Goal: Task Accomplishment & Management: Complete application form

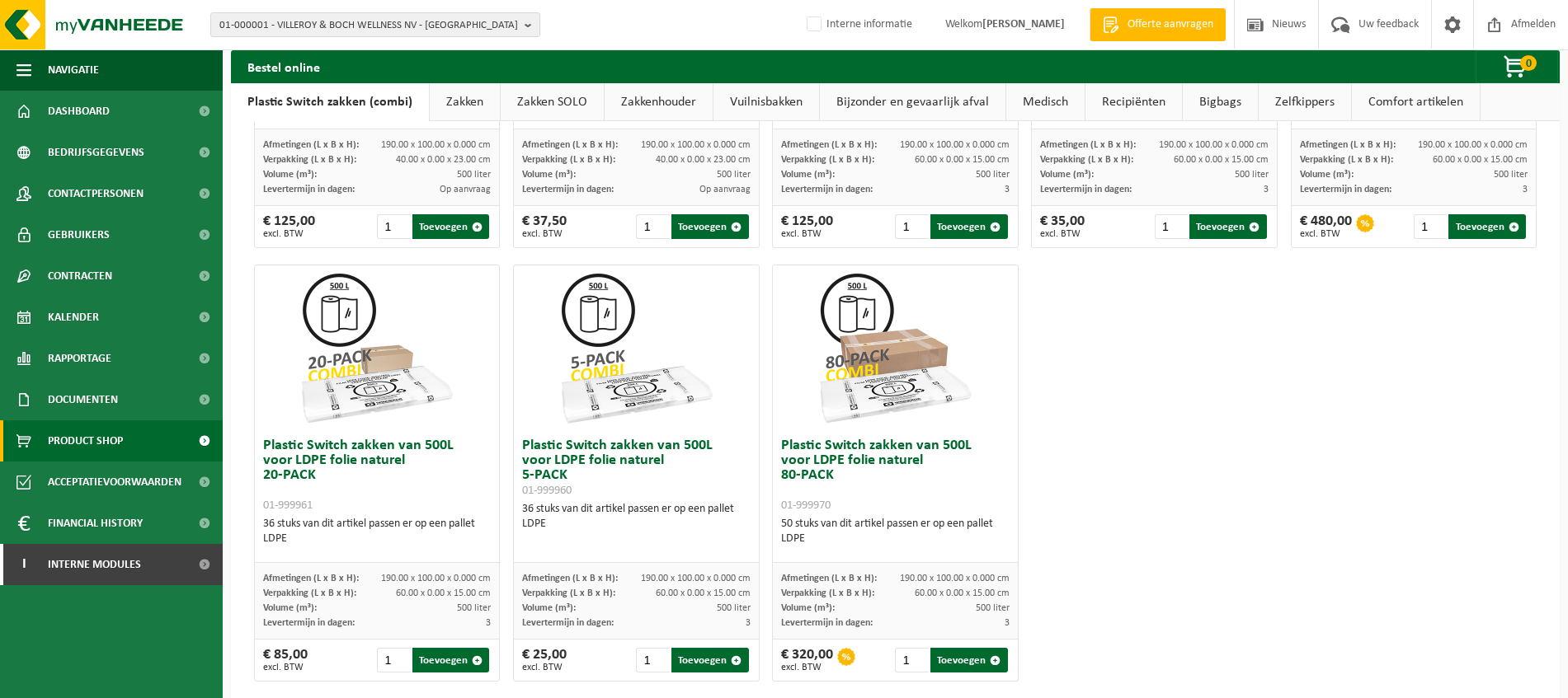
scroll to position [849, 0]
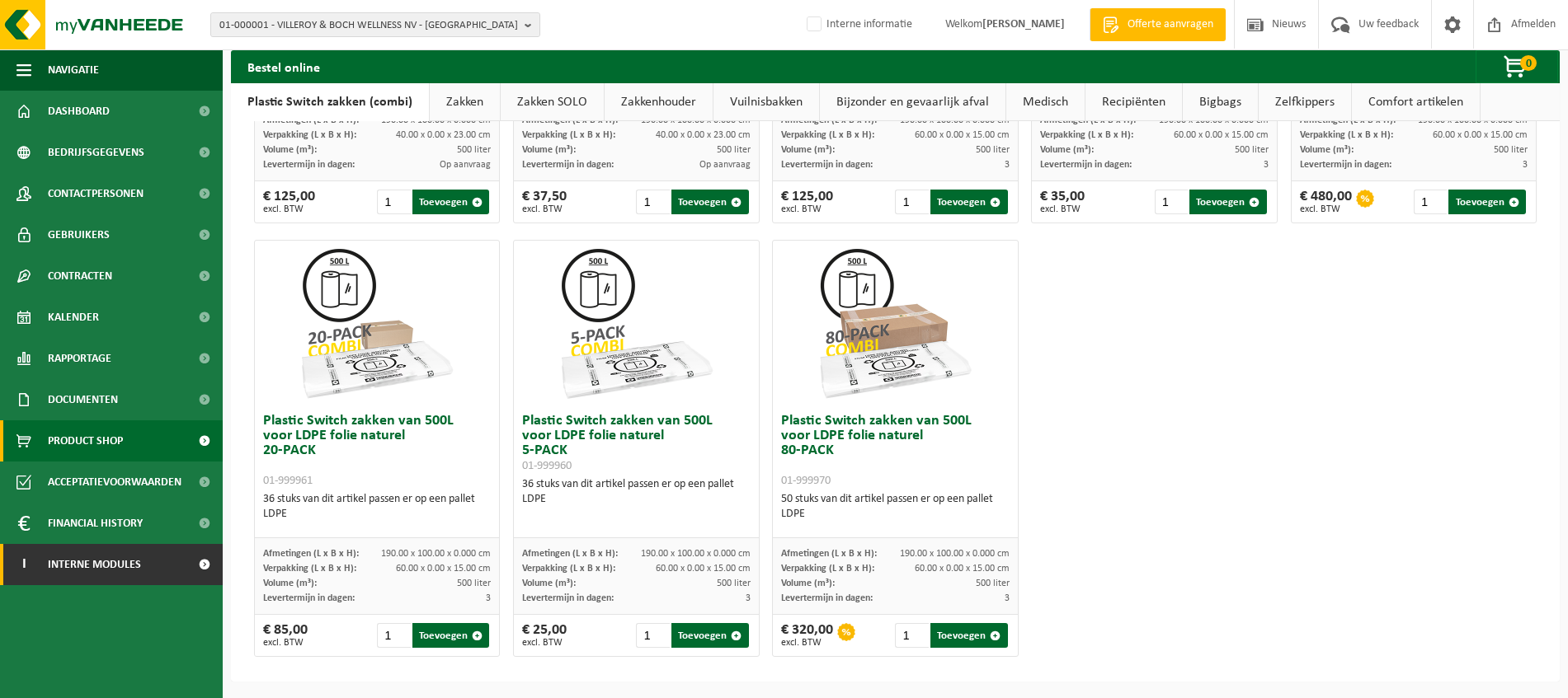
click at [108, 561] on span "Interne modules" at bounding box center [94, 564] width 93 height 41
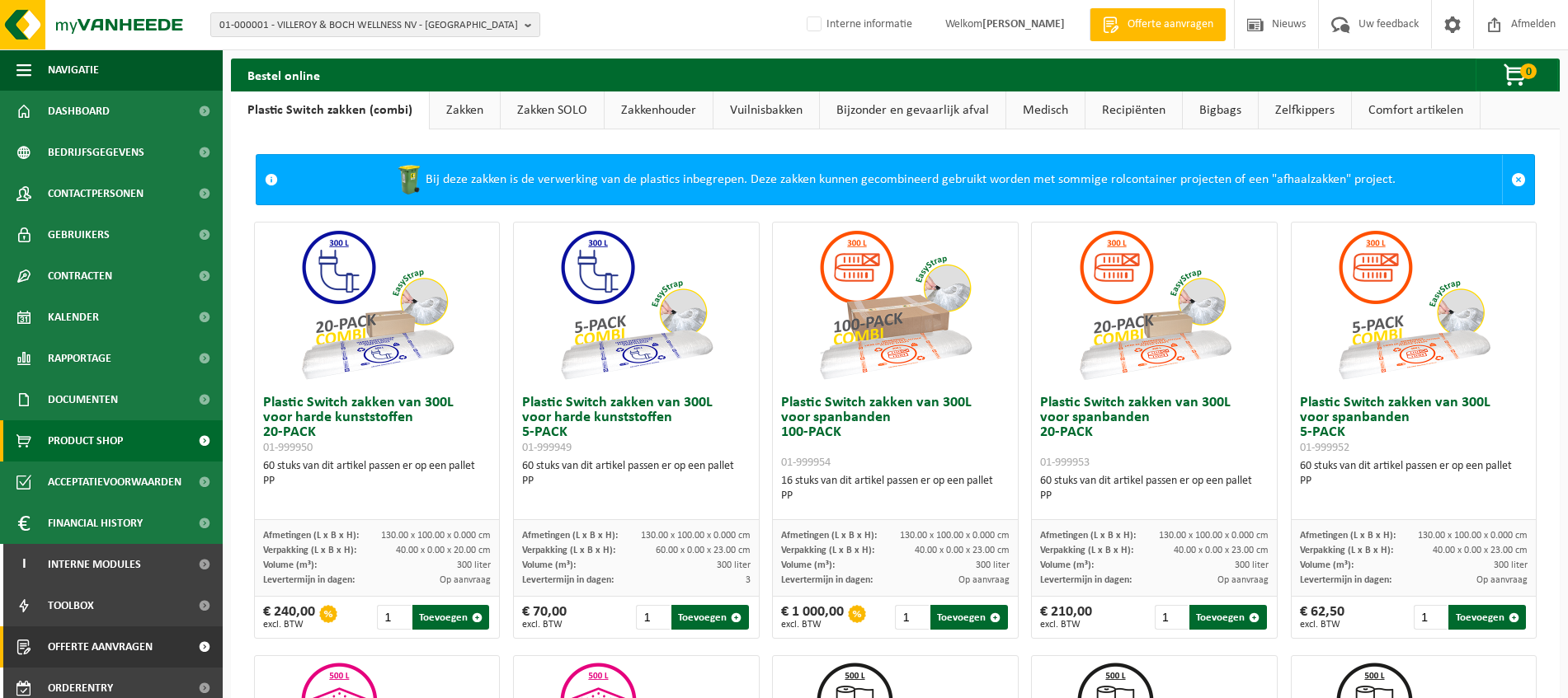
click at [107, 644] on span "Offerte aanvragen" at bounding box center [100, 647] width 105 height 41
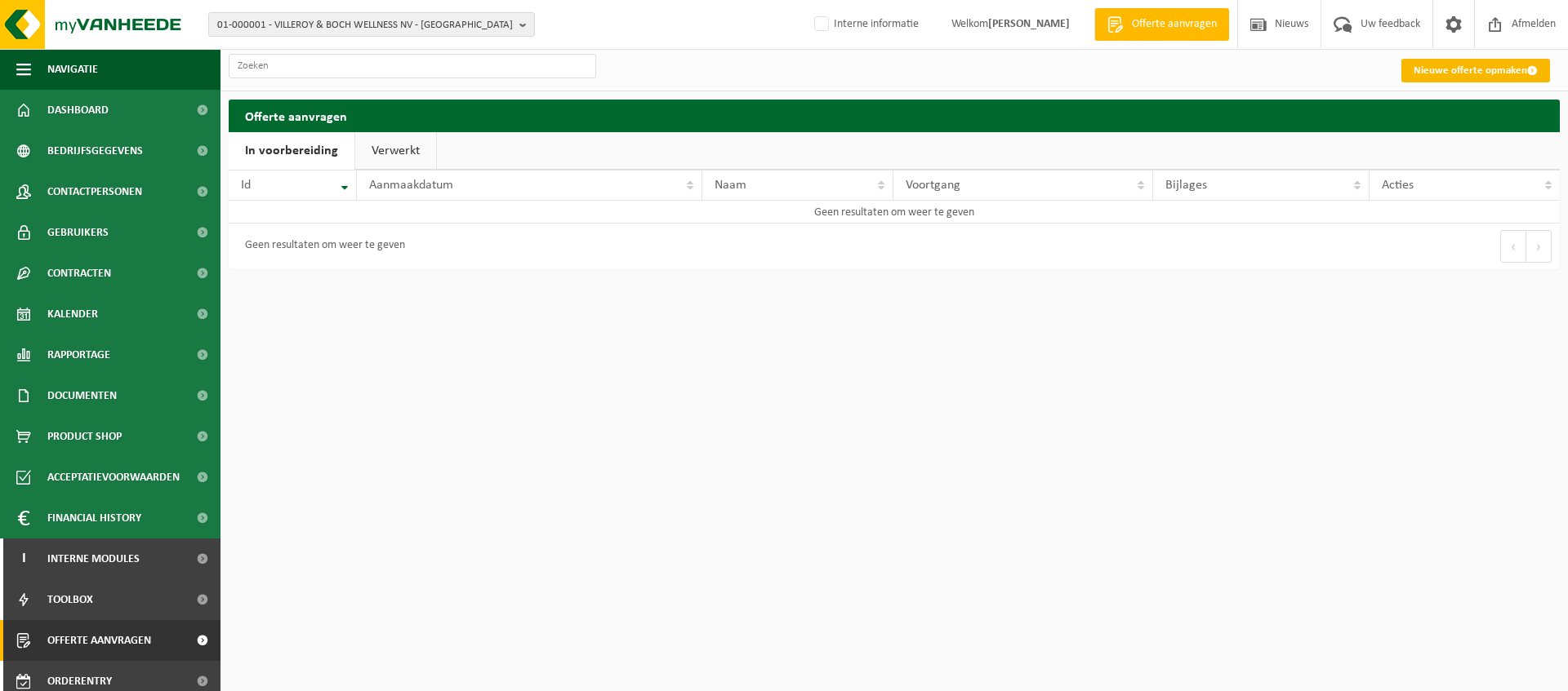
click at [1444, 69] on link "Nieuwe offerte opmaken" at bounding box center [1475, 71] width 149 height 24
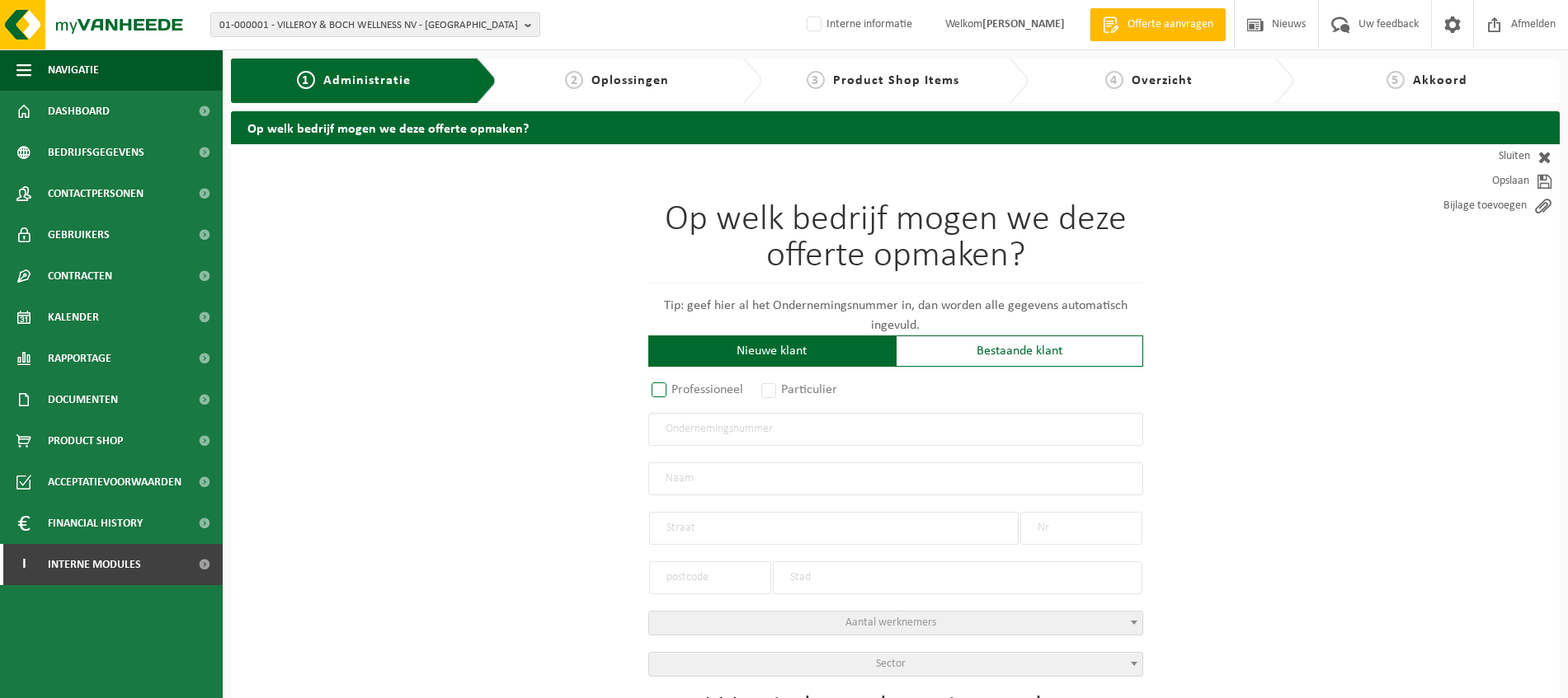
click at [662, 385] on label "Professioneel" at bounding box center [698, 390] width 100 height 23
click at [676, 385] on input "Professioneel" at bounding box center [681, 390] width 11 height 11
radio input "true"
click at [757, 429] on input "text" at bounding box center [896, 429] width 495 height 33
paste input "0807 755 523"
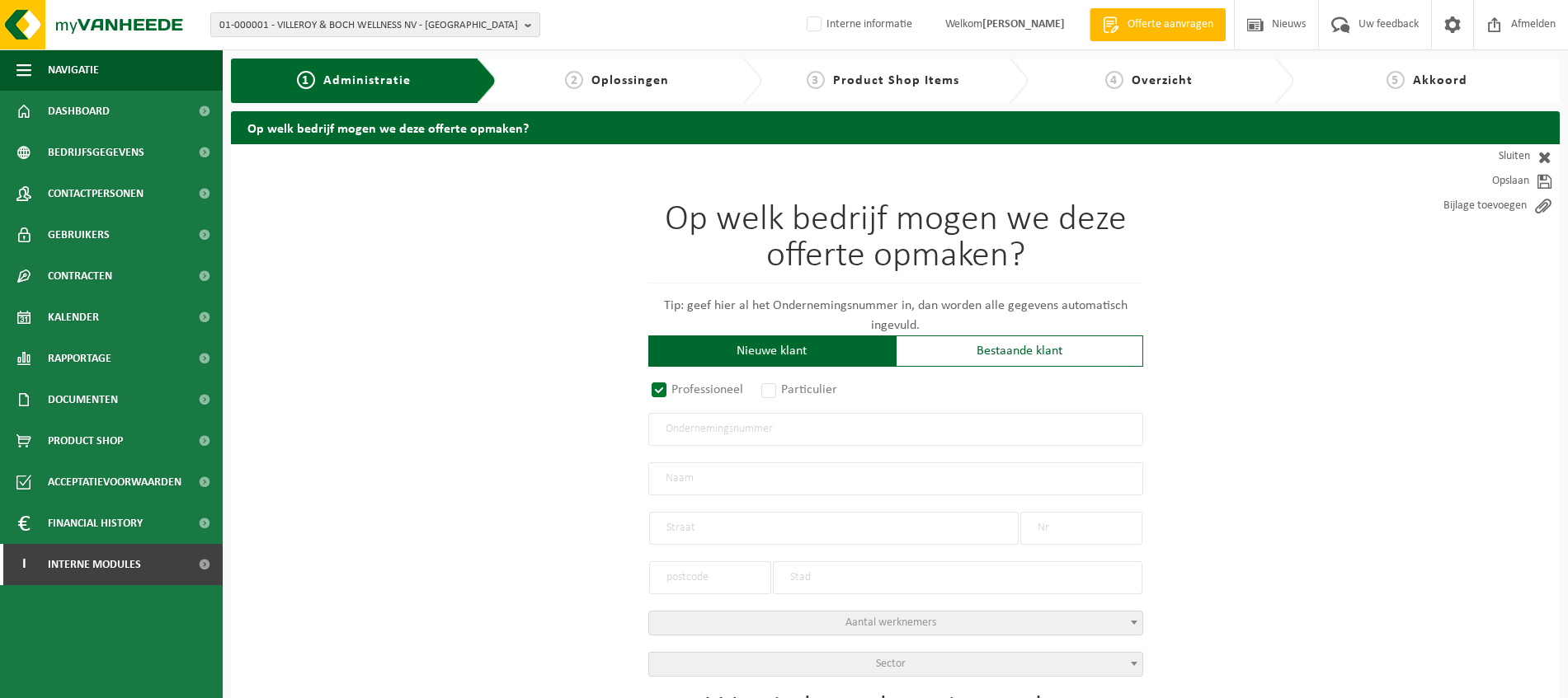
type input "0807 755 523"
radio input "true"
type input "0807755523"
type input "GELATIAMO BV"
type input "HOOGSTRAAT"
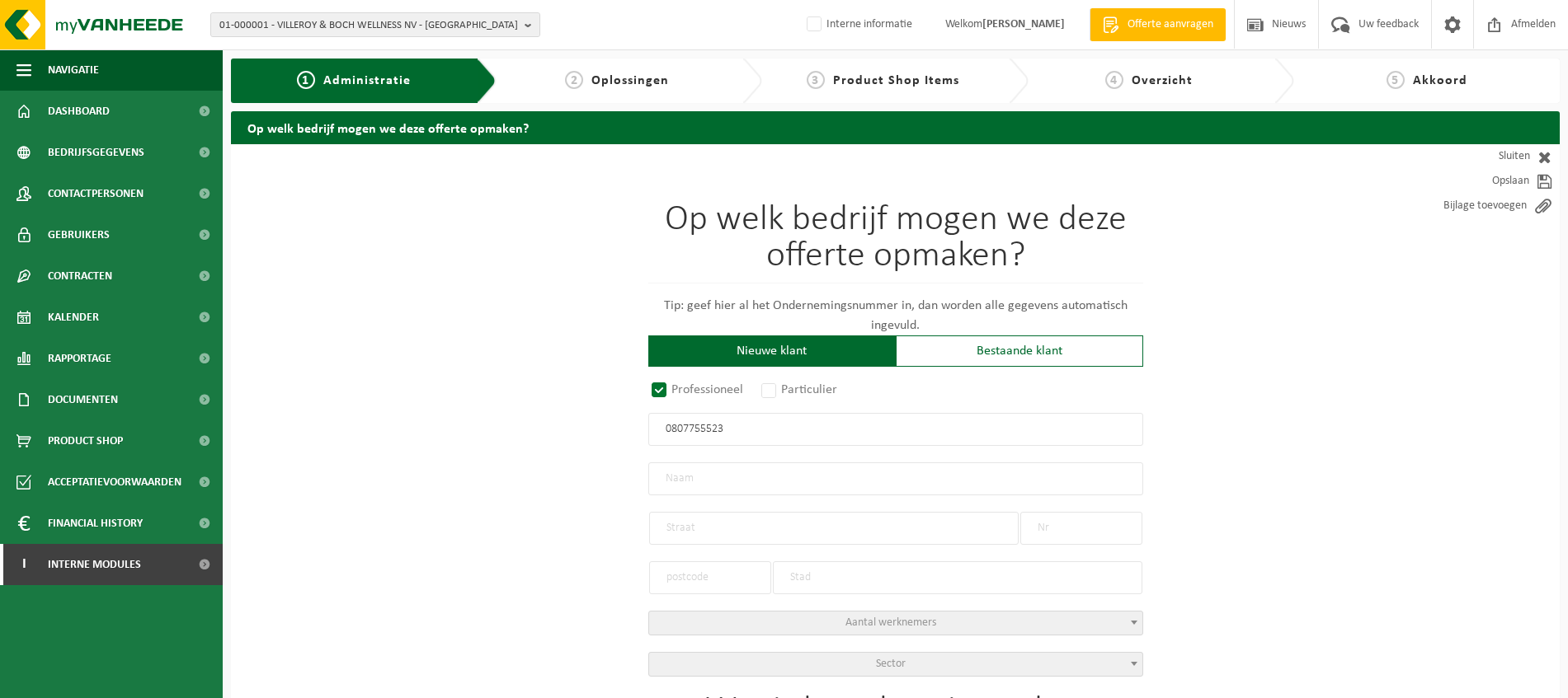
type input "29"
type input "9290"
type input "BERLARE"
select select "D"
type input "GELATIAMO BV"
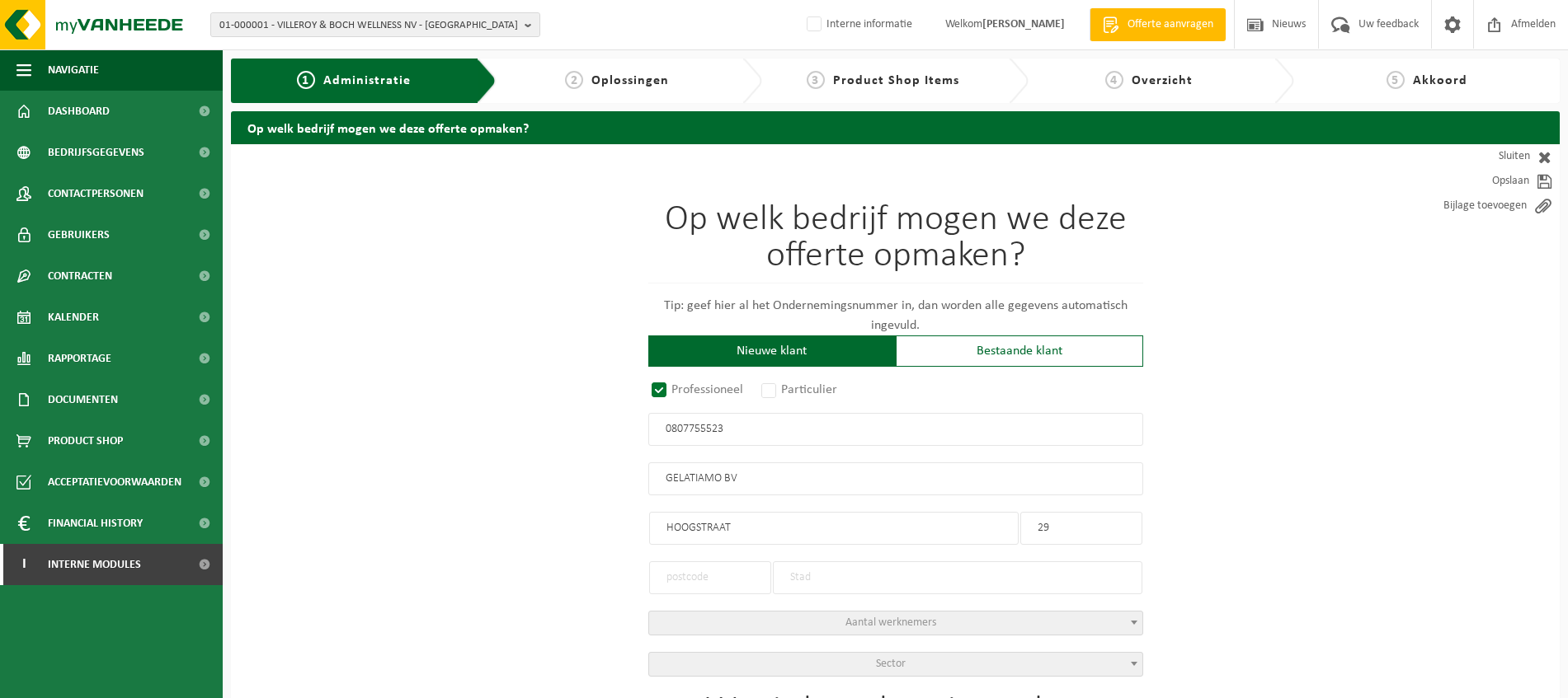
type input "HOOGSTRAAT"
type input "29"
type input "9290"
type input "BERLARE"
type input "2174303696"
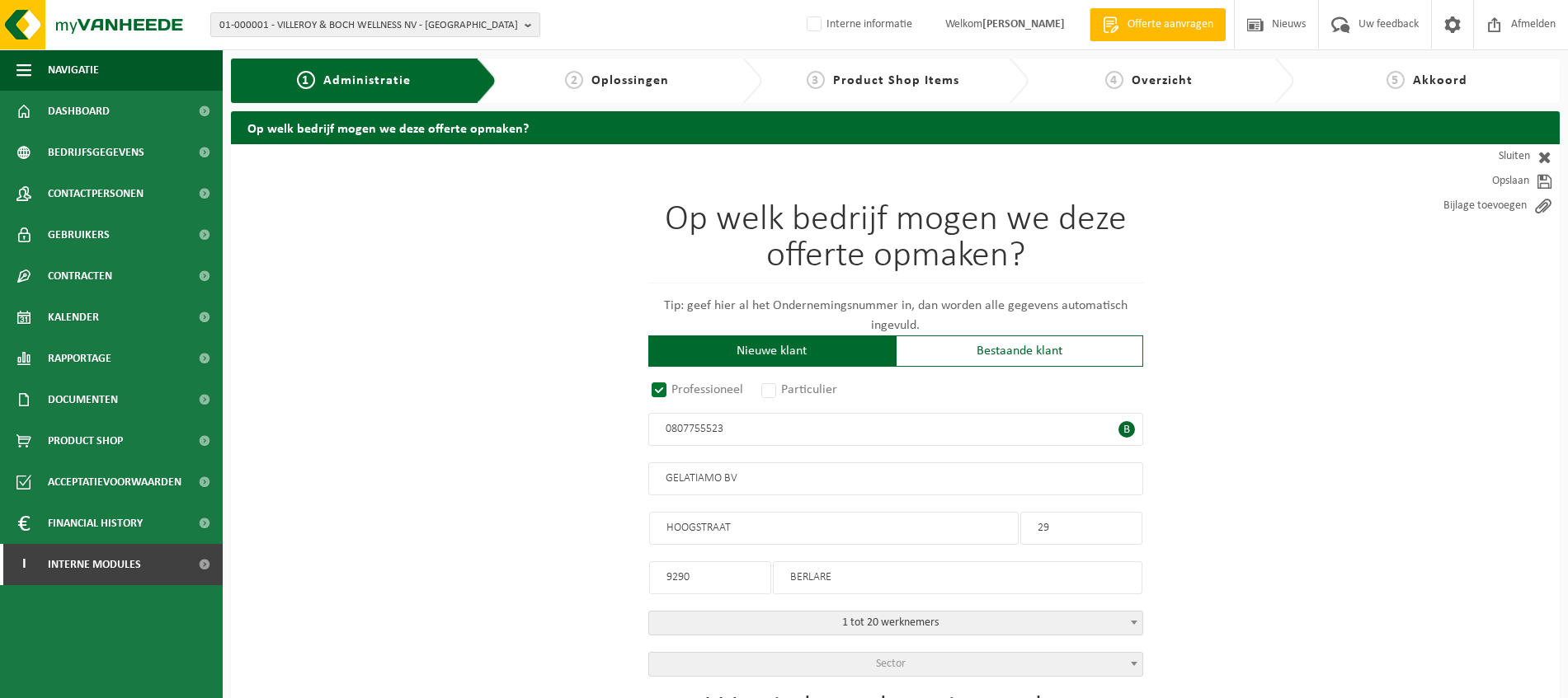
click at [767, 431] on input "0807755523" at bounding box center [896, 429] width 495 height 33
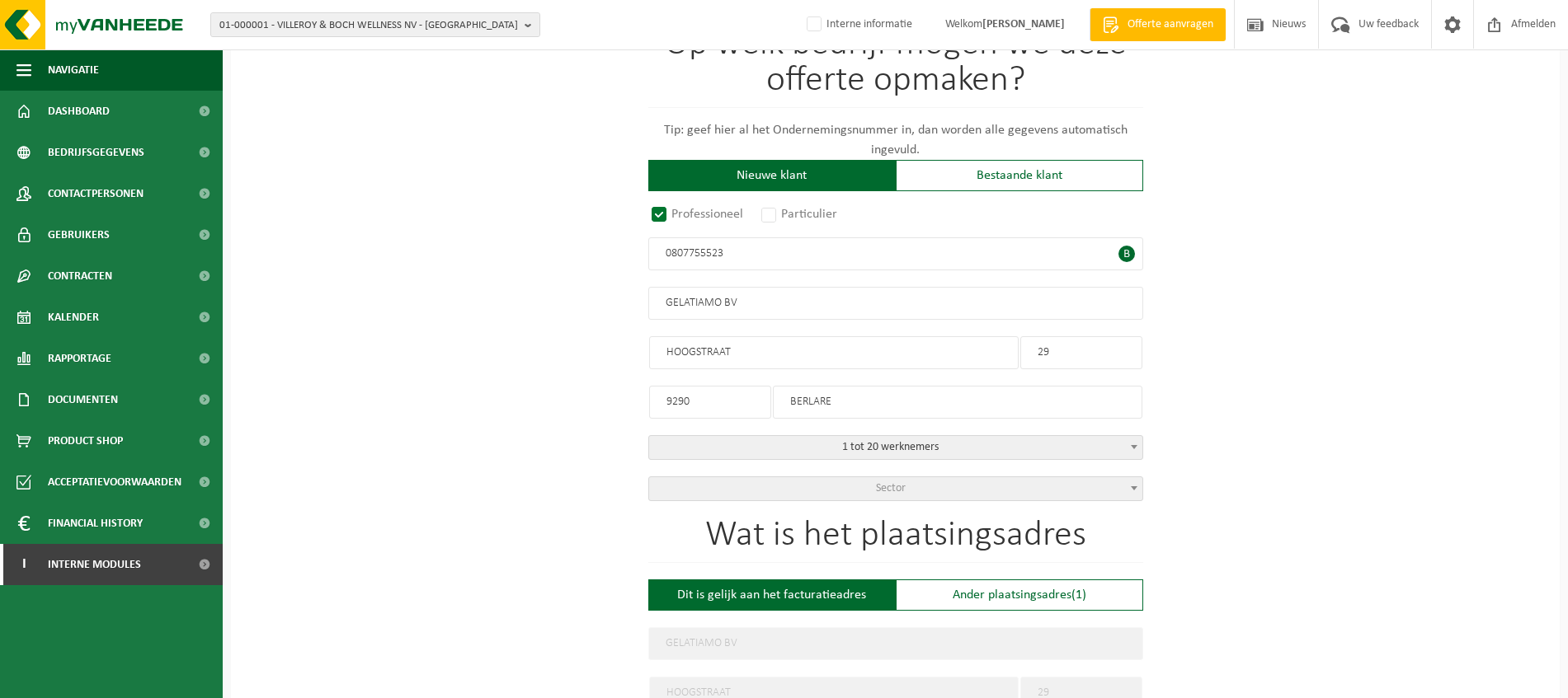
scroll to position [206, 0]
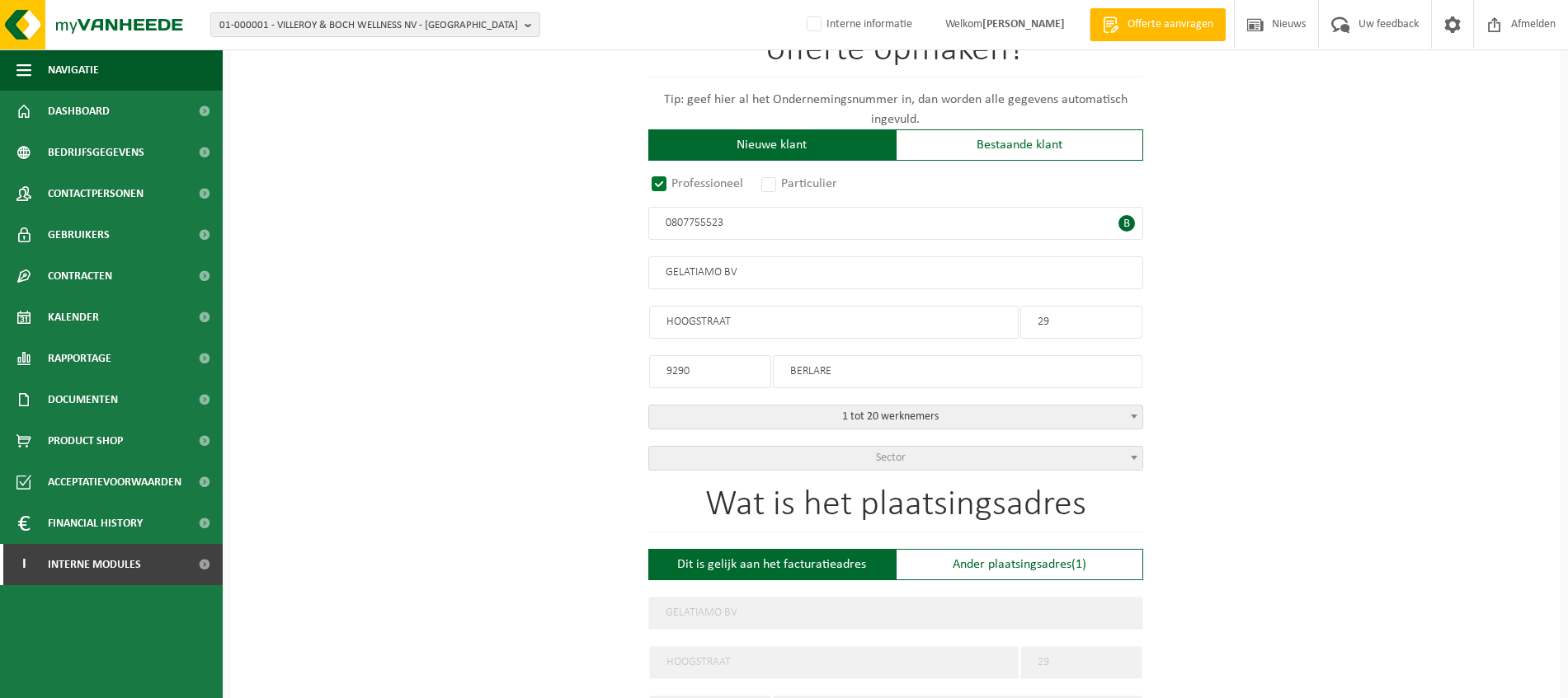
type input "0807755523"
click at [1135, 457] on span at bounding box center [1134, 458] width 17 height 22
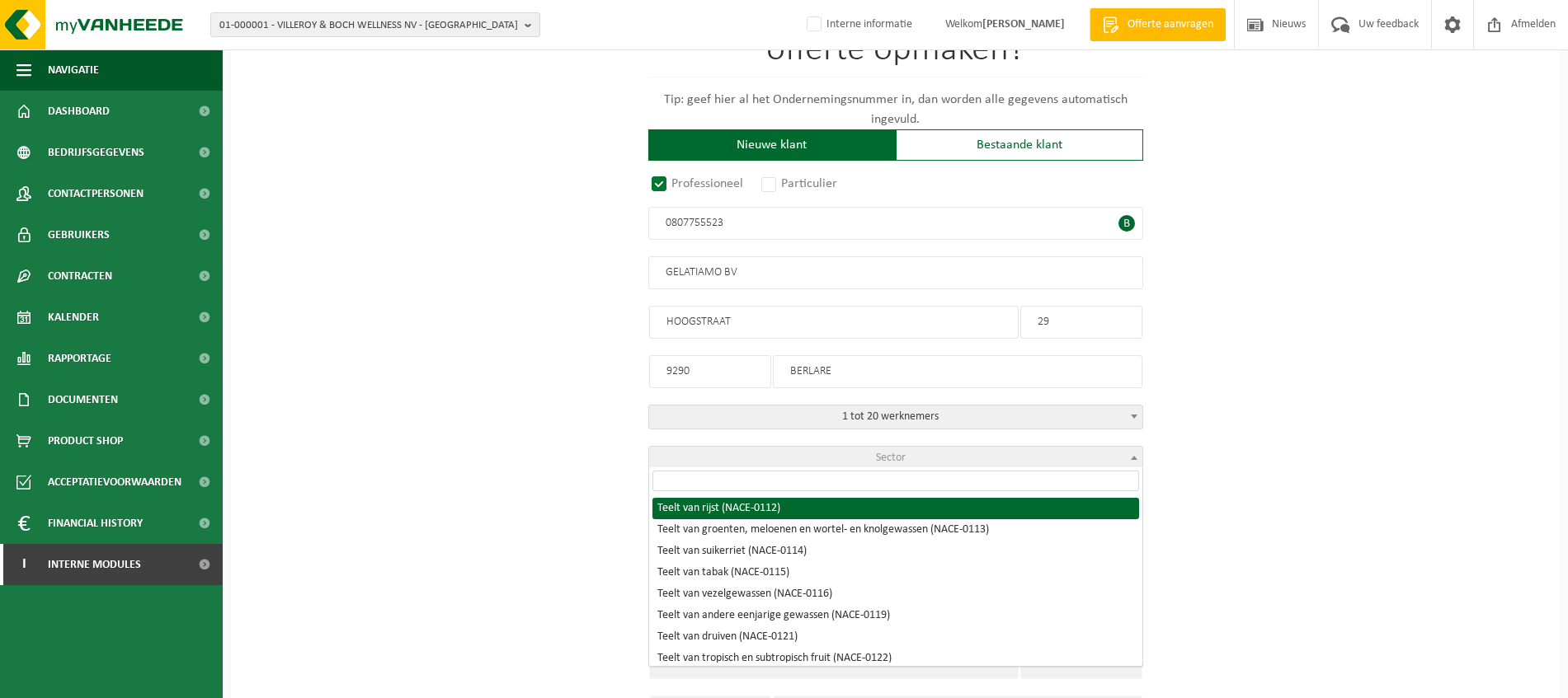
click at [1135, 457] on span at bounding box center [1134, 458] width 17 height 22
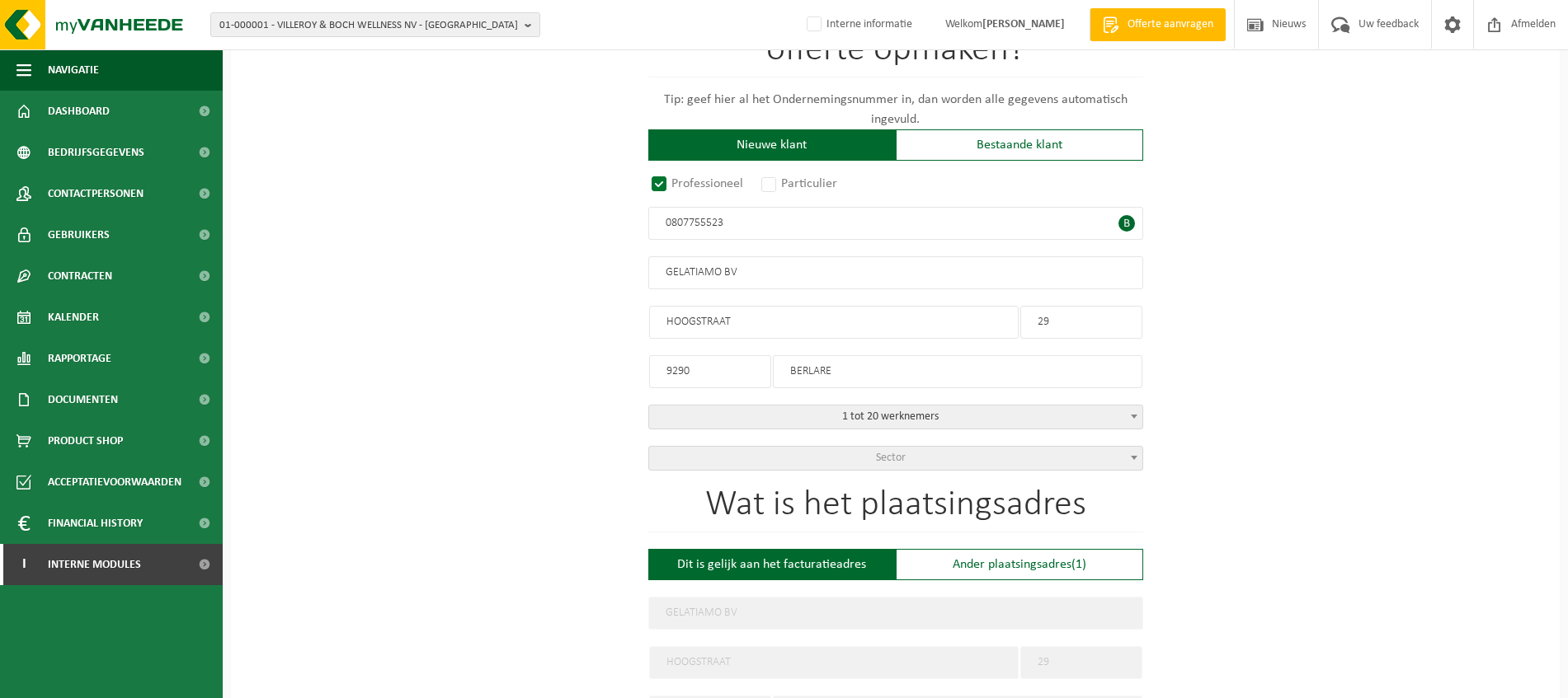
click at [1134, 458] on span at bounding box center [1134, 458] width 17 height 22
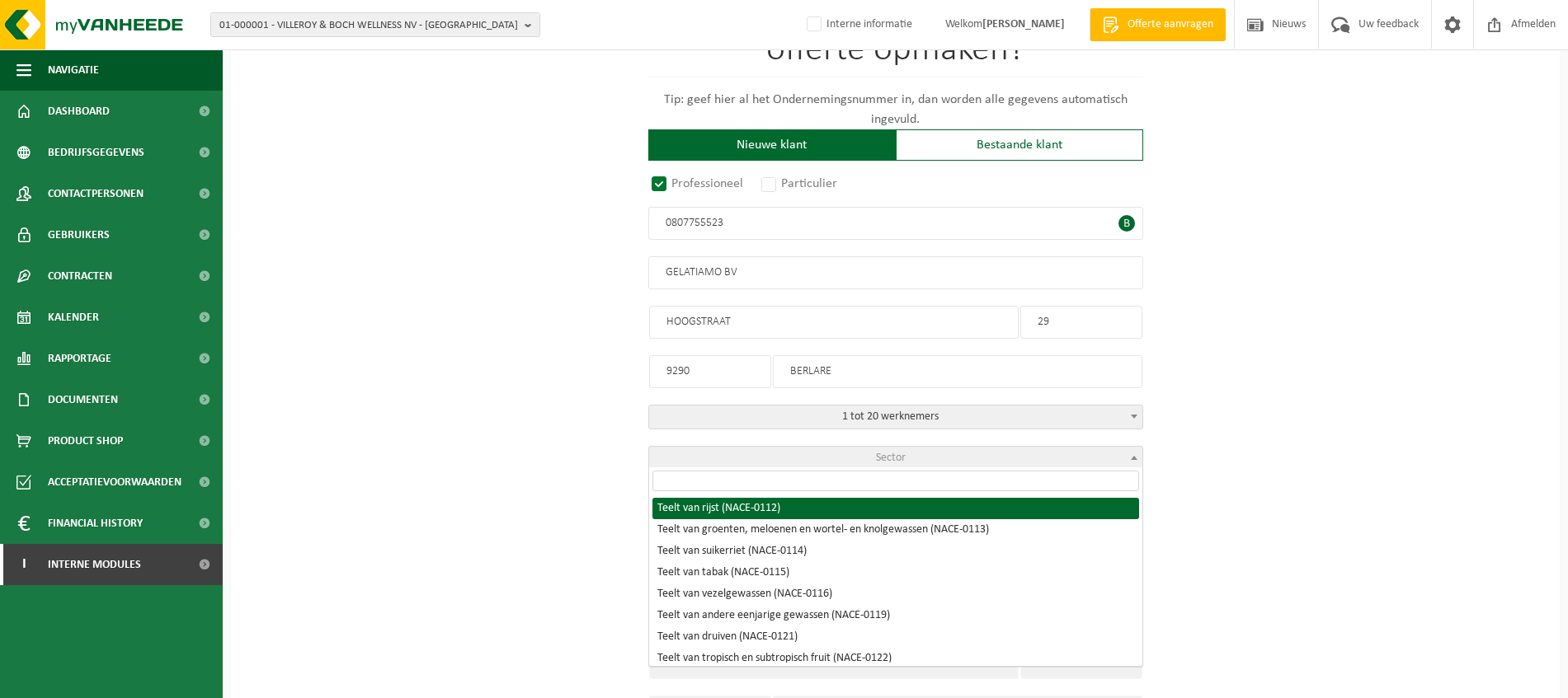
click at [693, 478] on input "search" at bounding box center [896, 481] width 487 height 21
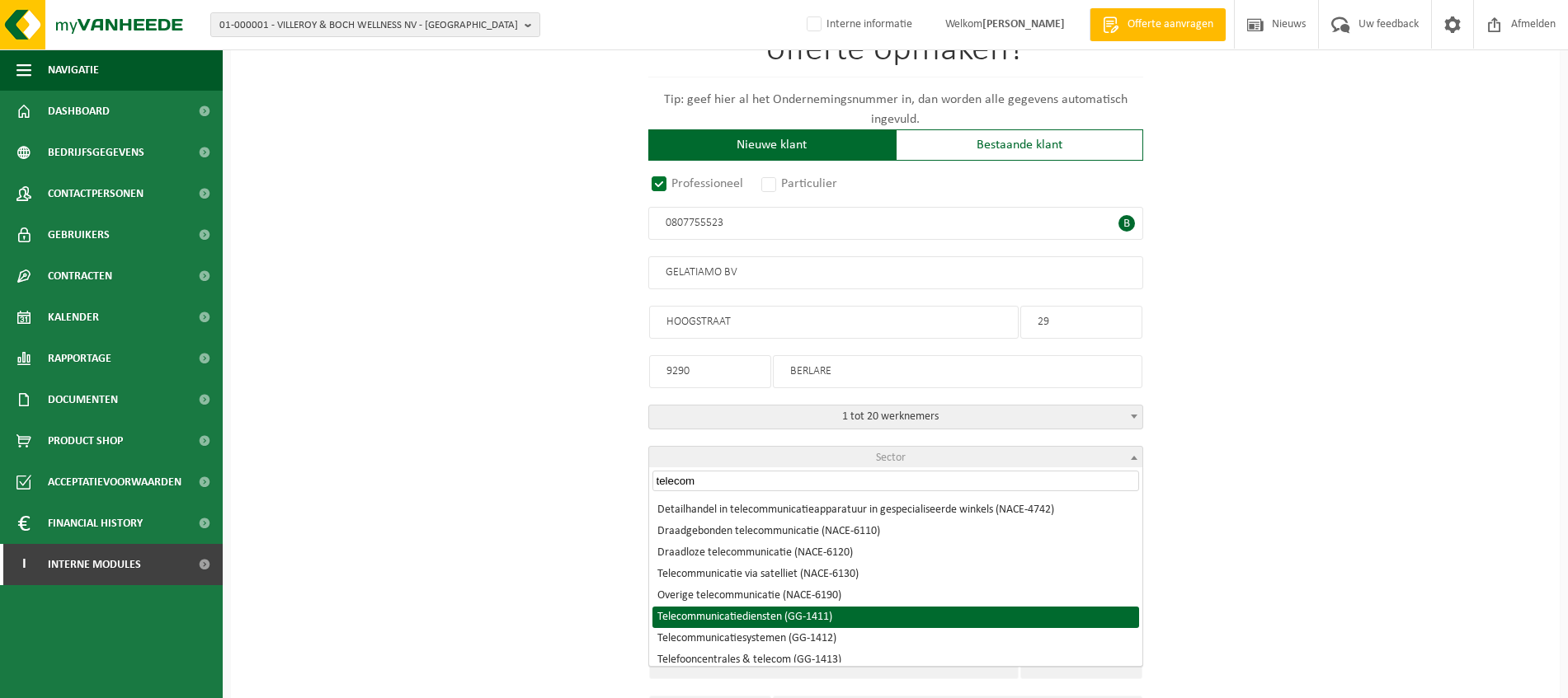
scroll to position [49, 0]
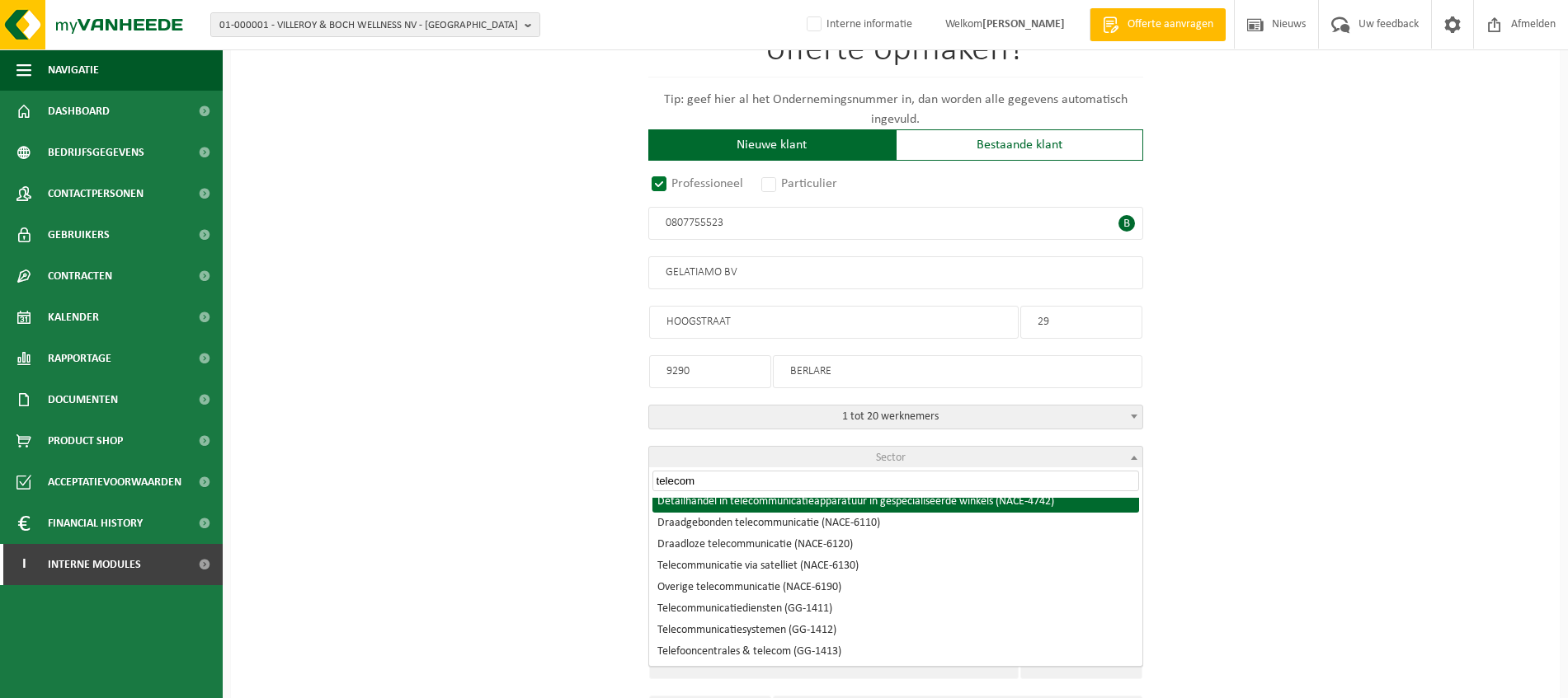
type input "telecom"
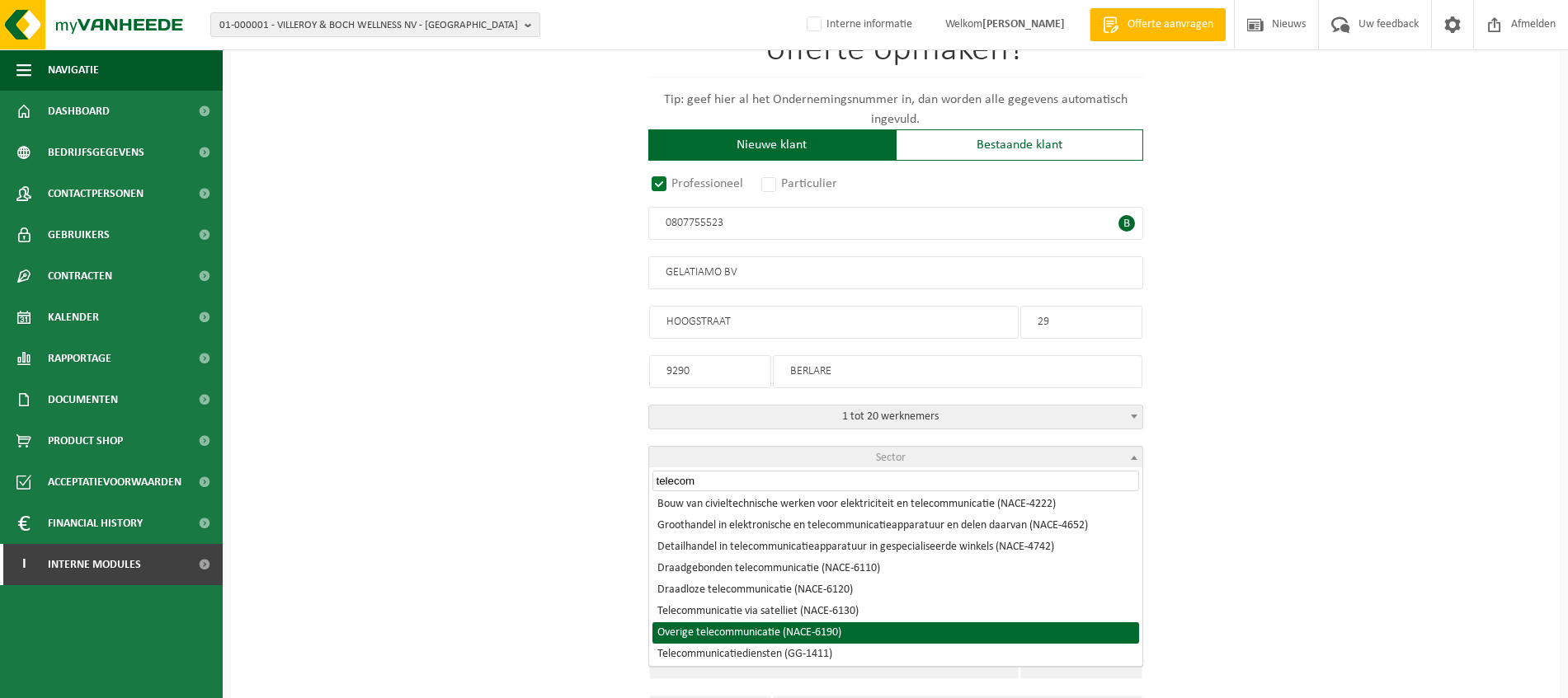
scroll to position [3, 0]
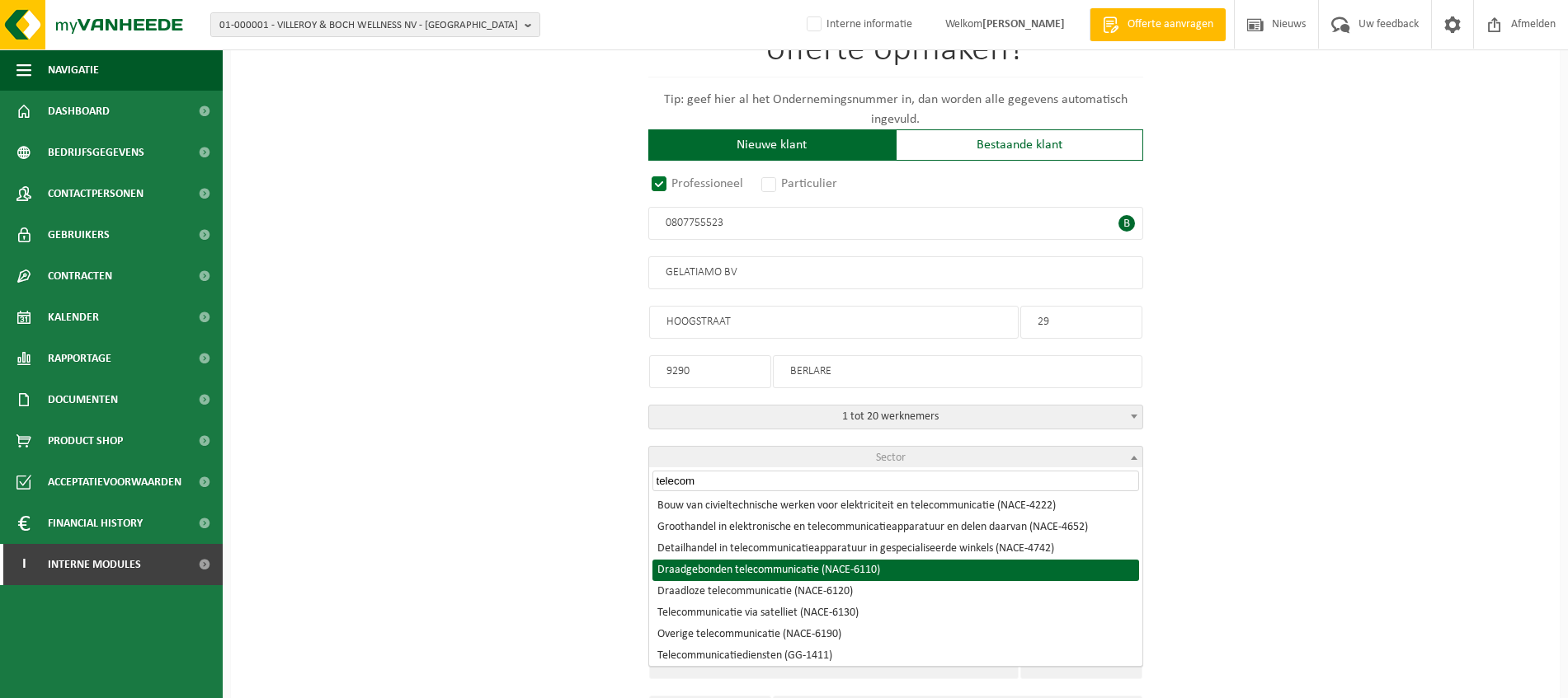
select select "NACE_6110"
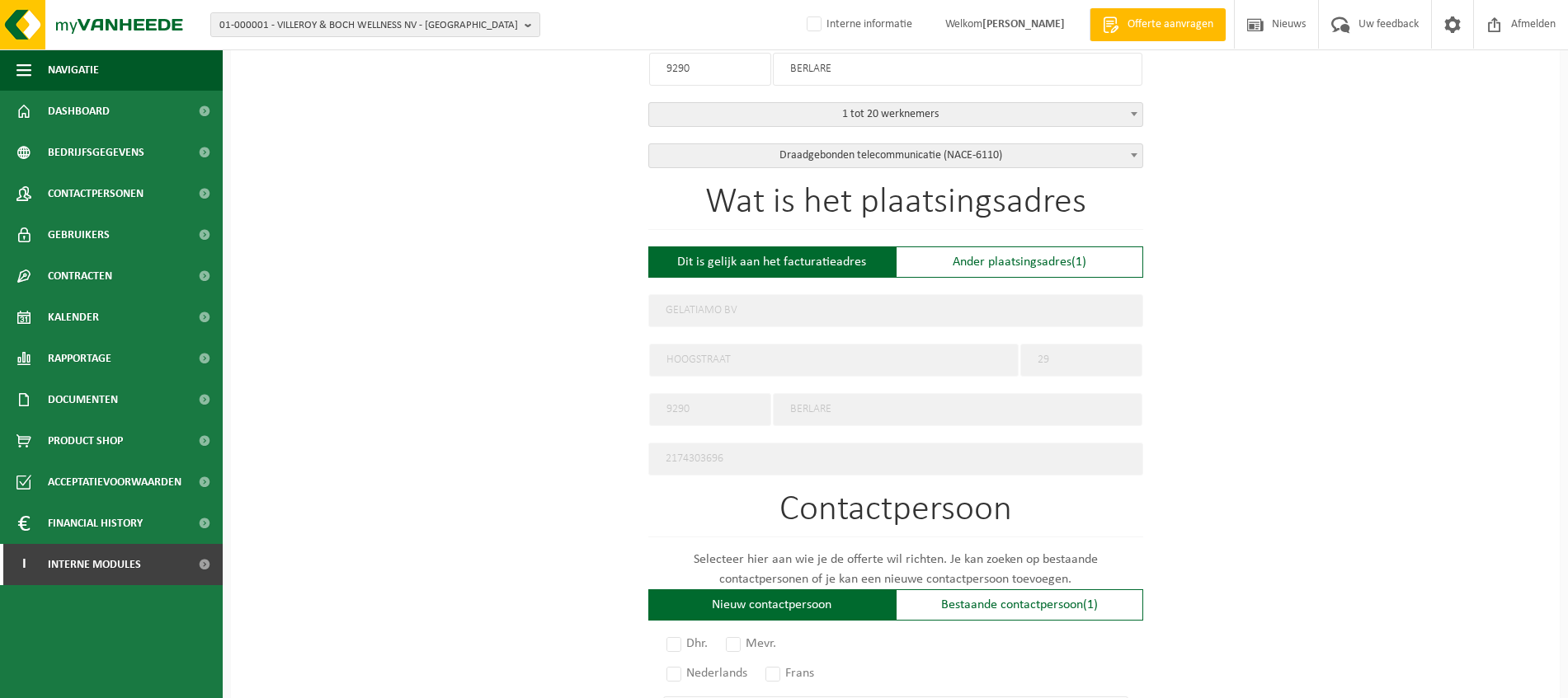
scroll to position [515, 0]
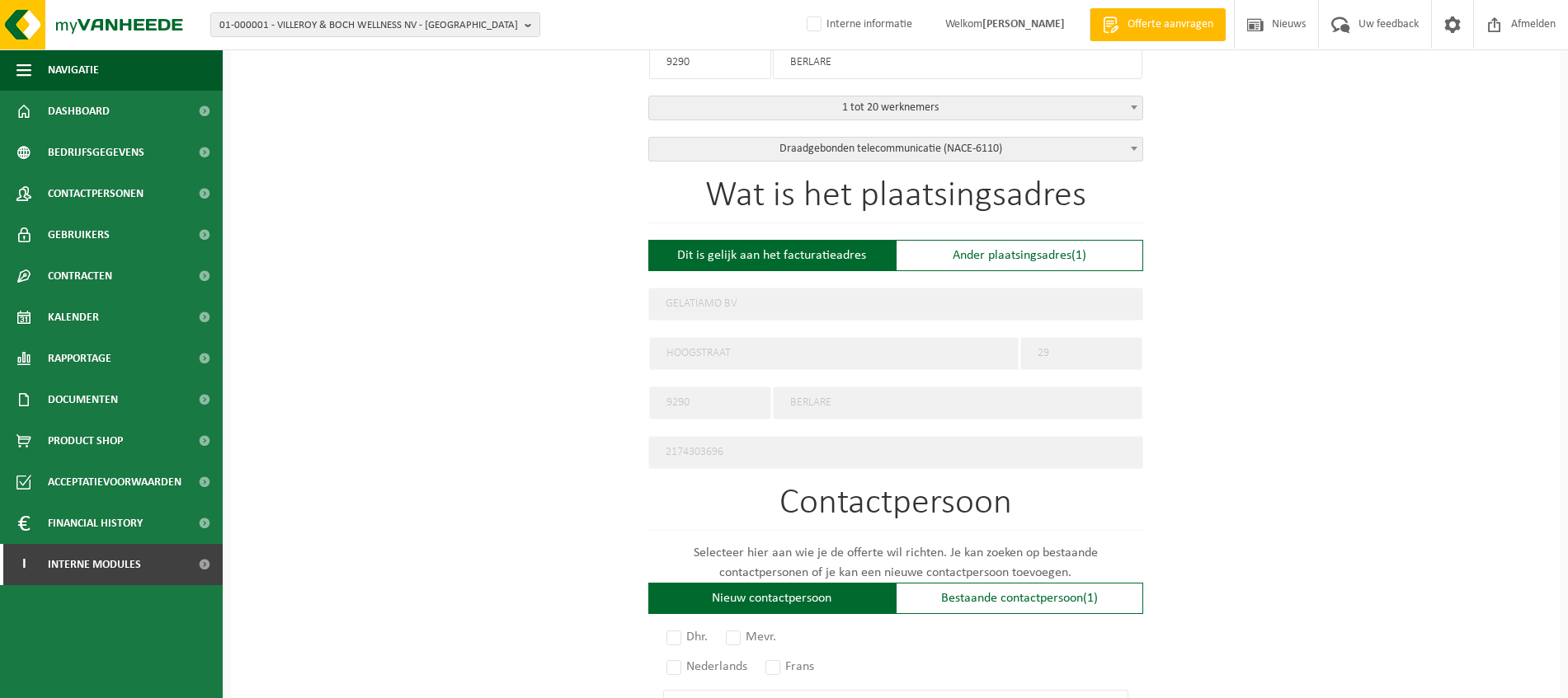
click at [822, 247] on div "Dit is gelijk aan het facturatieadres" at bounding box center [771, 255] width 247 height 31
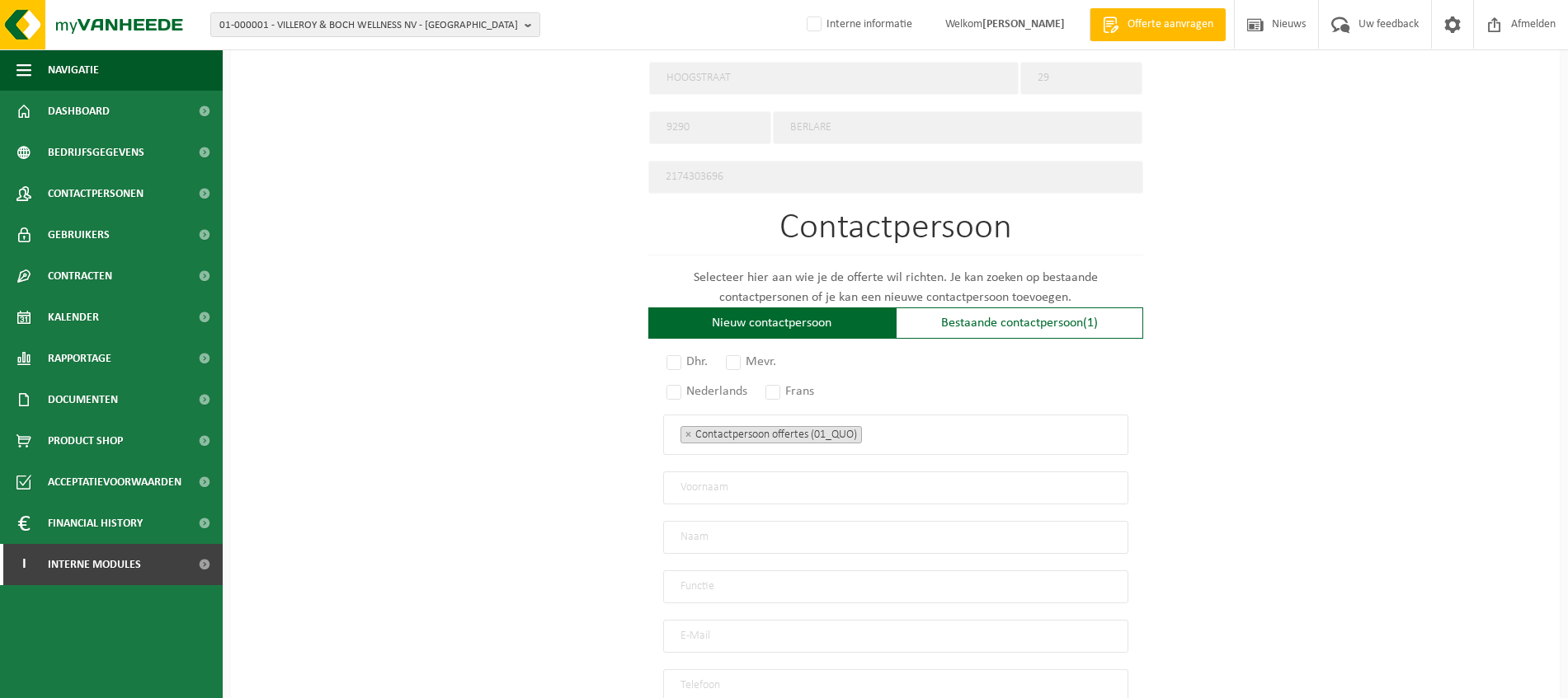
scroll to position [825, 0]
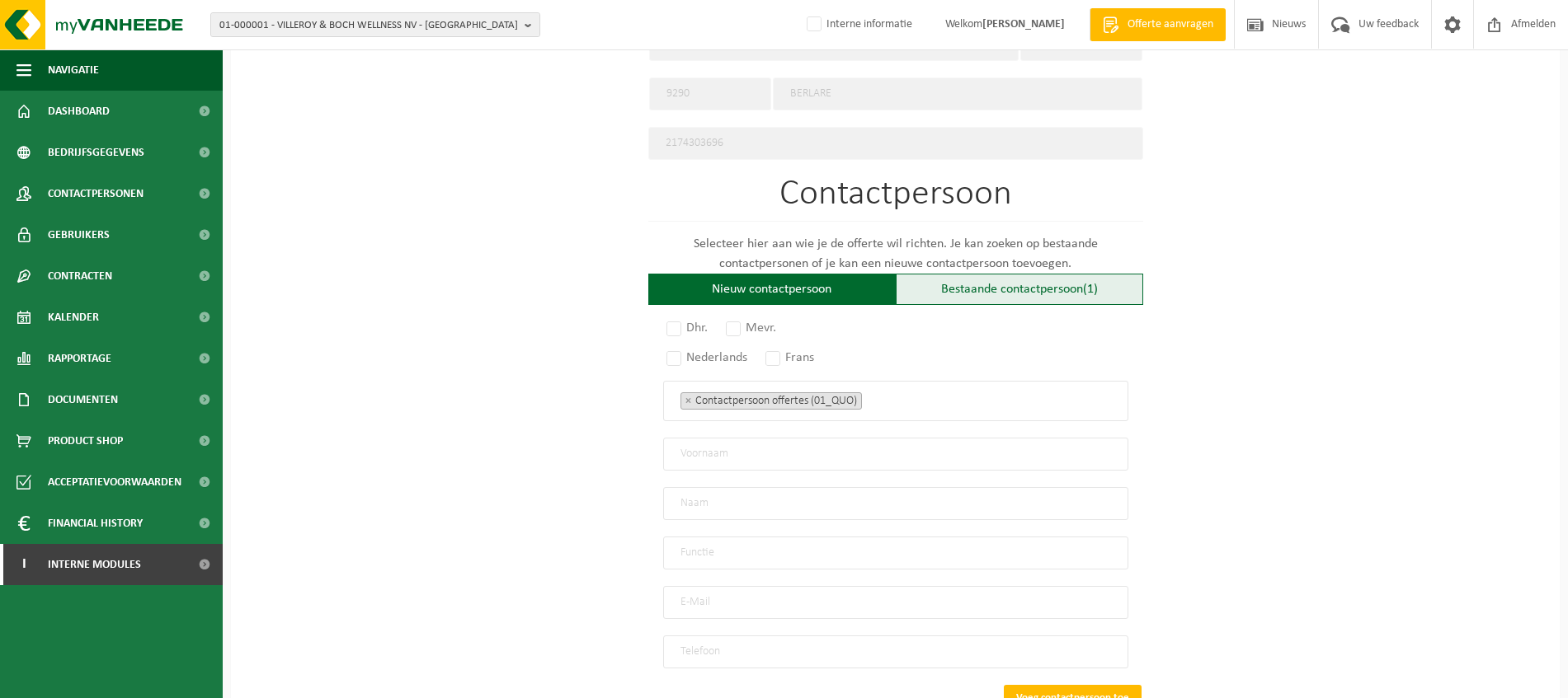
click at [1040, 279] on div "Bestaande contactpersoon (1)" at bounding box center [1020, 289] width 247 height 31
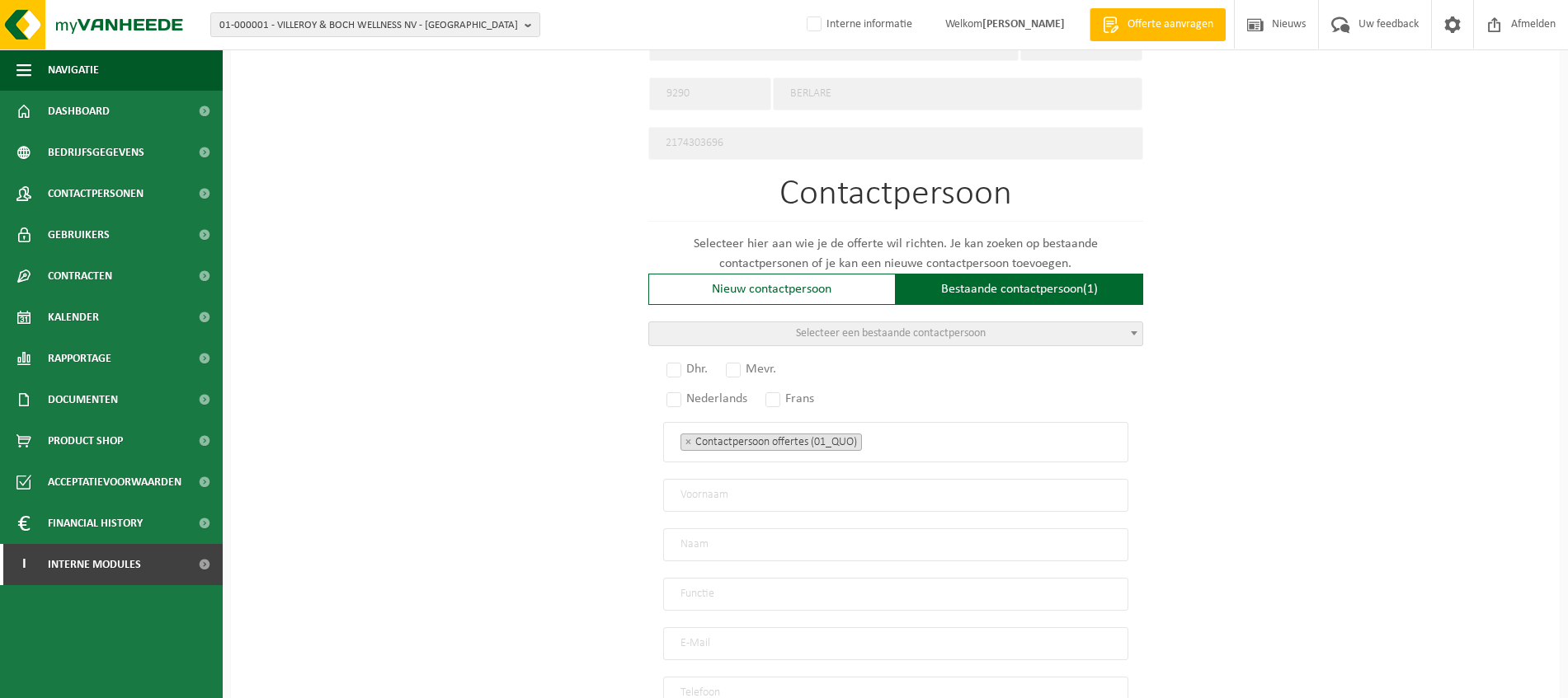
click at [1036, 339] on body "01-000001 - VILLEROY & BOCH WELLNESS NV - ROESELARE 01-000001 - VILLEROY & BOCH…" at bounding box center [784, 18] width 1568 height 1687
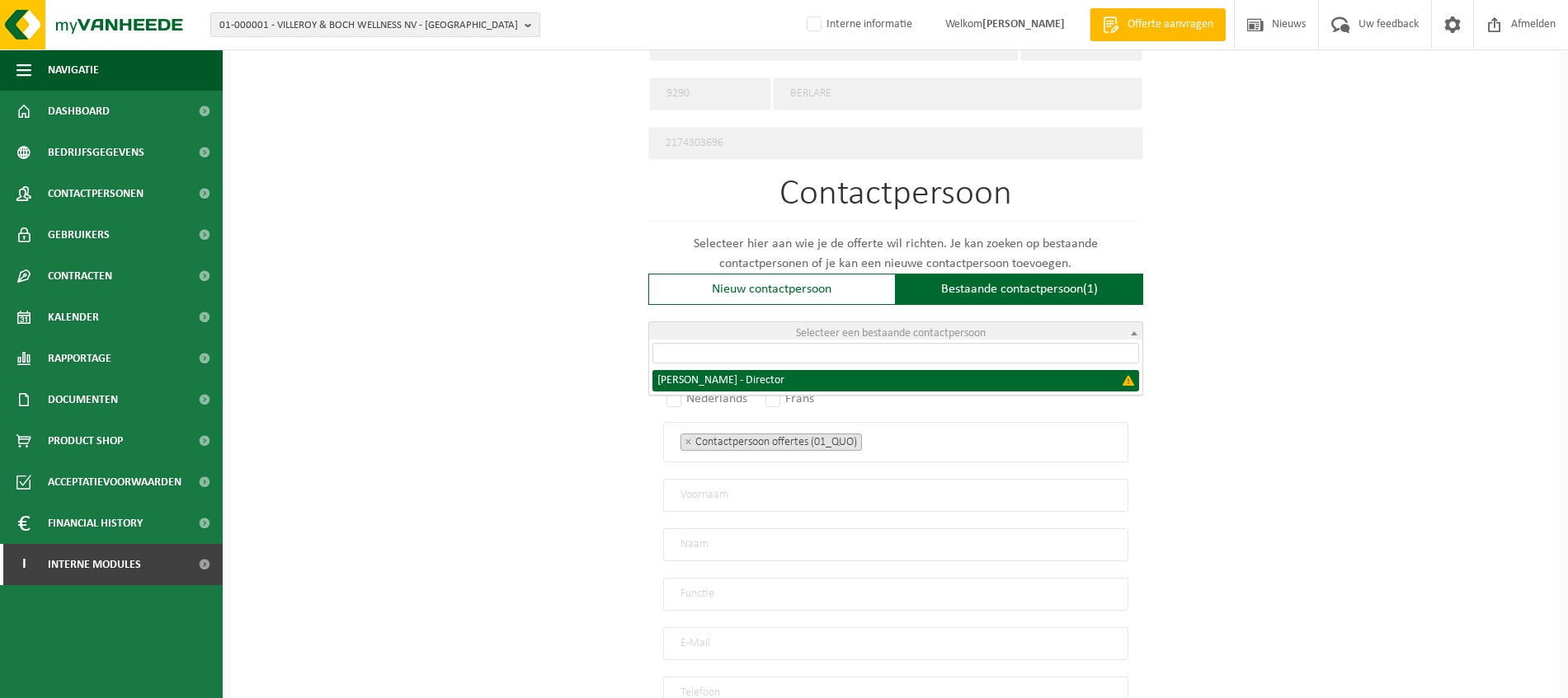
select select "{"code":"","firstname":"GAETANO","surname":"PANARISI","gender":"Unknown","posit…"
type input "GAETANO"
type input "PANARISI"
type input "Director"
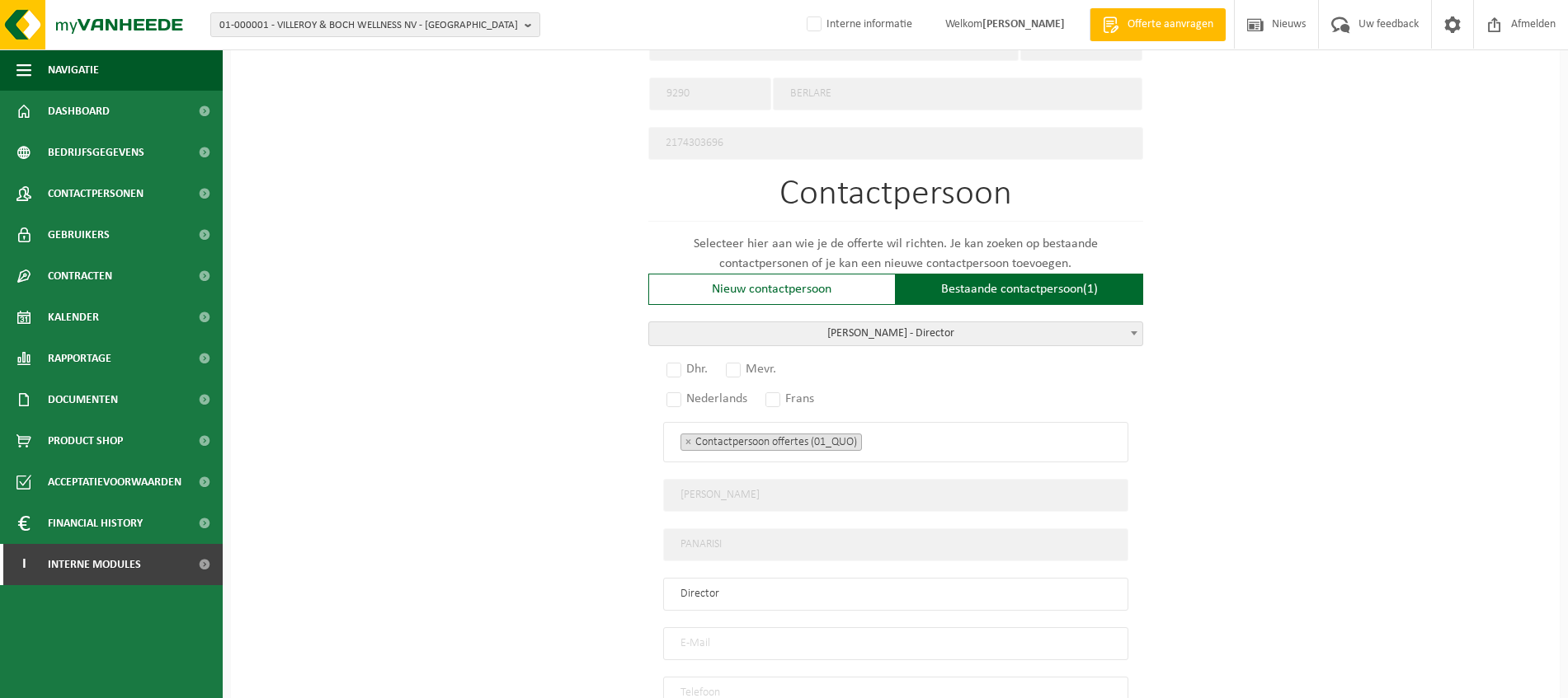
click at [934, 435] on ul "× Contactpersoon offertes (01_QUO)" at bounding box center [896, 442] width 431 height 22
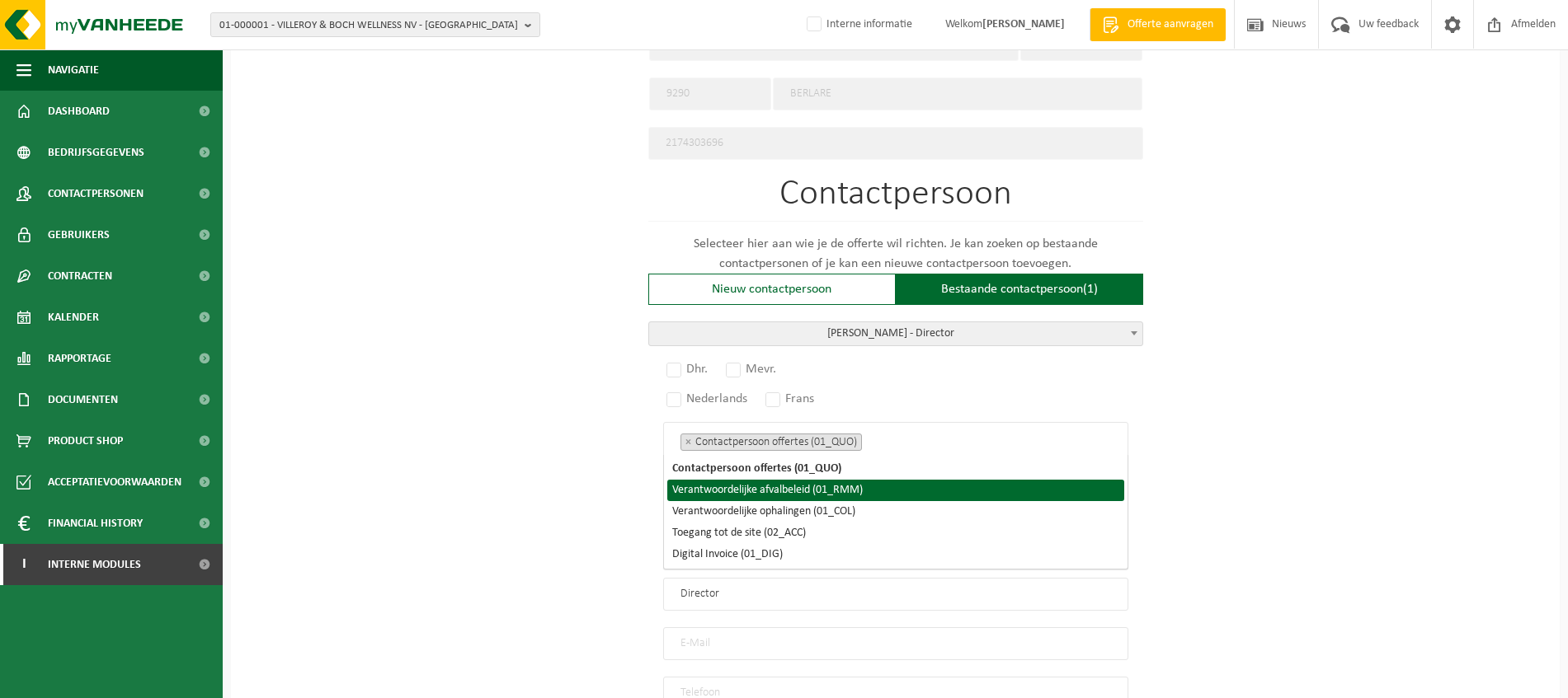
click at [856, 484] on li "Verantwoordelijke afvalbeleid (01_RMM)" at bounding box center [896, 491] width 457 height 22
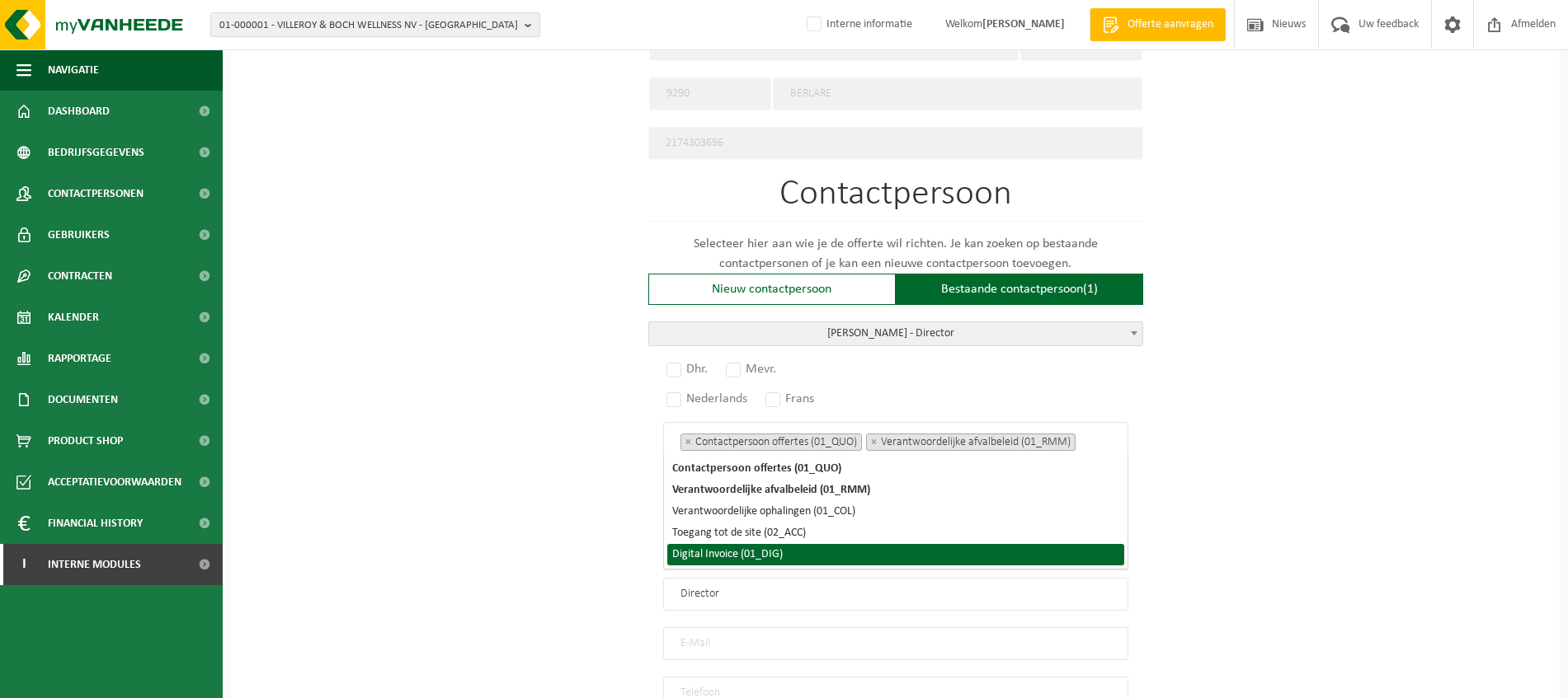
click at [794, 555] on li "Digital Invoice (01_DIG)" at bounding box center [896, 555] width 457 height 22
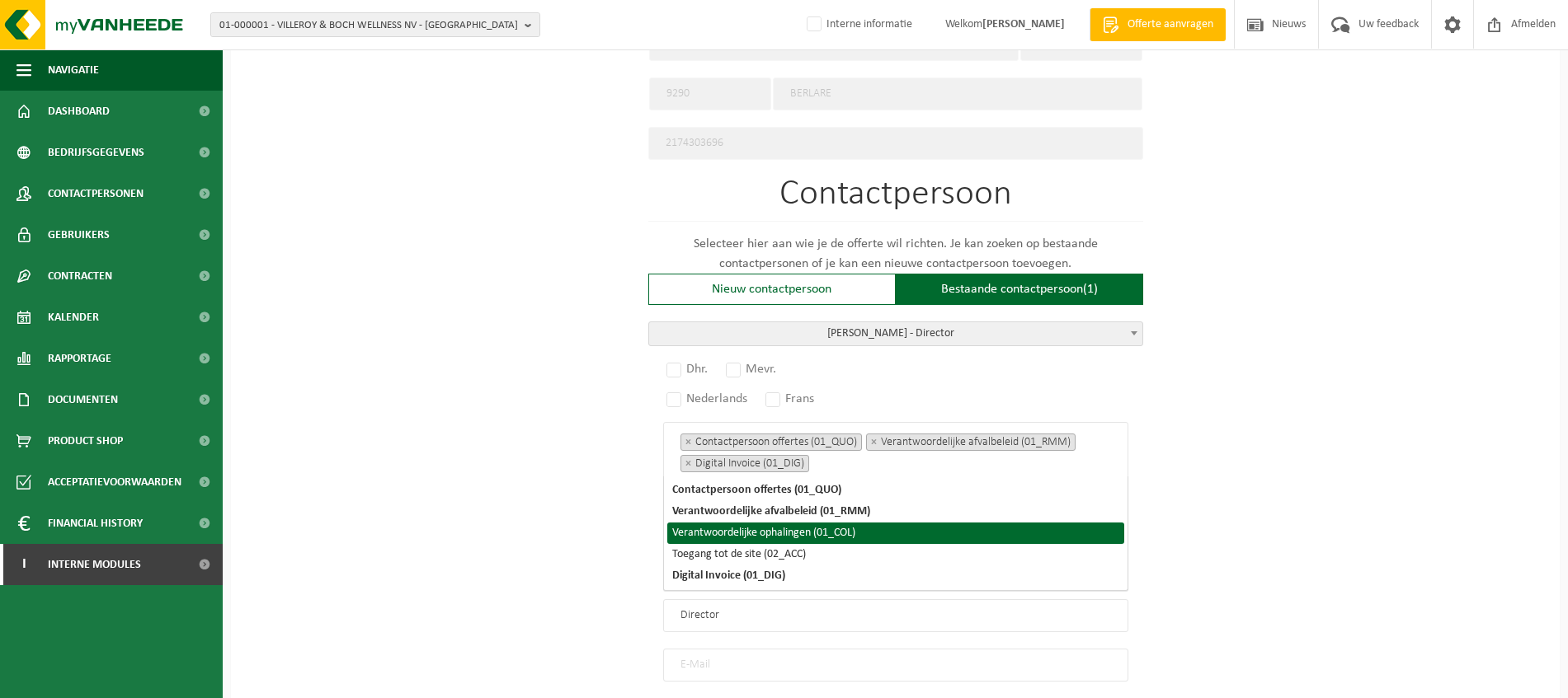
click at [1259, 442] on div "Op welk bedrijf mogen we deze offerte opmaken? Tip: geef hier al het Ondernemin…" at bounding box center [895, 97] width 1329 height 1556
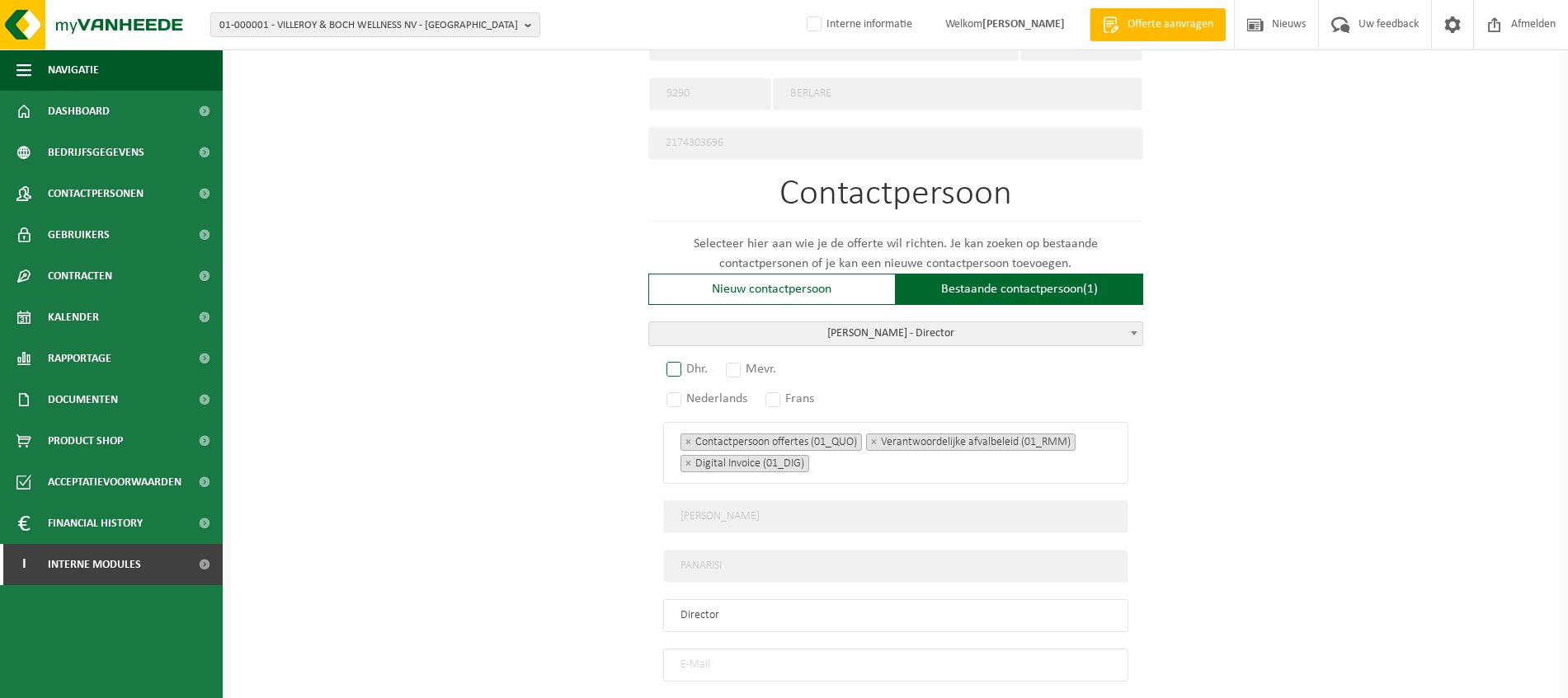
click at [676, 359] on label "Dhr." at bounding box center [688, 370] width 49 height 23
radio input "true"
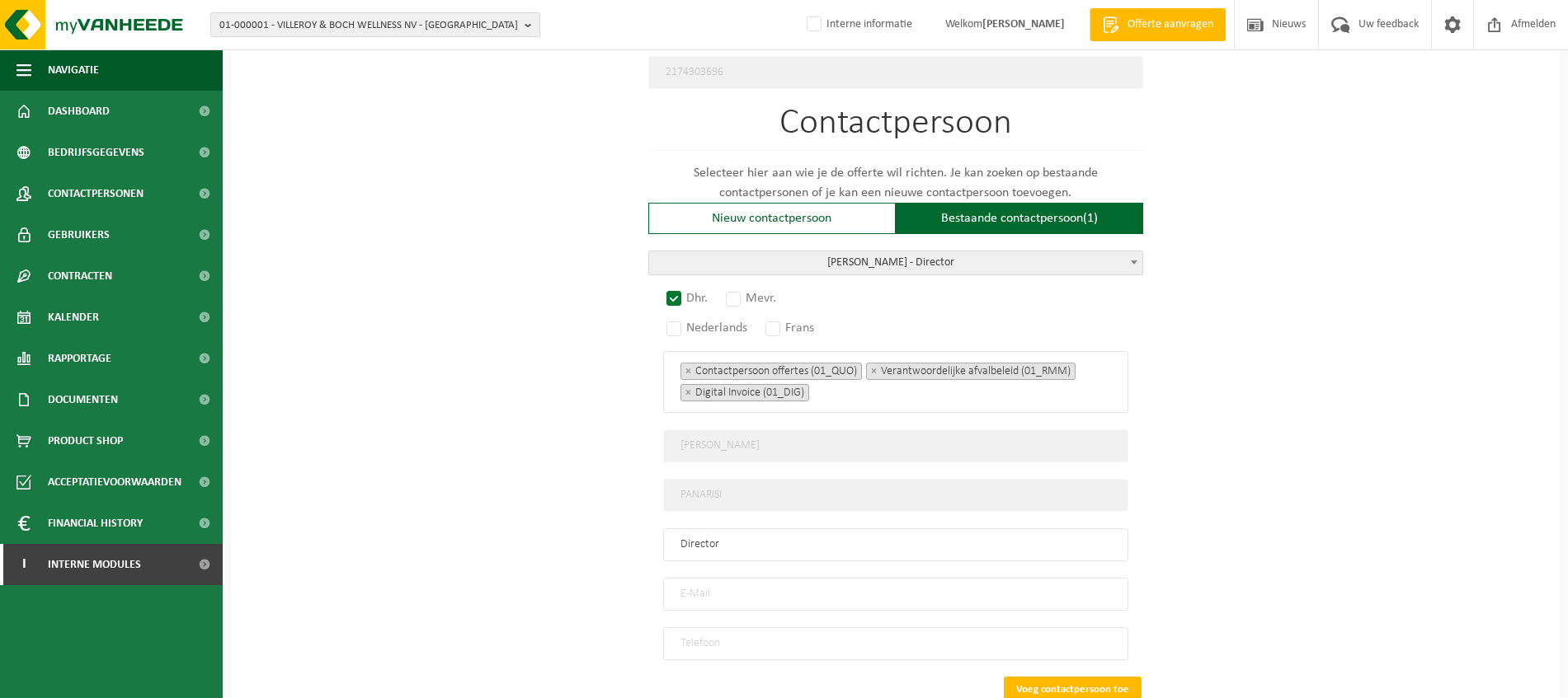
scroll to position [928, 0]
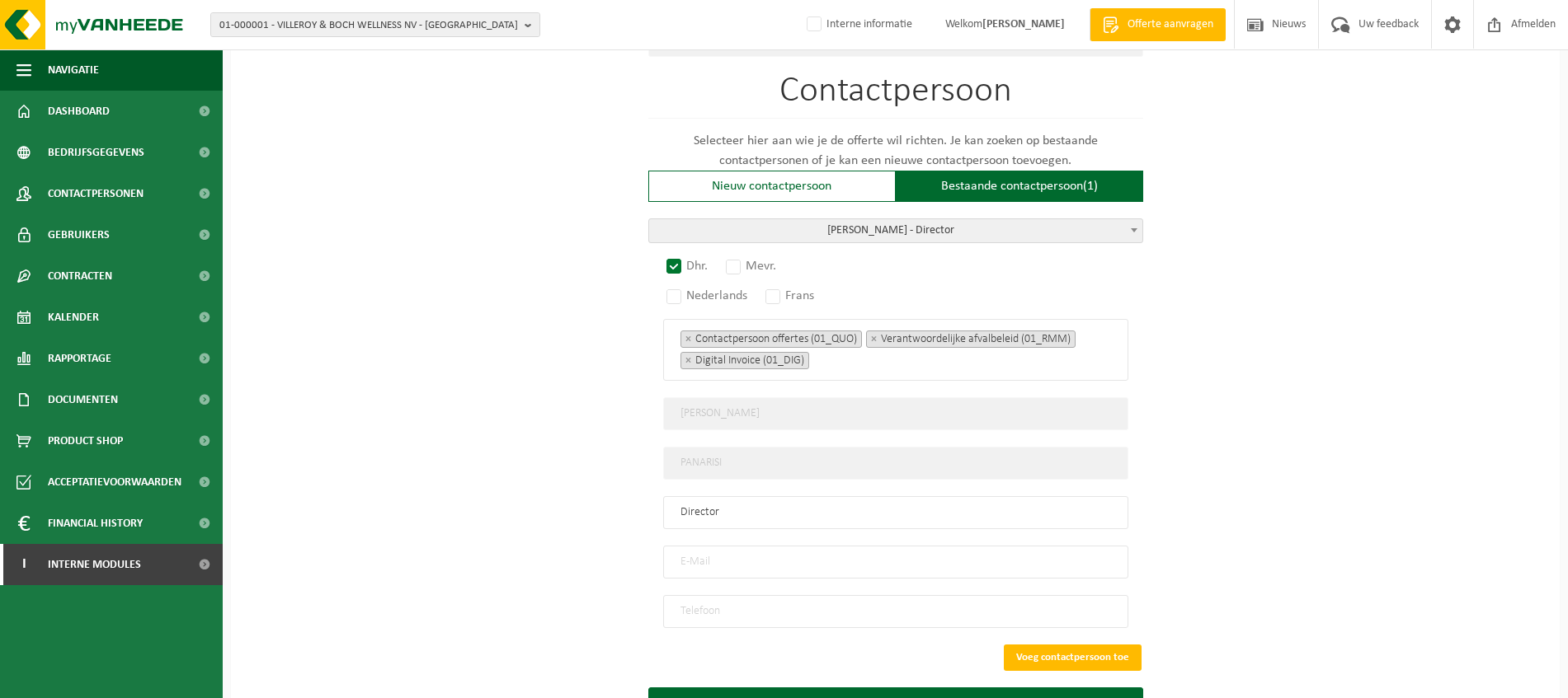
click at [723, 556] on input "email" at bounding box center [896, 561] width 465 height 33
paste input "Gelatiamo-beveren@outlook.com"
type input "Gelatiamo-beveren@outlook.com"
click at [1096, 644] on button "Voeg contactpersoon toe" at bounding box center [1072, 657] width 138 height 26
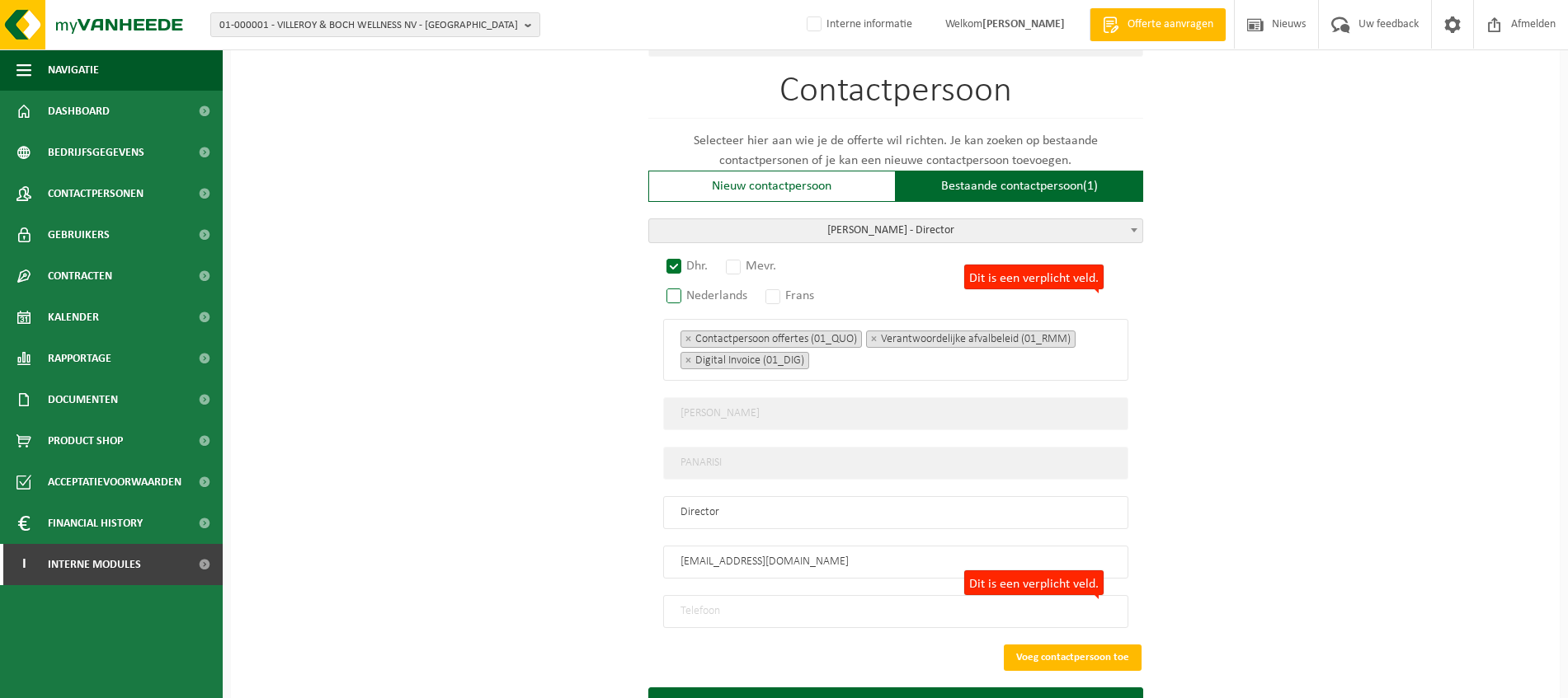
click at [1086, 268] on label "Dit is een verplicht veld." at bounding box center [1034, 277] width 139 height 25
click at [901, 595] on input "Dit is een verplicht veld." at bounding box center [896, 611] width 465 height 33
click at [827, 598] on input "Dit is een verplicht veld." at bounding box center [896, 611] width 465 height 33
click at [728, 601] on input "Dit is een verplicht veld." at bounding box center [896, 611] width 465 height 33
type input "x"
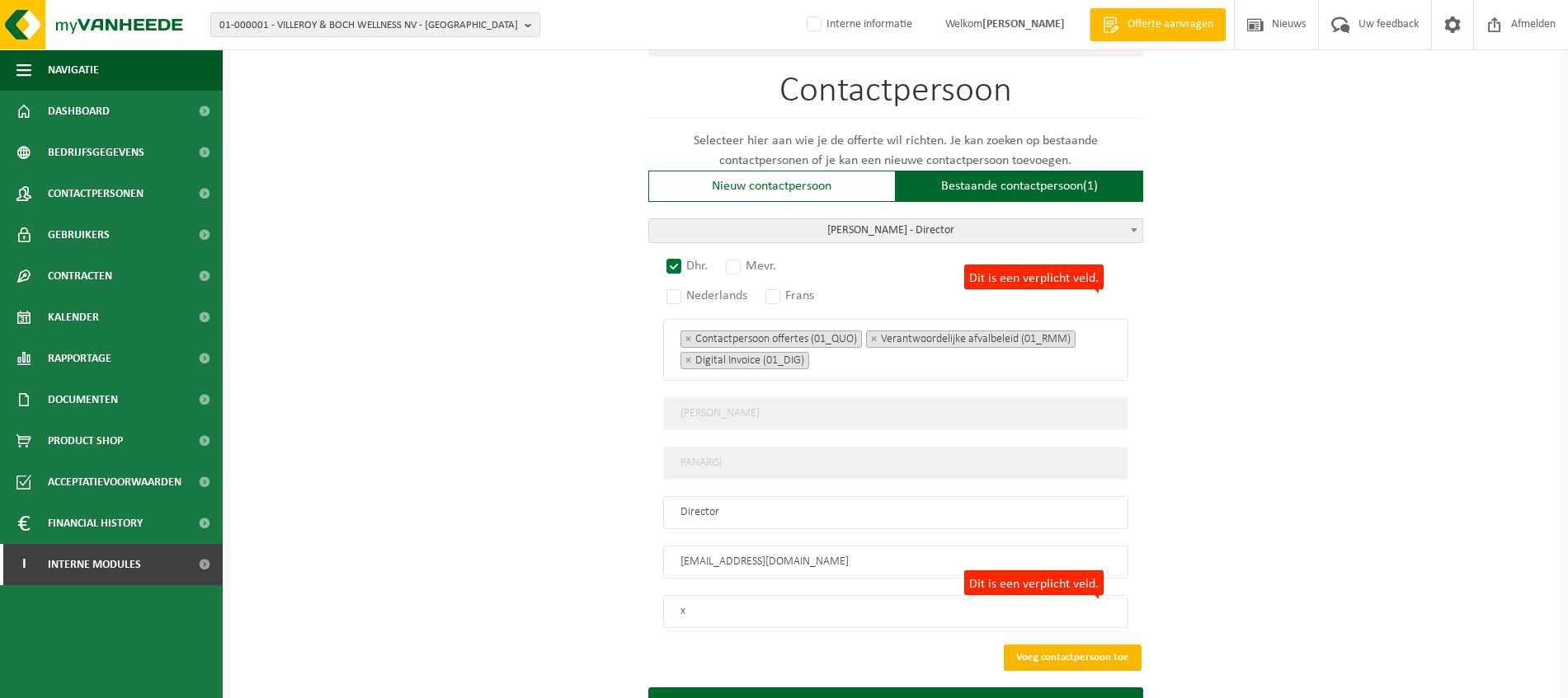
click at [1075, 644] on button "Voeg contactpersoon toe" at bounding box center [1072, 657] width 138 height 26
click at [1111, 644] on button "Voeg contactpersoon toe" at bounding box center [1072, 657] width 138 height 26
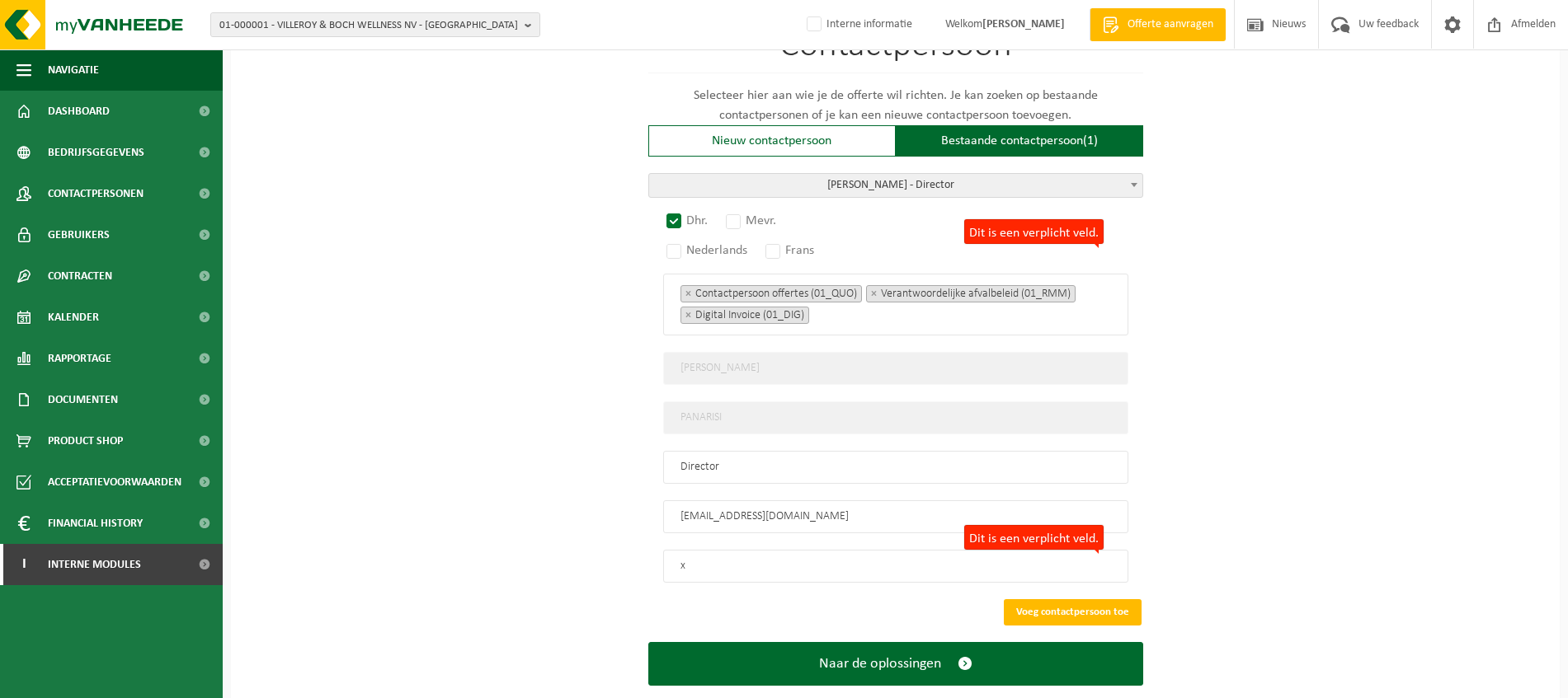
scroll to position [998, 0]
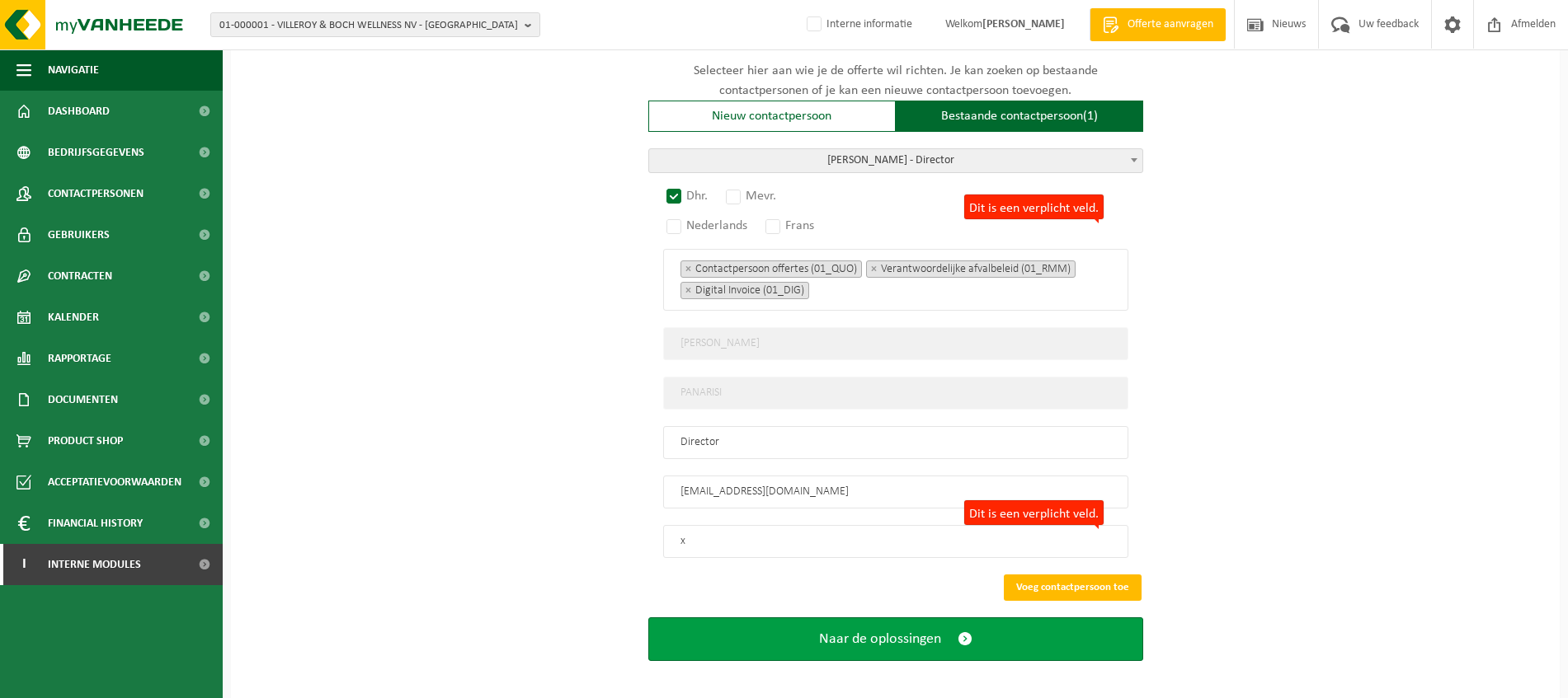
click at [960, 631] on span "submit" at bounding box center [965, 639] width 15 height 18
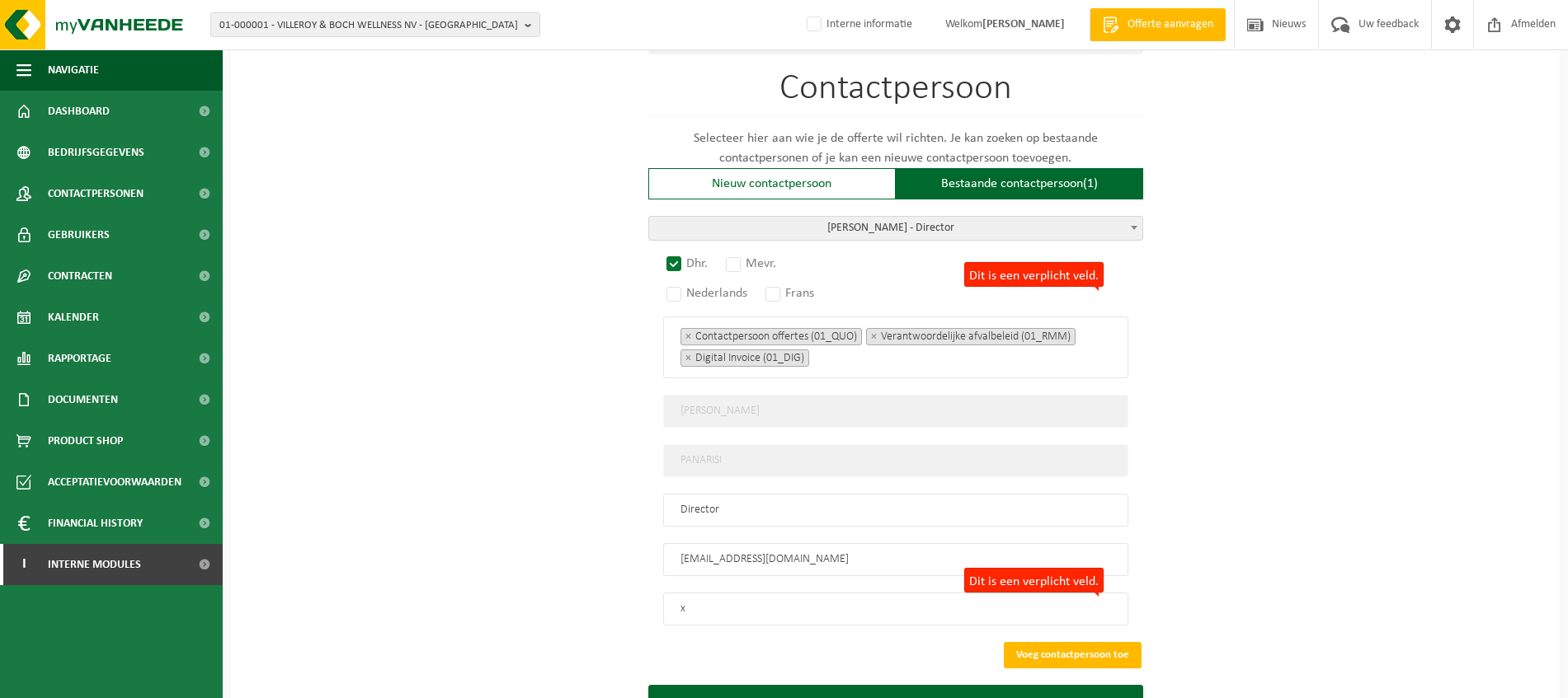
scroll to position [895, 0]
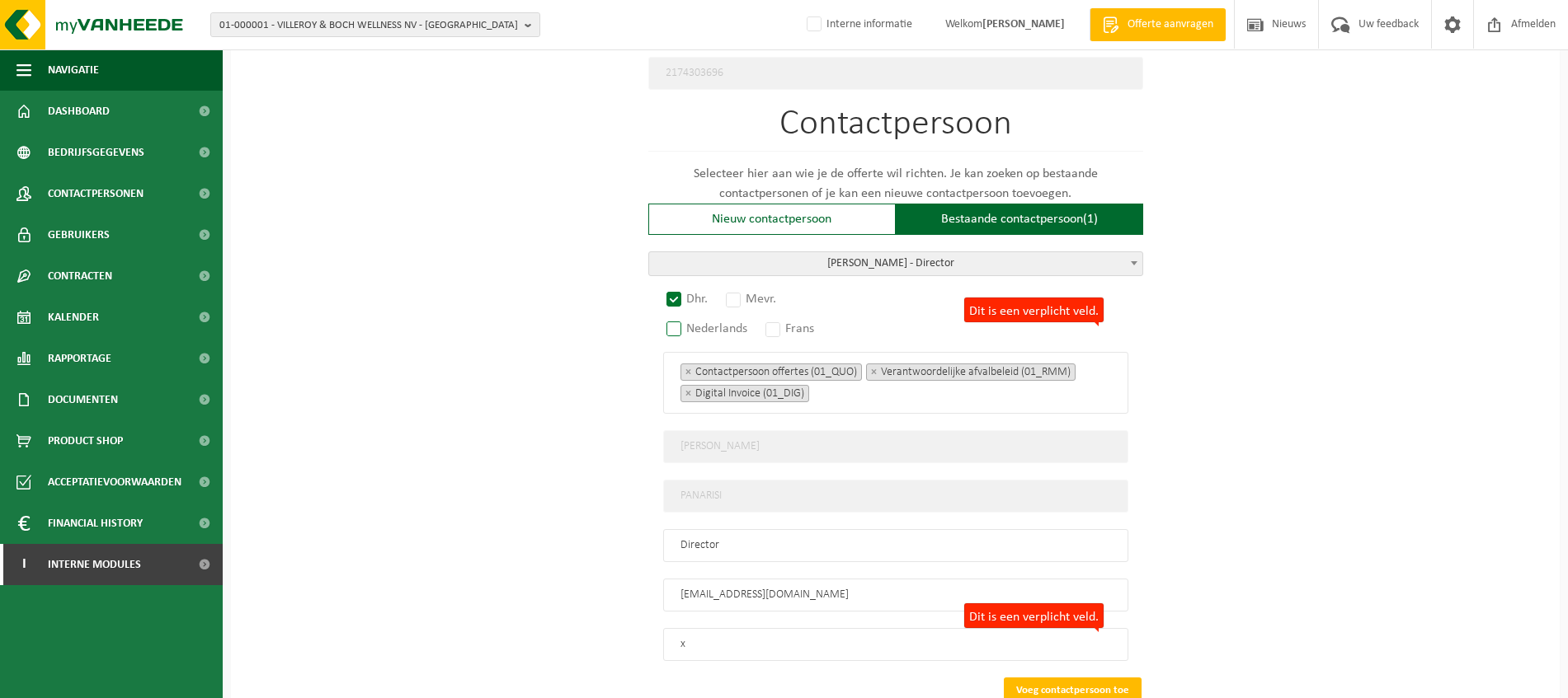
click at [678, 318] on label "Dit is een verplicht veld. Nederlands" at bounding box center [708, 329] width 89 height 23
radio input "true"
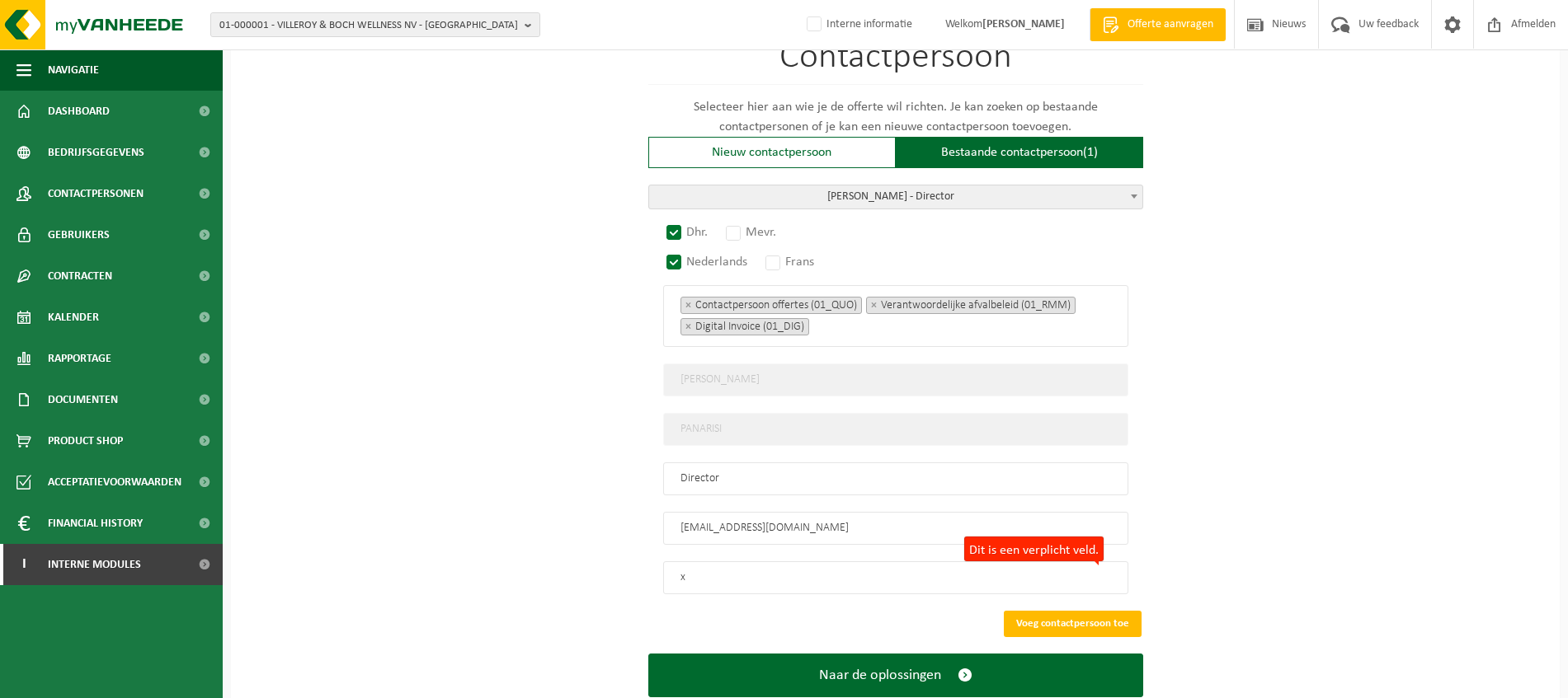
scroll to position [998, 0]
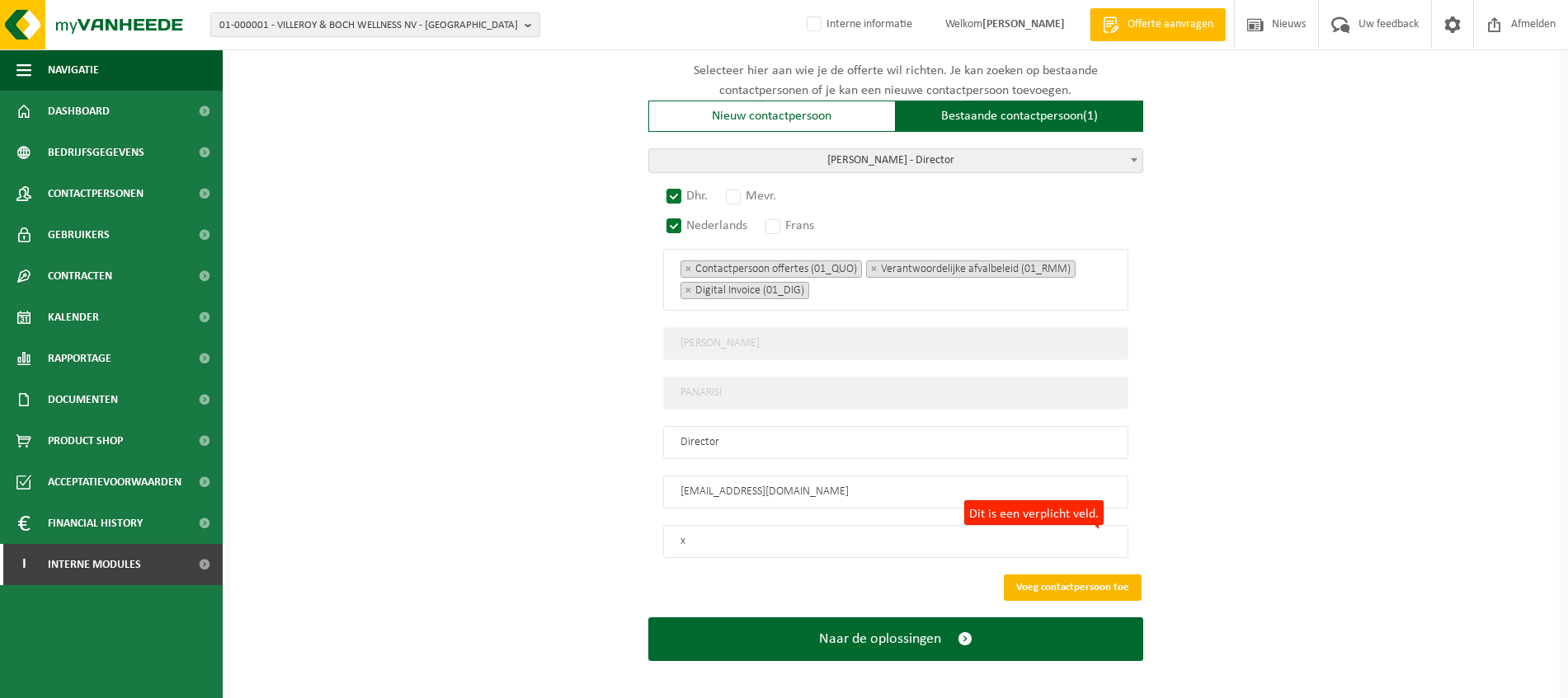
click at [1091, 577] on button "Voeg contactpersoon toe" at bounding box center [1072, 587] width 138 height 26
click at [748, 533] on input "x" at bounding box center [896, 541] width 465 height 33
type input "xxxxxxxxxx"
click at [1101, 582] on button "Voeg contactpersoon toe" at bounding box center [1072, 587] width 138 height 26
click at [791, 527] on input "xxxxxxxxxx" at bounding box center [896, 541] width 465 height 33
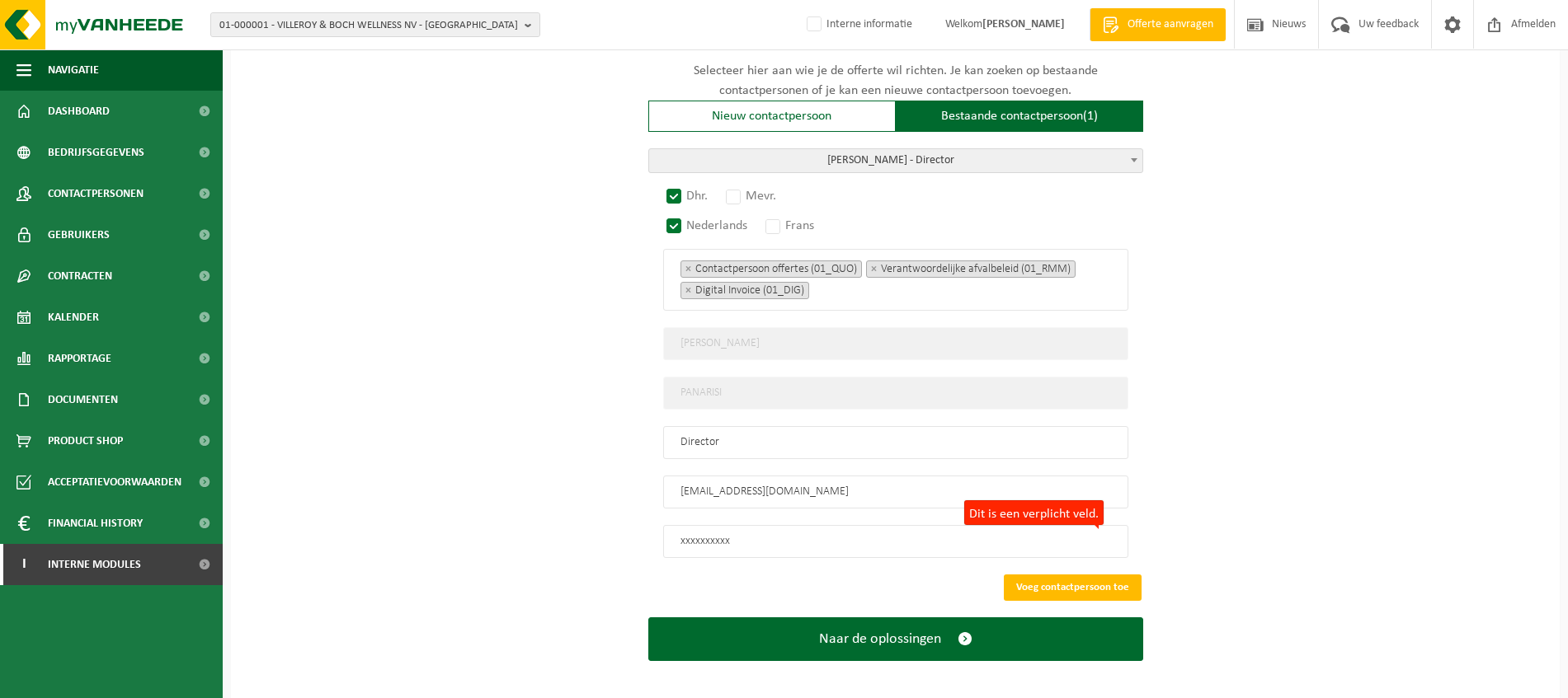
drag, startPoint x: 782, startPoint y: 529, endPoint x: 605, endPoint y: 528, distance: 177.0
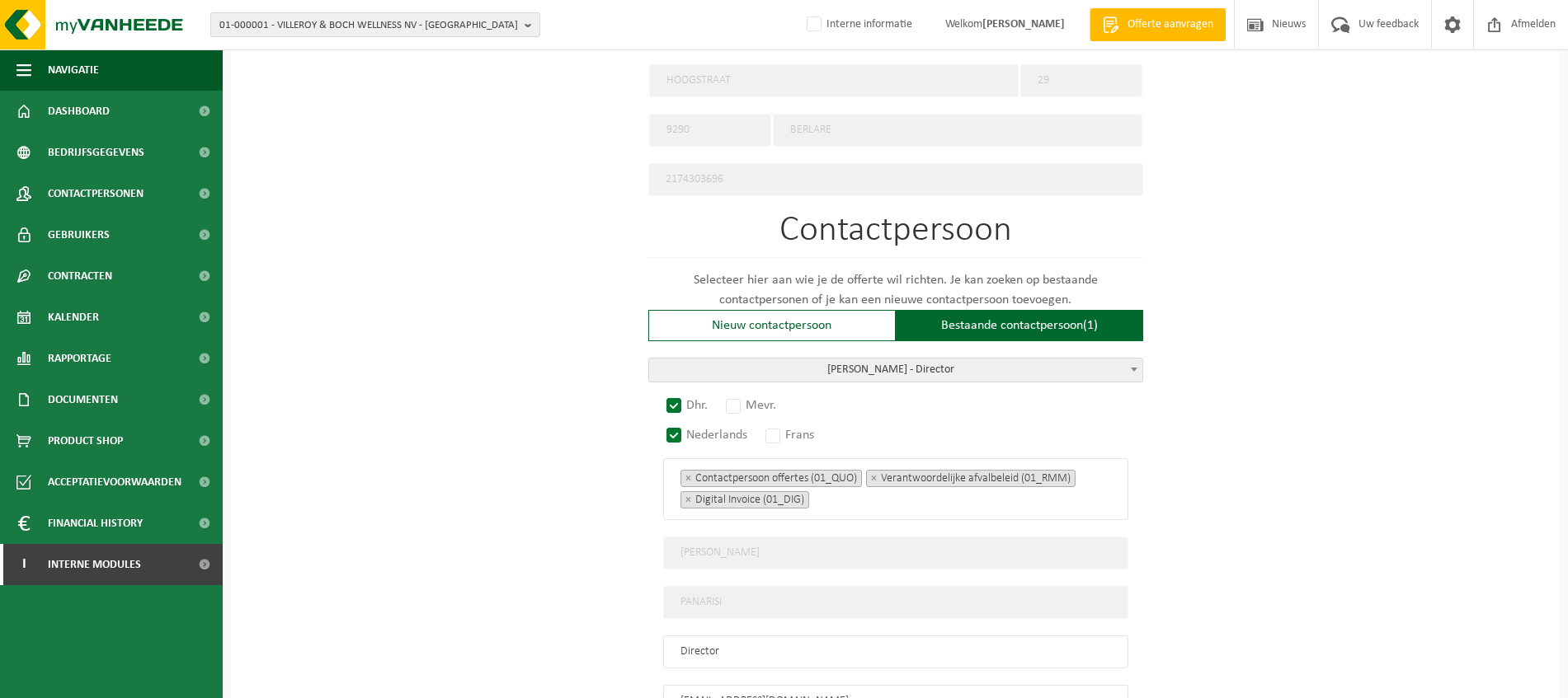
scroll to position [825, 0]
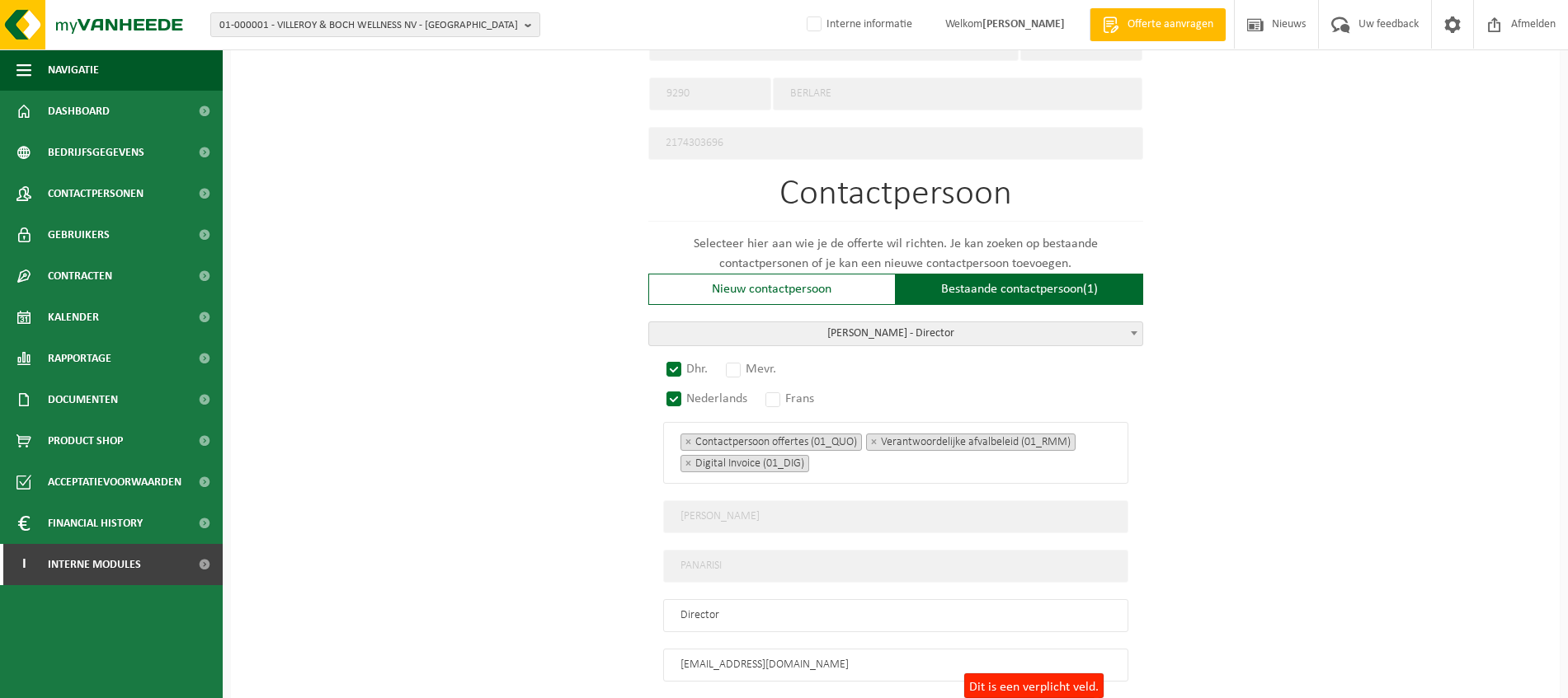
click at [1307, 380] on div "Op welk bedrijf mogen we deze offerte opmaken? Tip: geef hier al het Ondernemin…" at bounding box center [895, 97] width 1329 height 1556
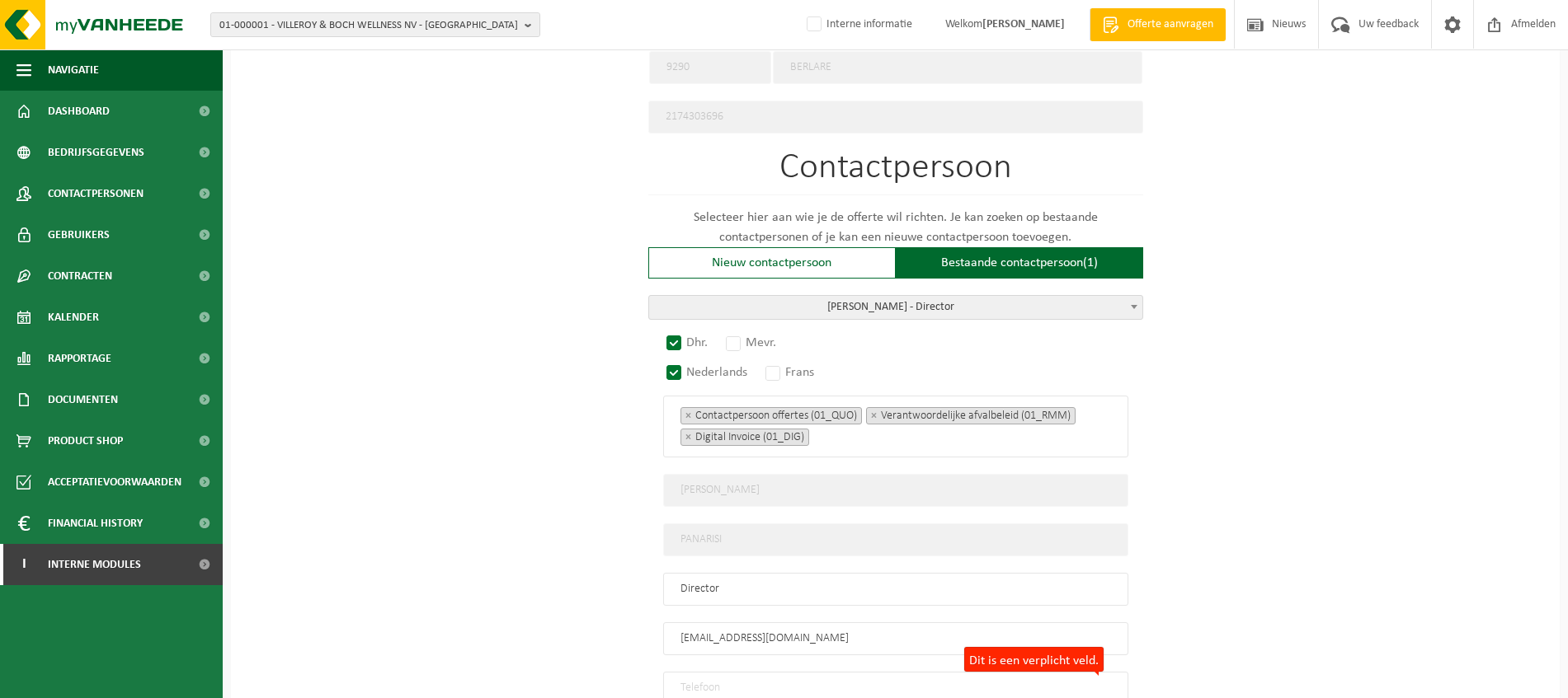
scroll to position [895, 0]
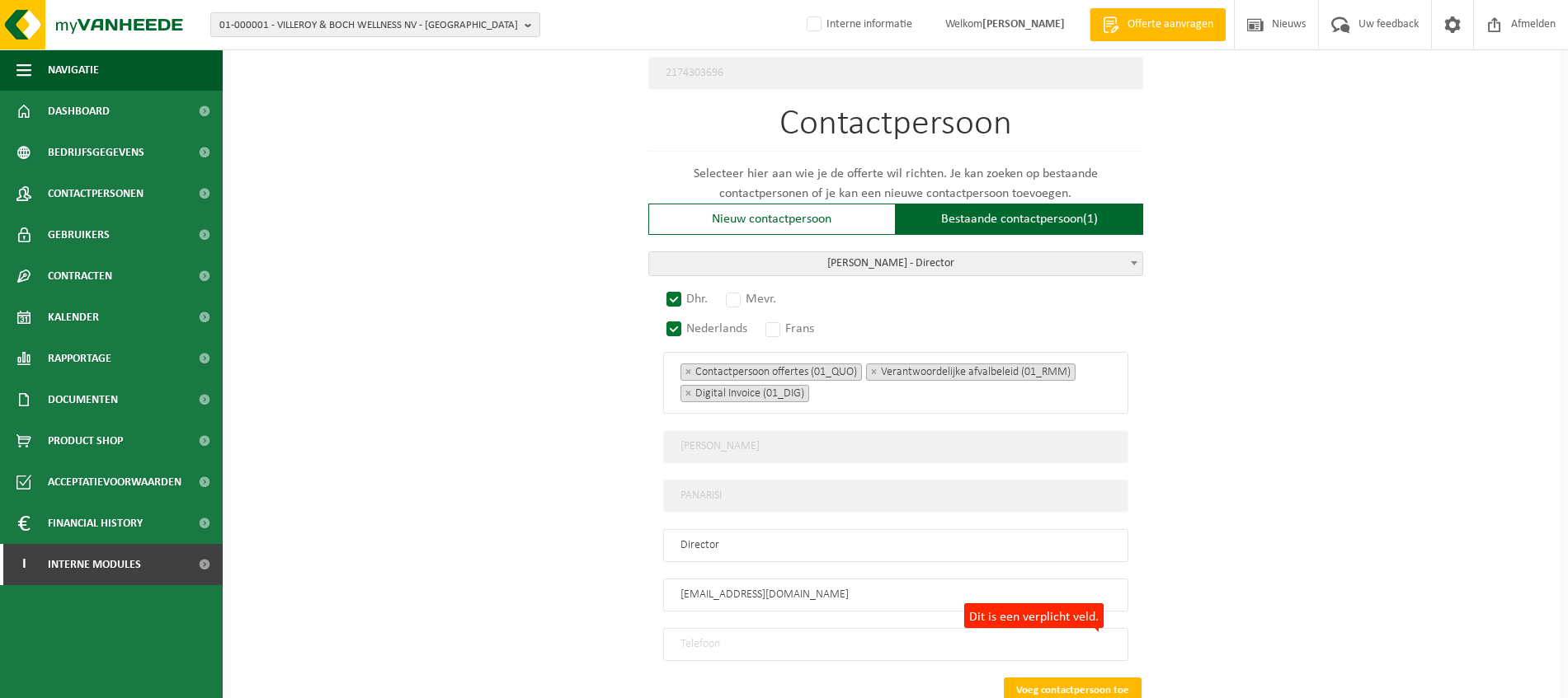
click at [743, 628] on input "Dit is een verplicht veld." at bounding box center [896, 644] width 465 height 33
paste input "+32 37 75 67 11"
type input "+32 3 775 67 11"
click at [1098, 681] on button "Voeg contactpersoon toe" at bounding box center [1072, 690] width 138 height 26
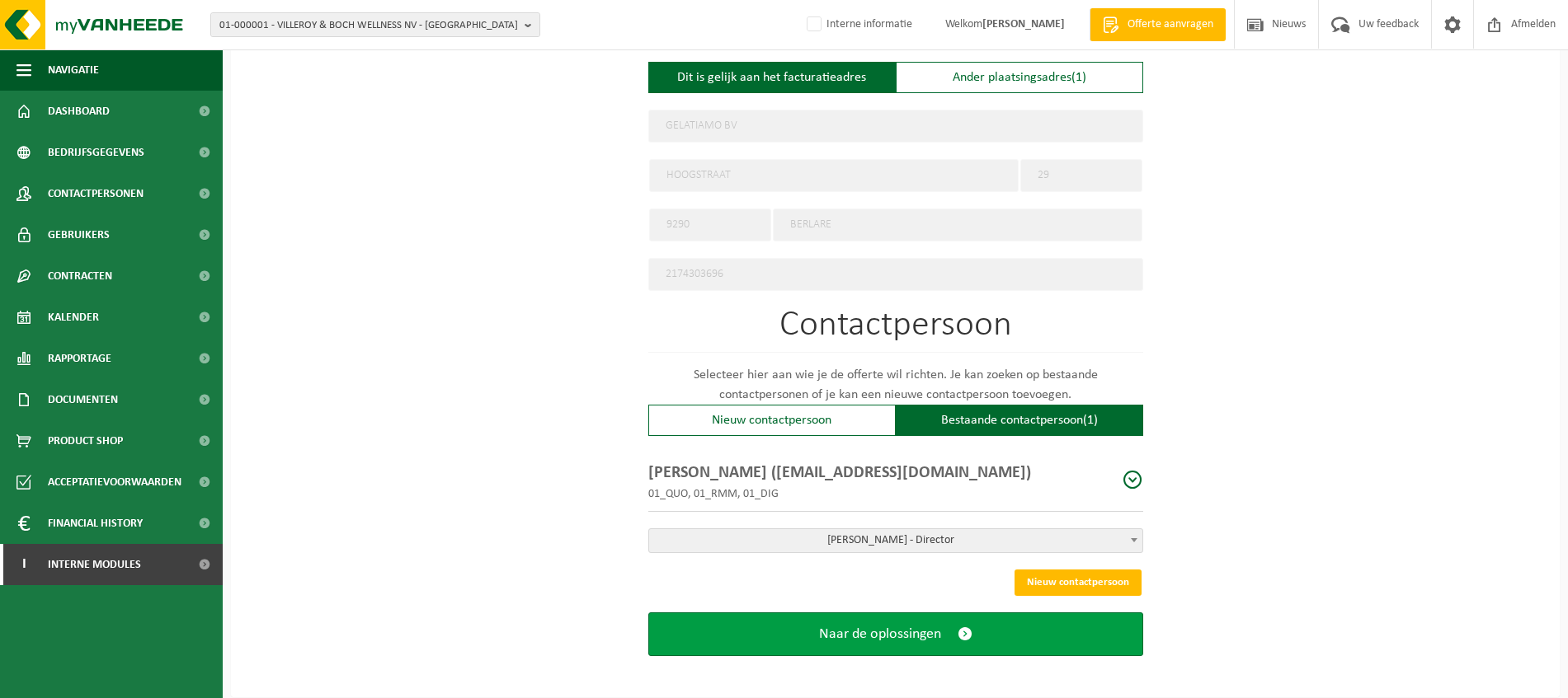
click at [948, 628] on button "Naar de oplossingen" at bounding box center [896, 634] width 495 height 44
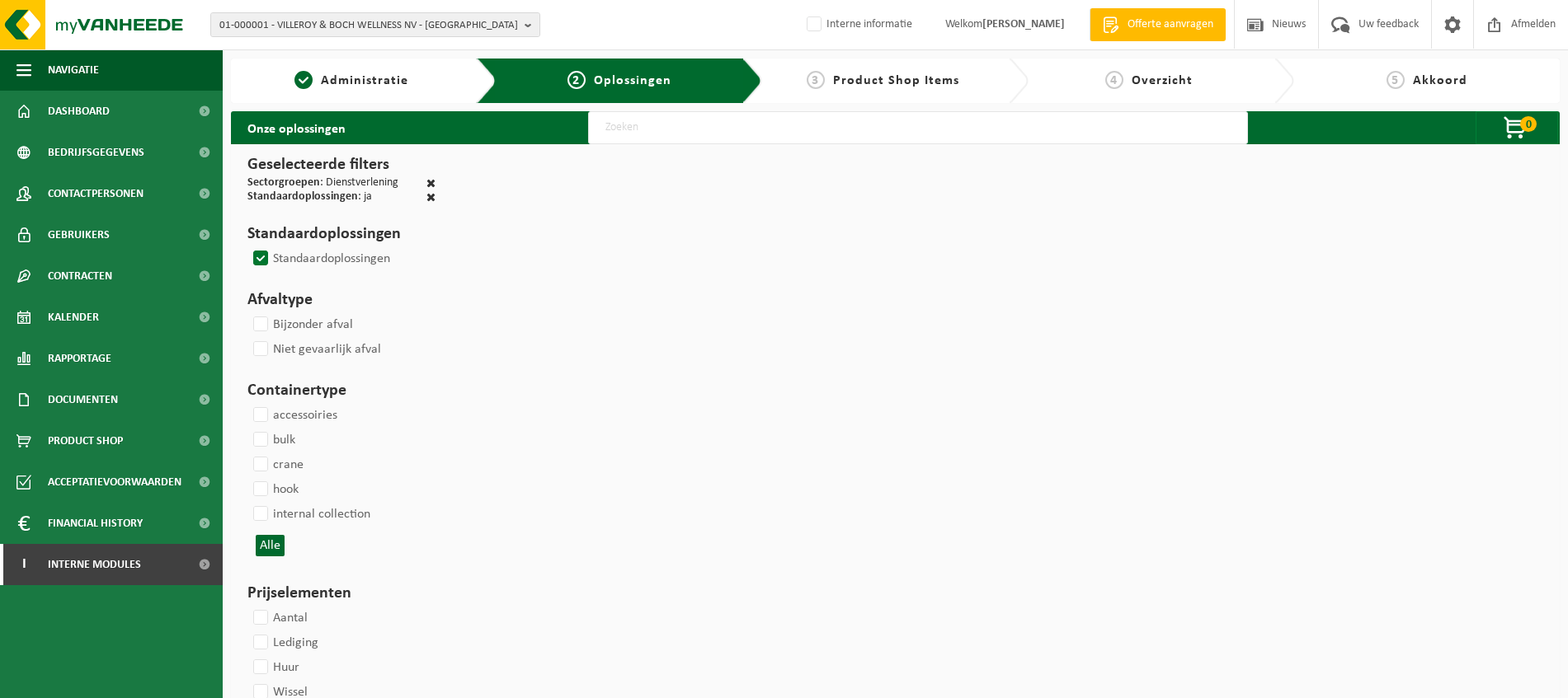
click at [433, 176] on h3 "Geselecteerde filters" at bounding box center [341, 165] width 188 height 25
click at [432, 183] on span at bounding box center [431, 184] width 9 height 12
checkbox input "false"
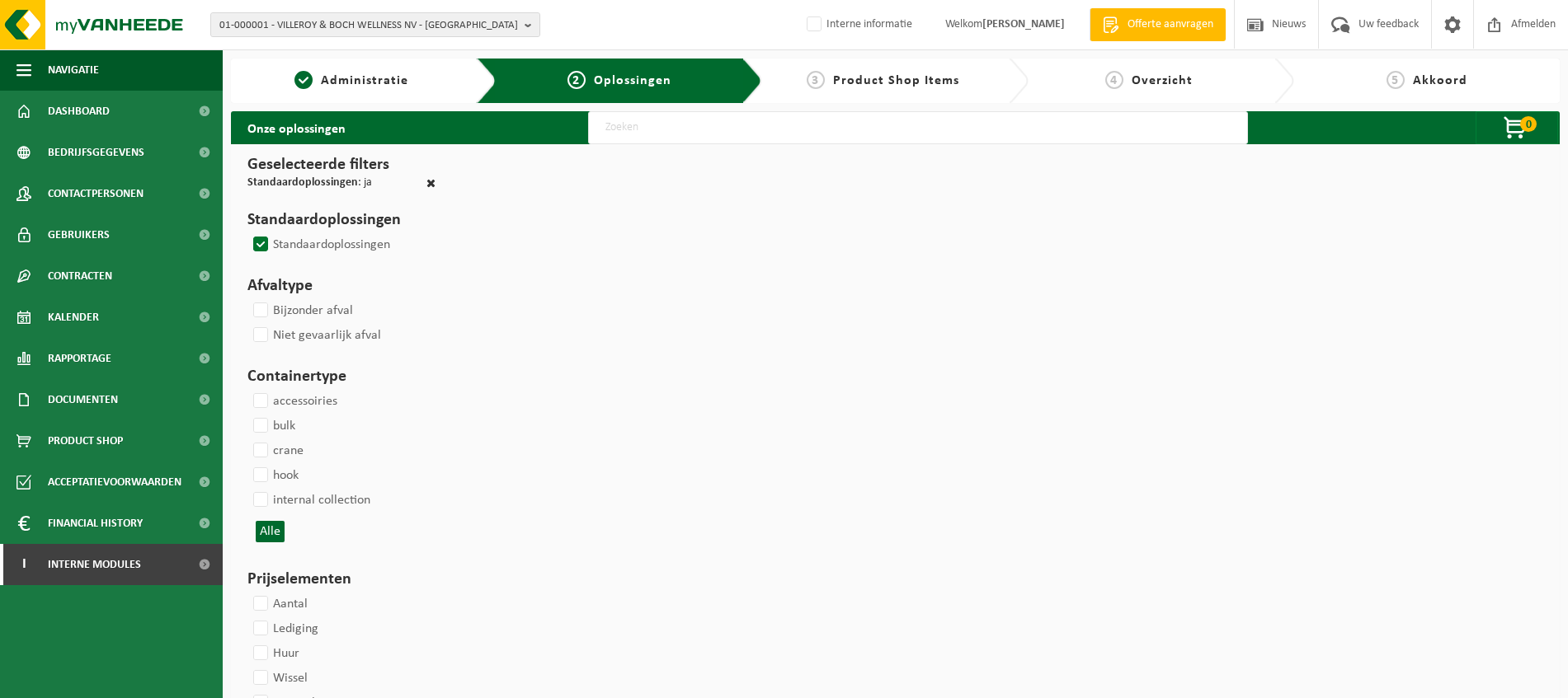
click at [429, 181] on span at bounding box center [431, 184] width 9 height 12
checkbox input "false"
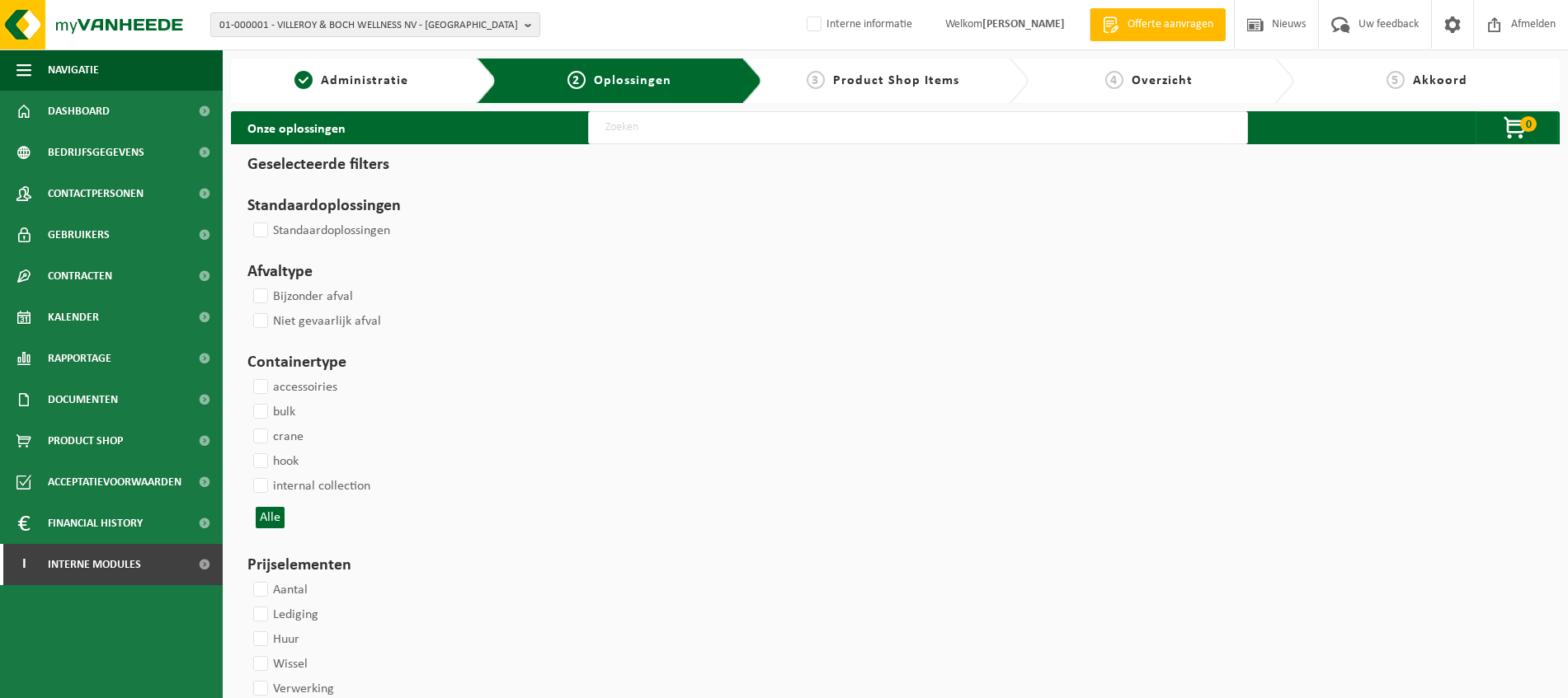
select select
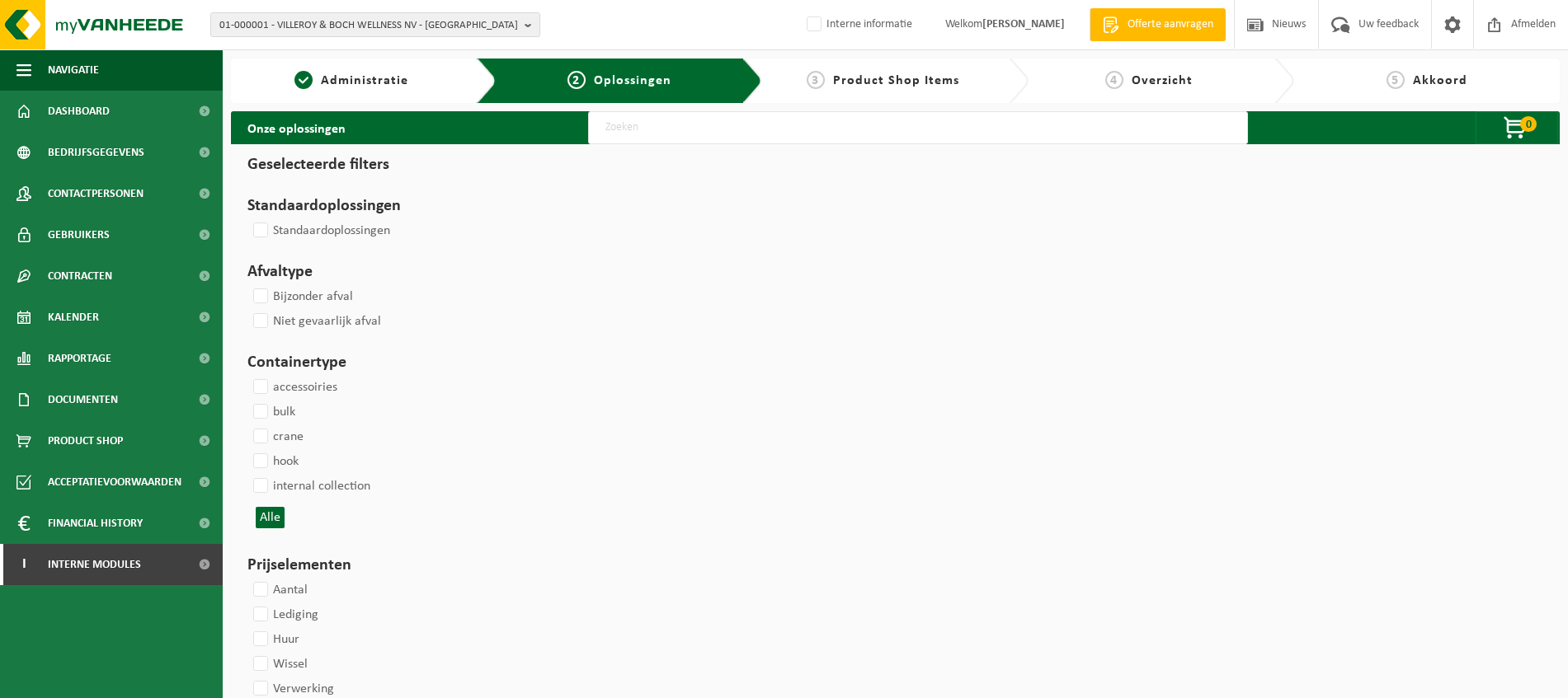
select select
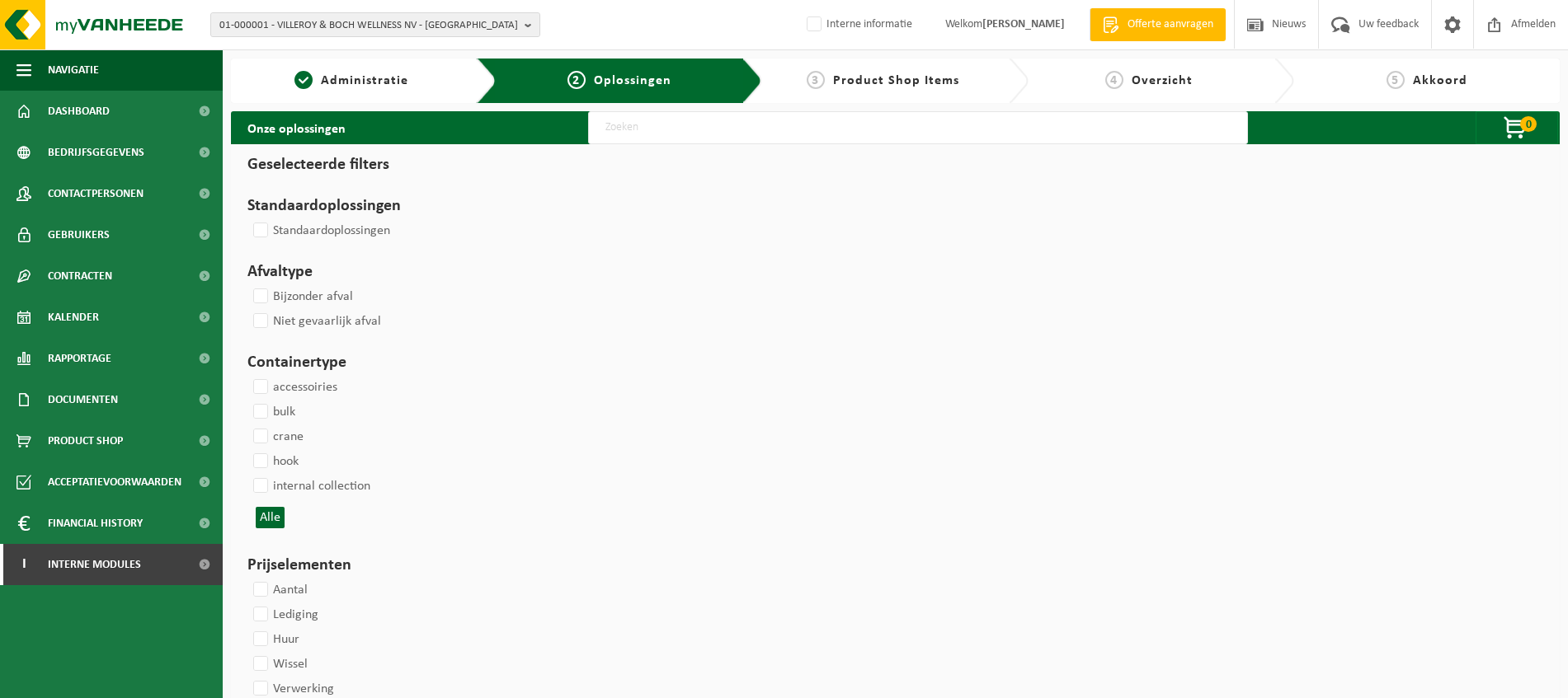
select select
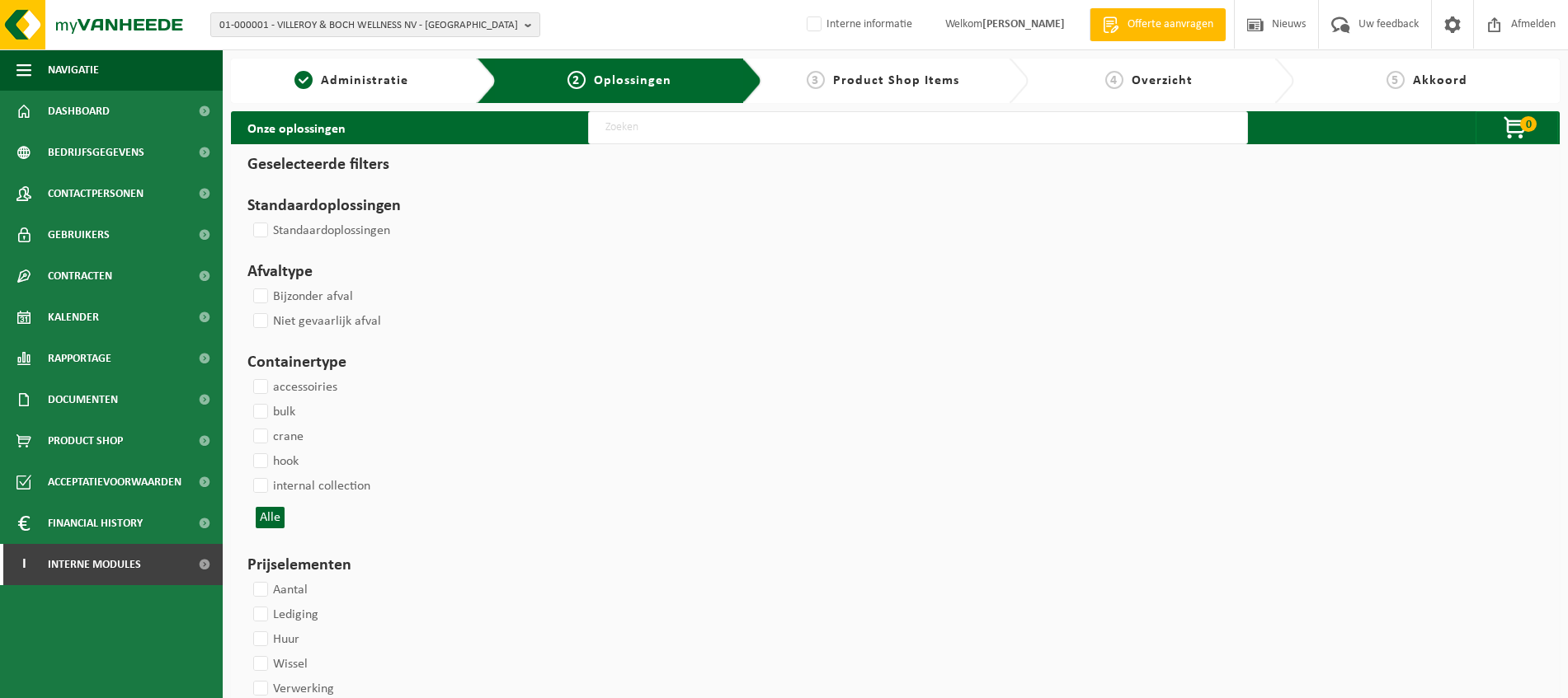
select select
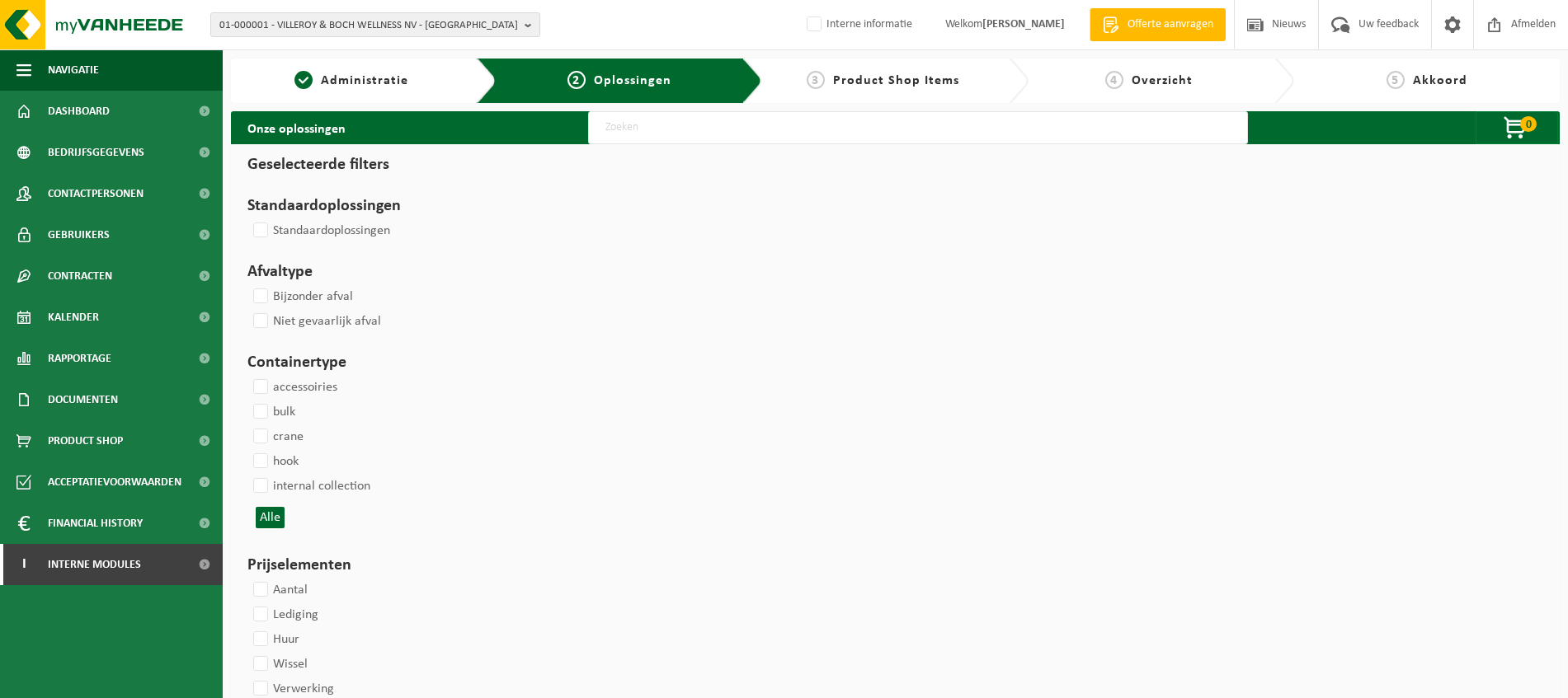
select select
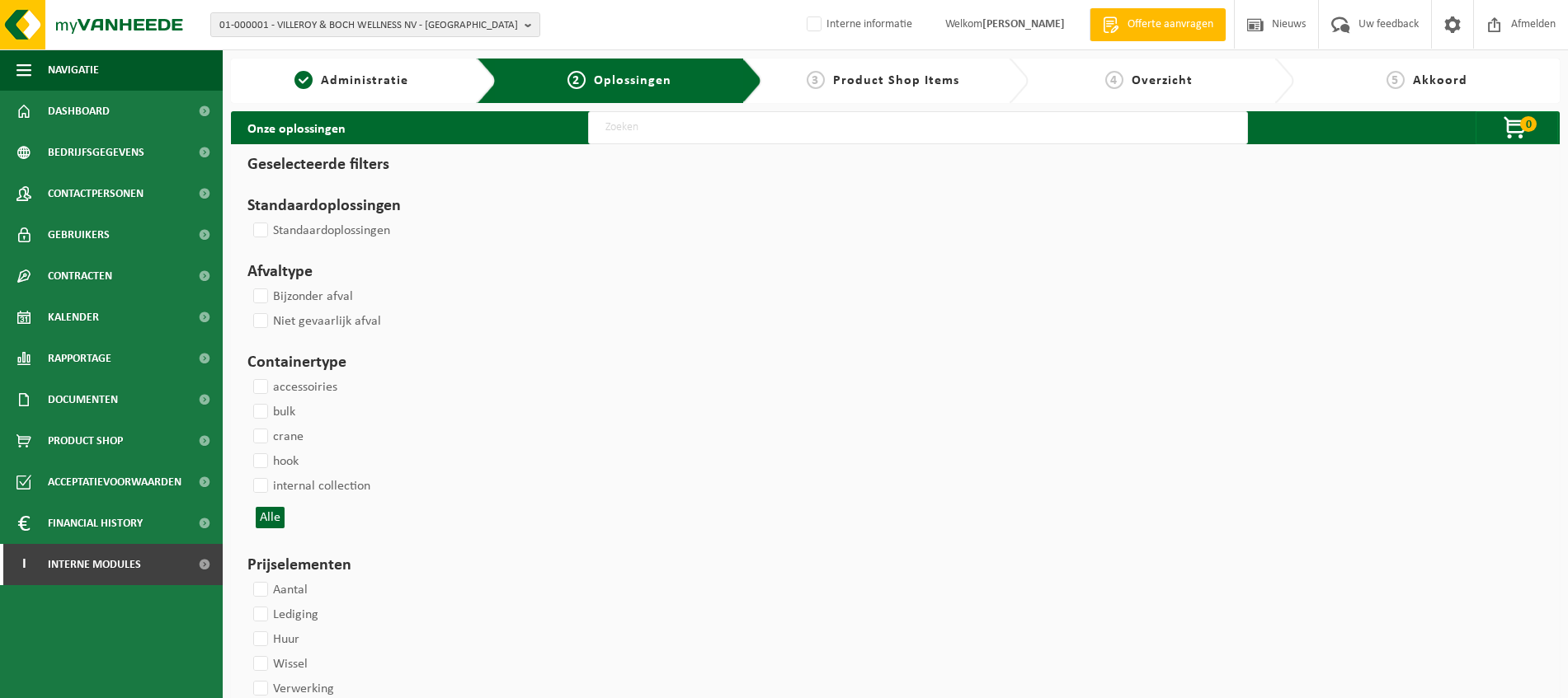
select select
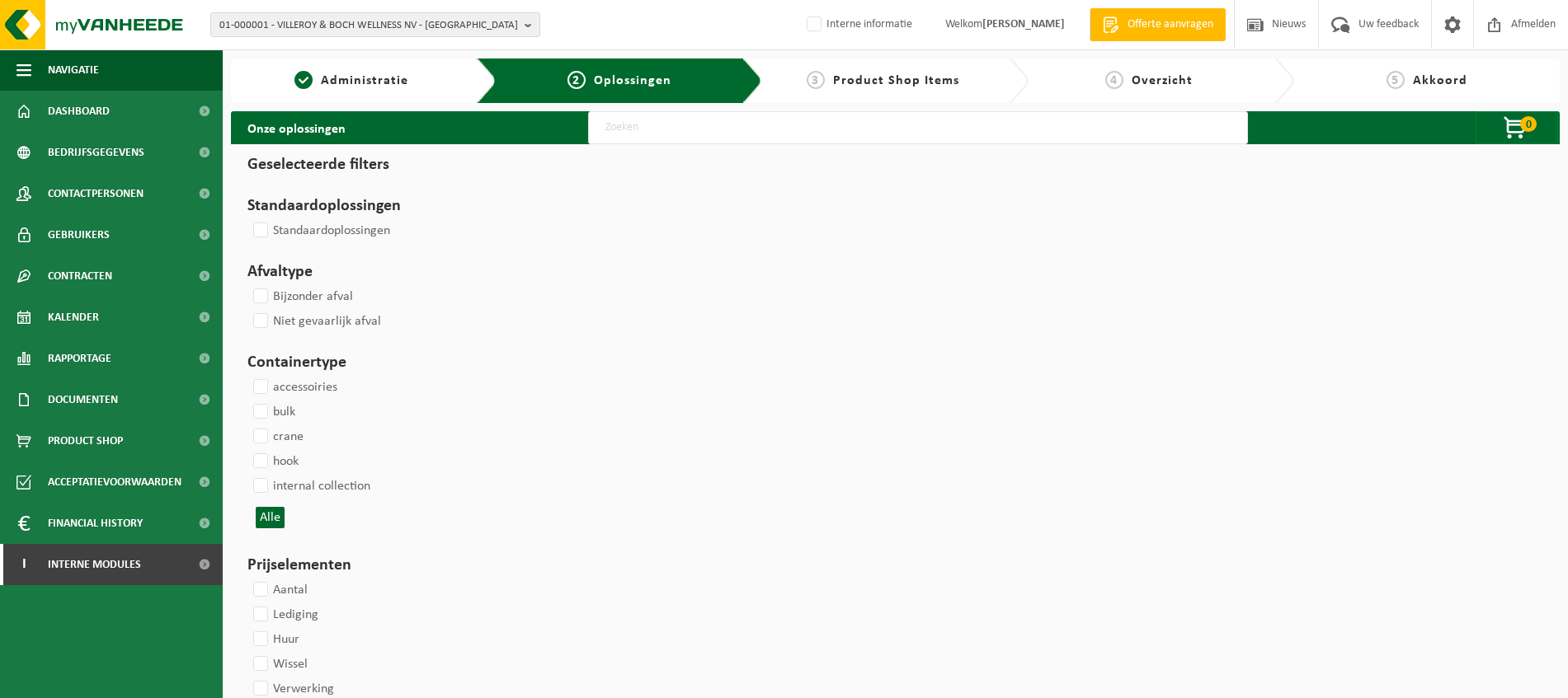
select select
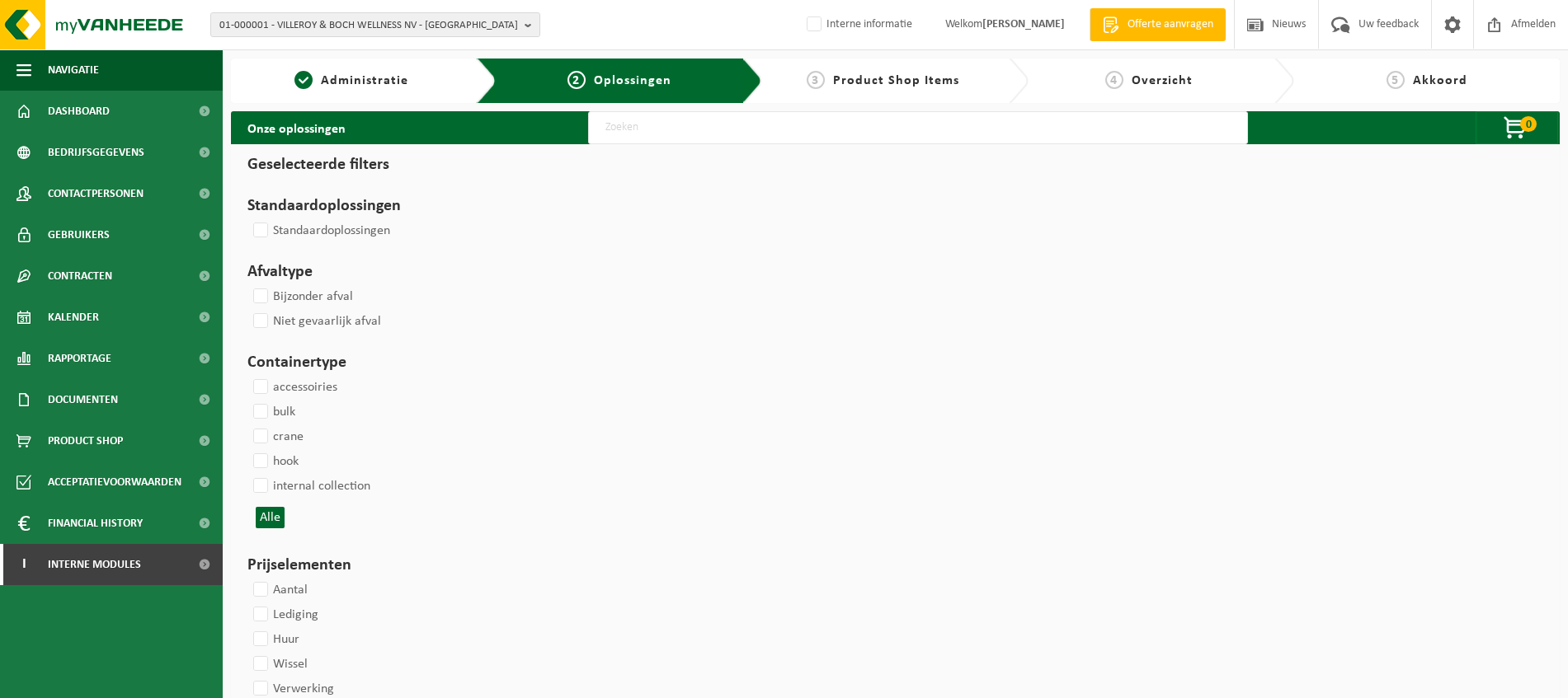
select select
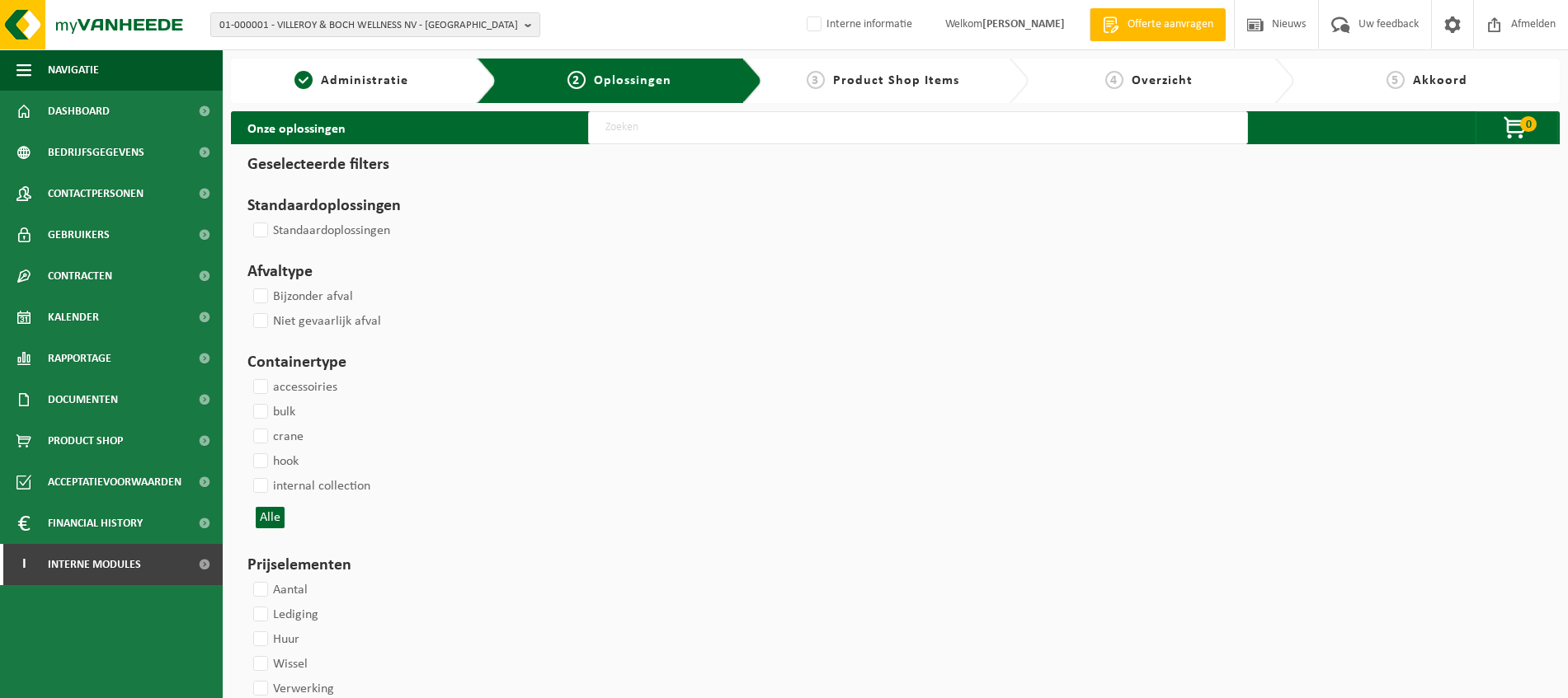
select select
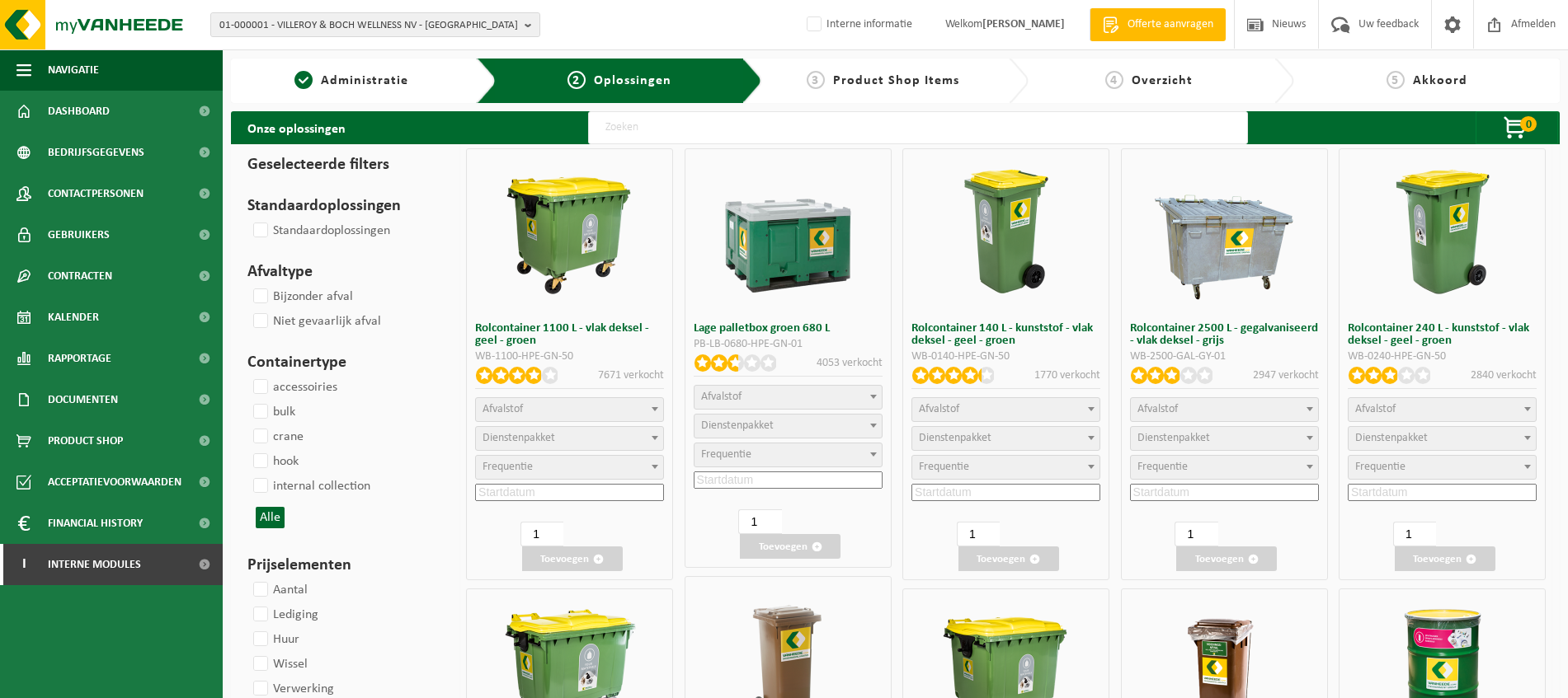
click at [739, 131] on input "text" at bounding box center [918, 127] width 660 height 33
type input "240"
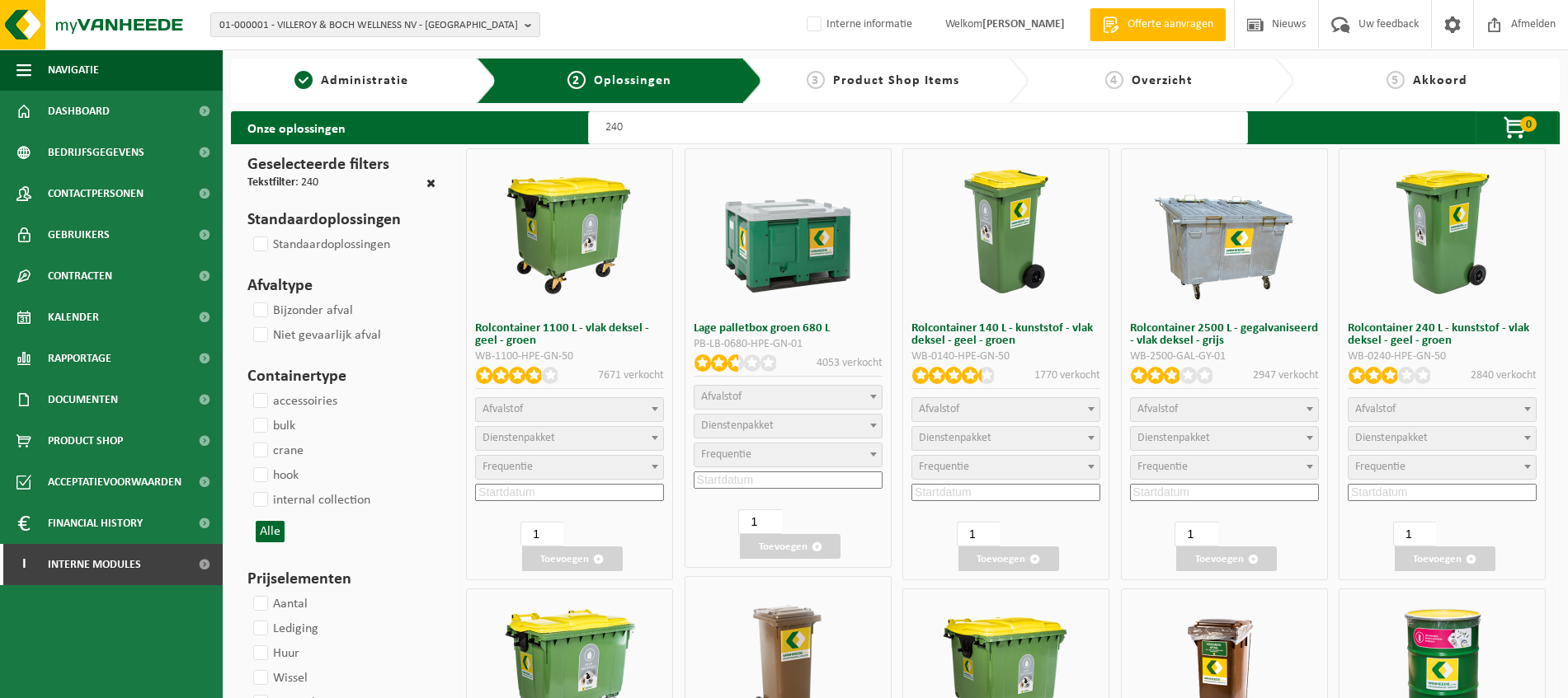
select select
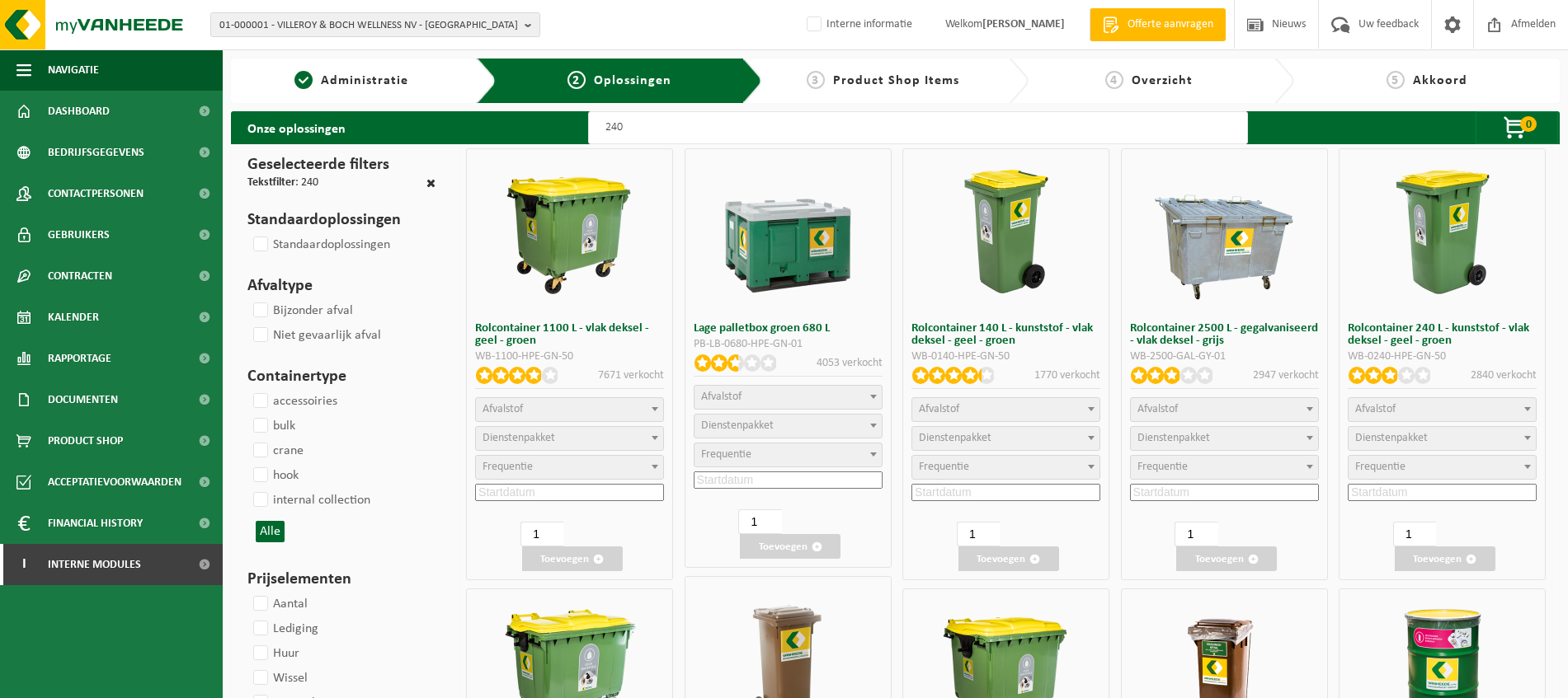
select select
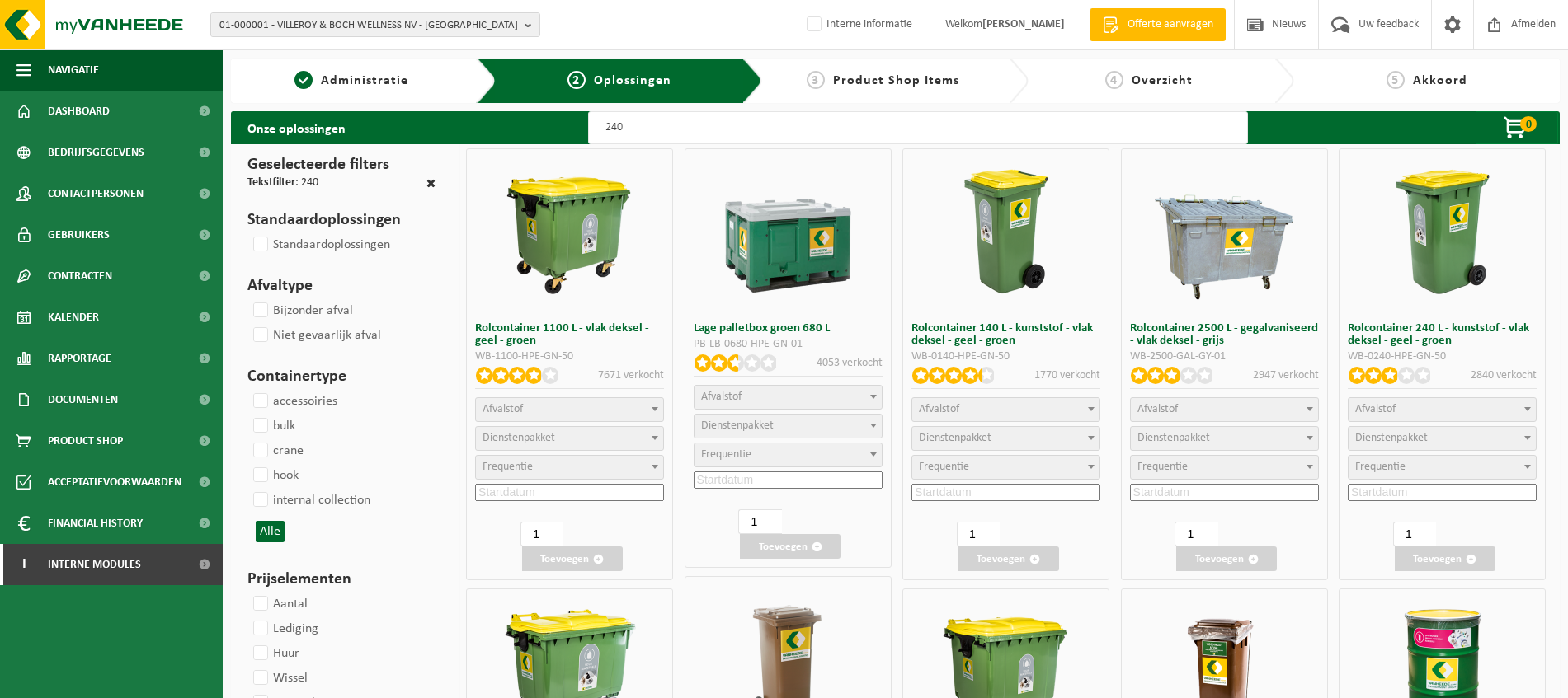
select select
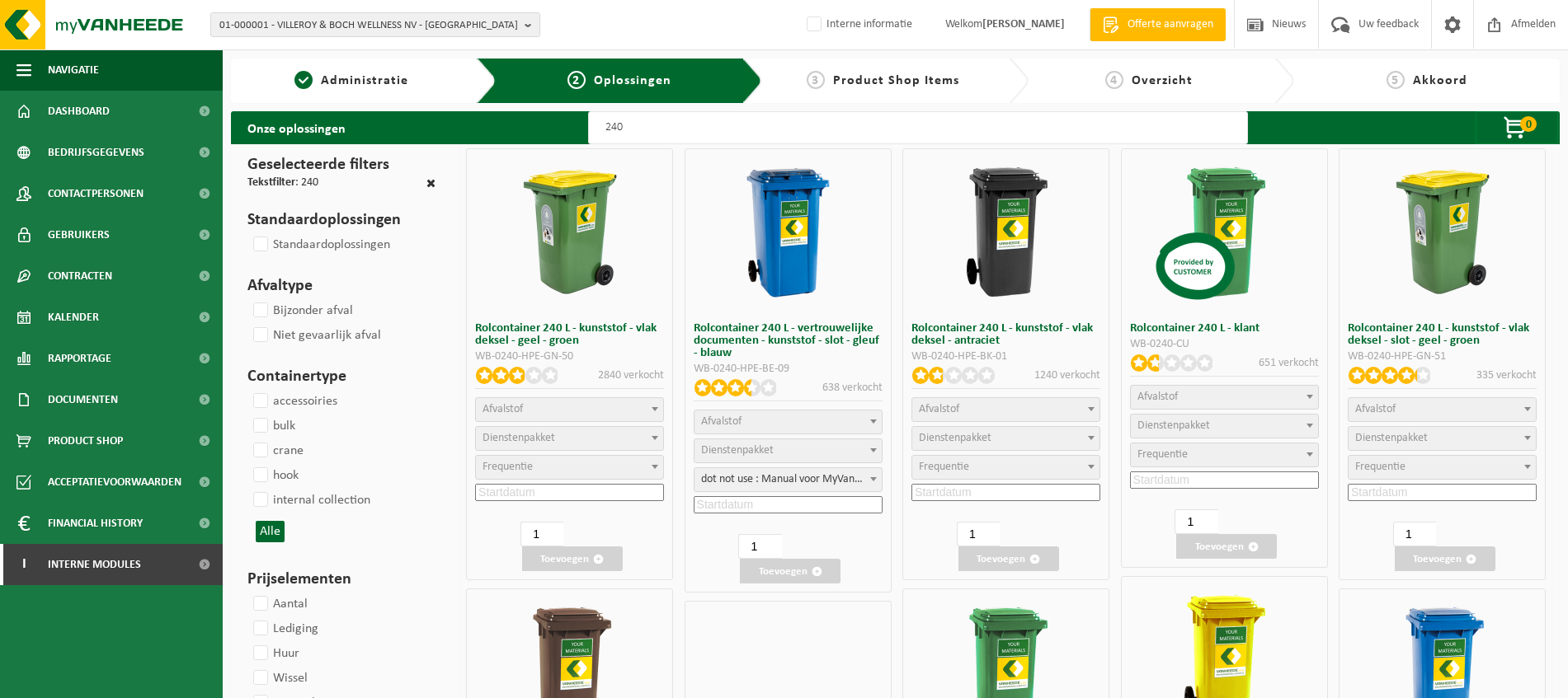
select select
select select "25"
click at [717, 132] on input "240" at bounding box center [918, 127] width 660 height 33
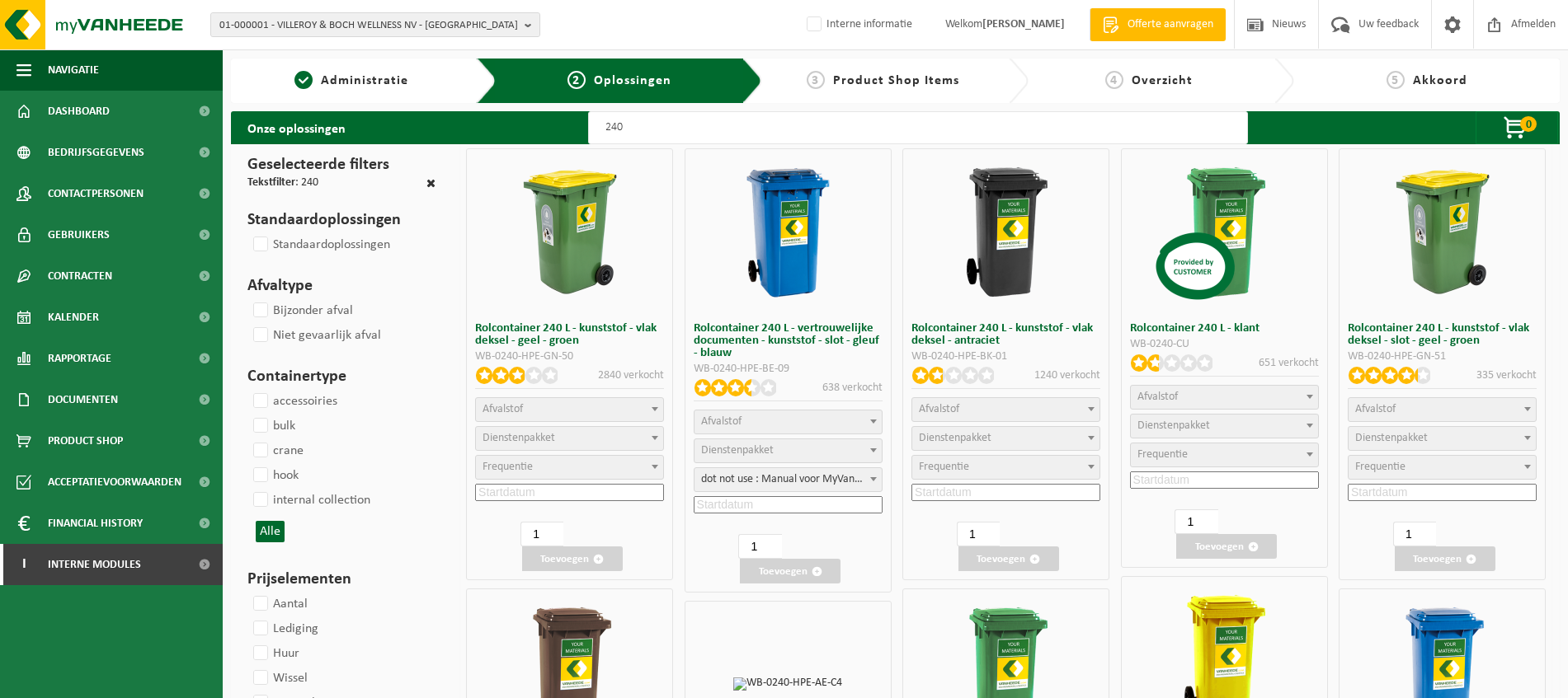
click at [653, 409] on b at bounding box center [655, 409] width 7 height 4
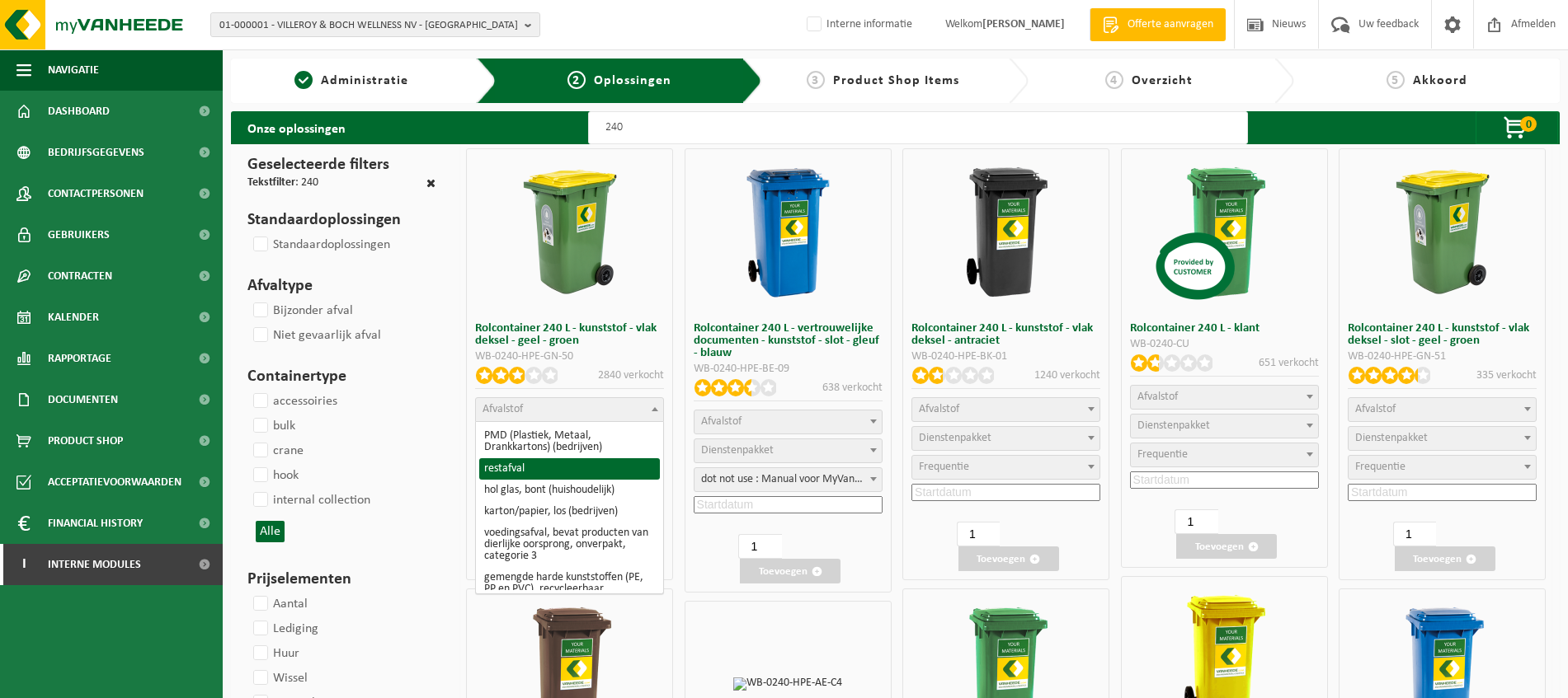
select select "29"
select select
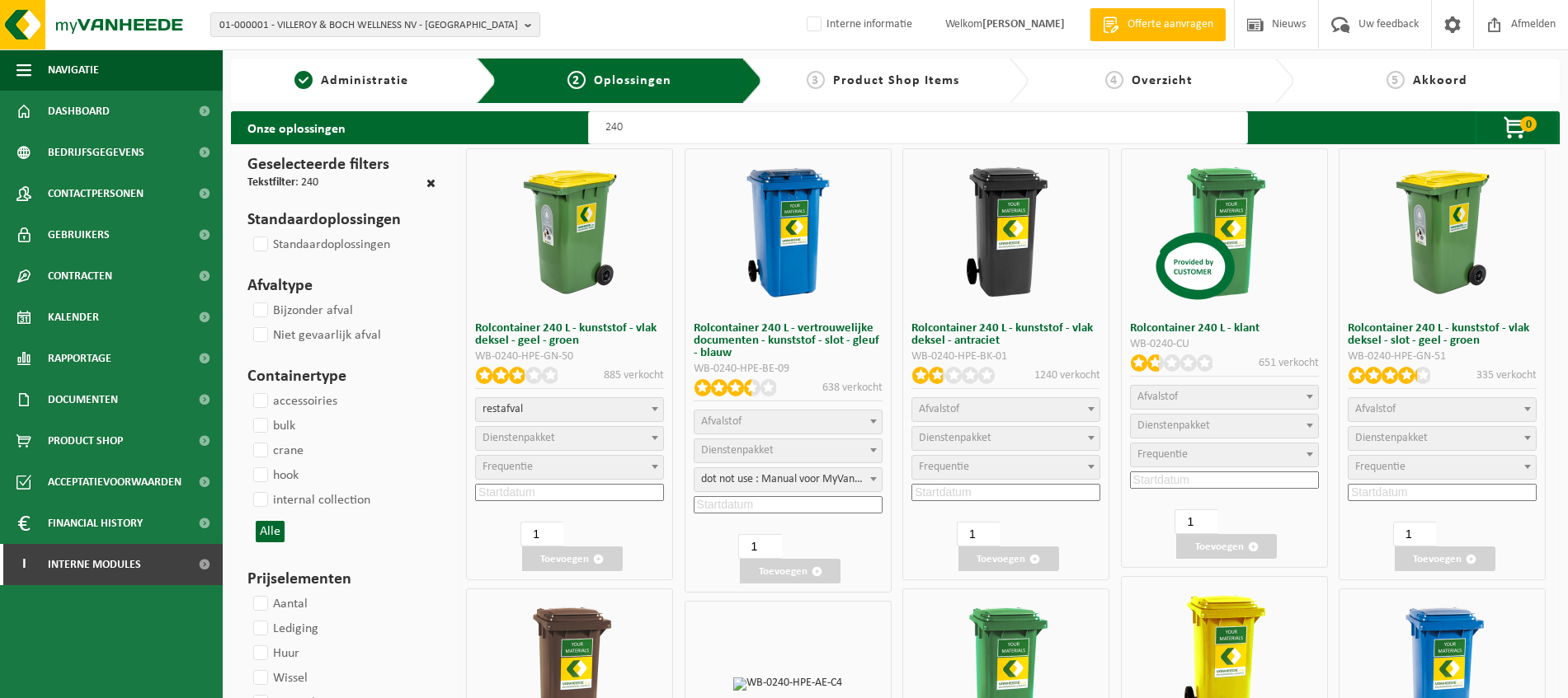
select select
select select "2"
click at [656, 437] on b at bounding box center [655, 437] width 7 height 4
click at [654, 470] on span at bounding box center [655, 467] width 17 height 22
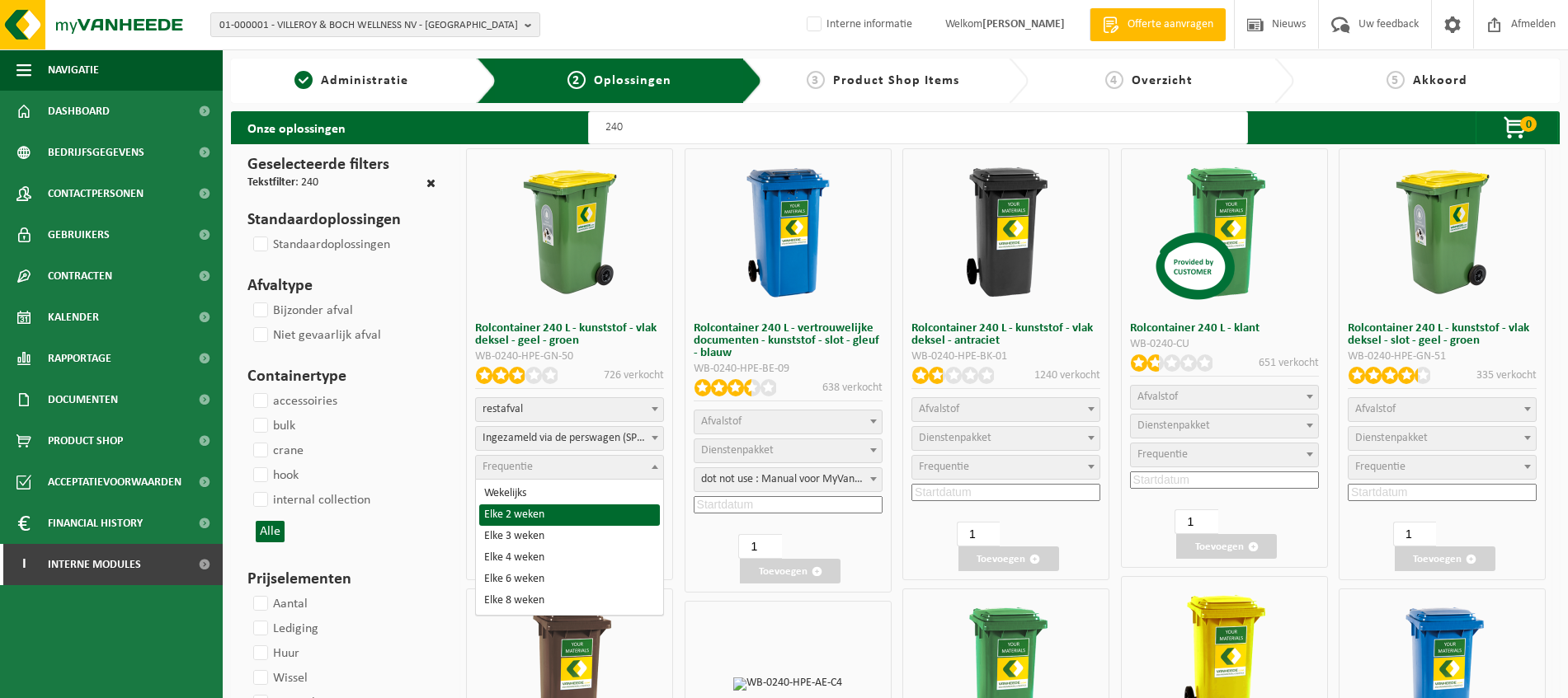
select select "11"
click at [560, 511] on div "Rolcontainer 240 L - kunststof - vlak deksel - geel - groen WB-0240-HPE-GN-50 7…" at bounding box center [569, 365] width 207 height 432
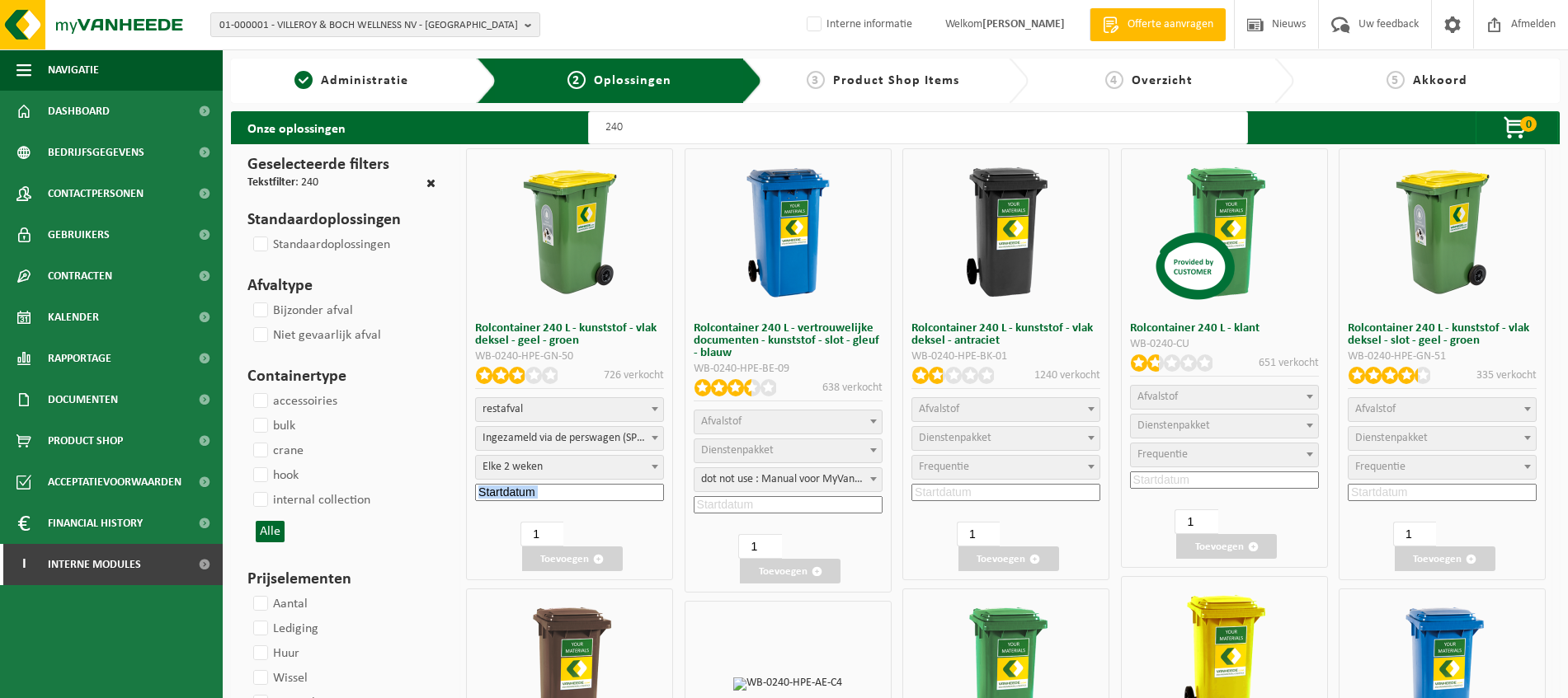
click at [567, 492] on input at bounding box center [569, 493] width 189 height 18
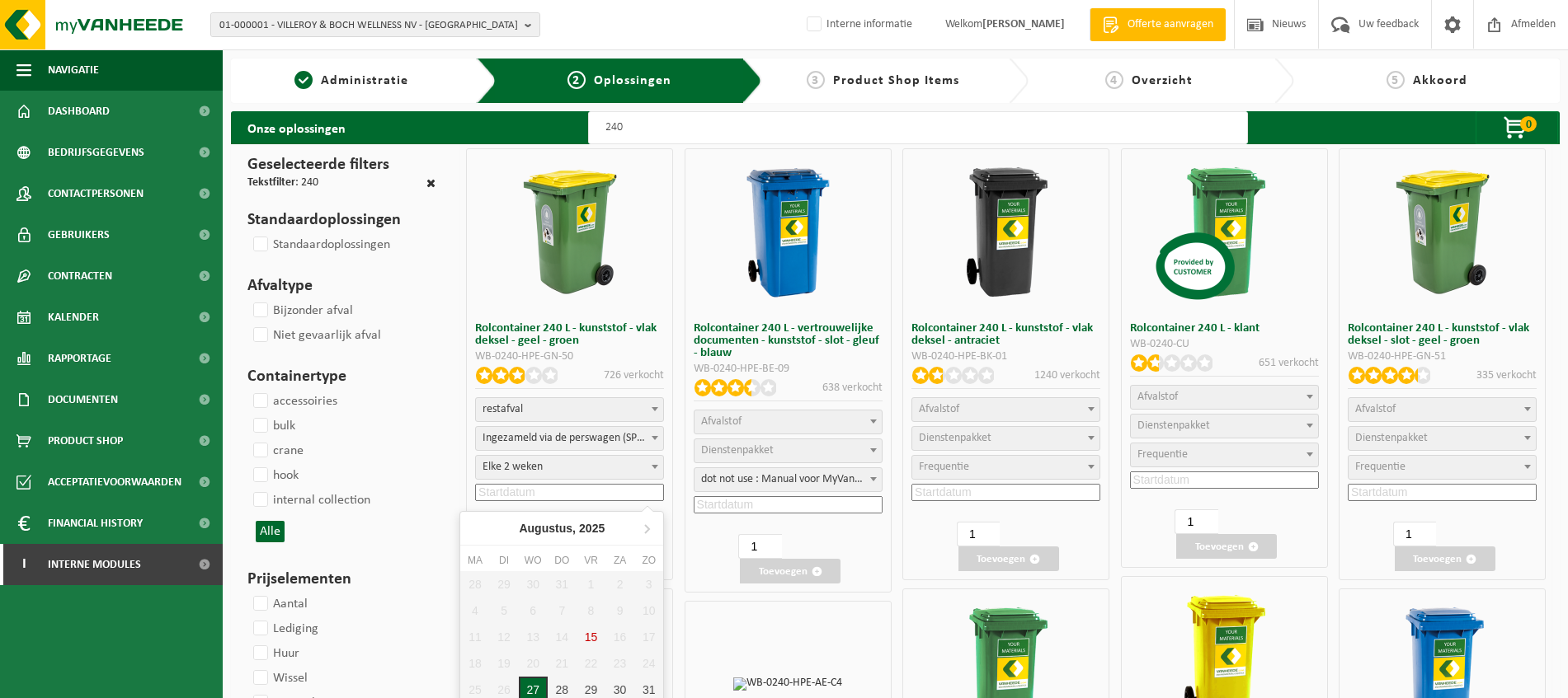
click at [537, 690] on div "27" at bounding box center [533, 690] width 29 height 26
type input "2025-08-27"
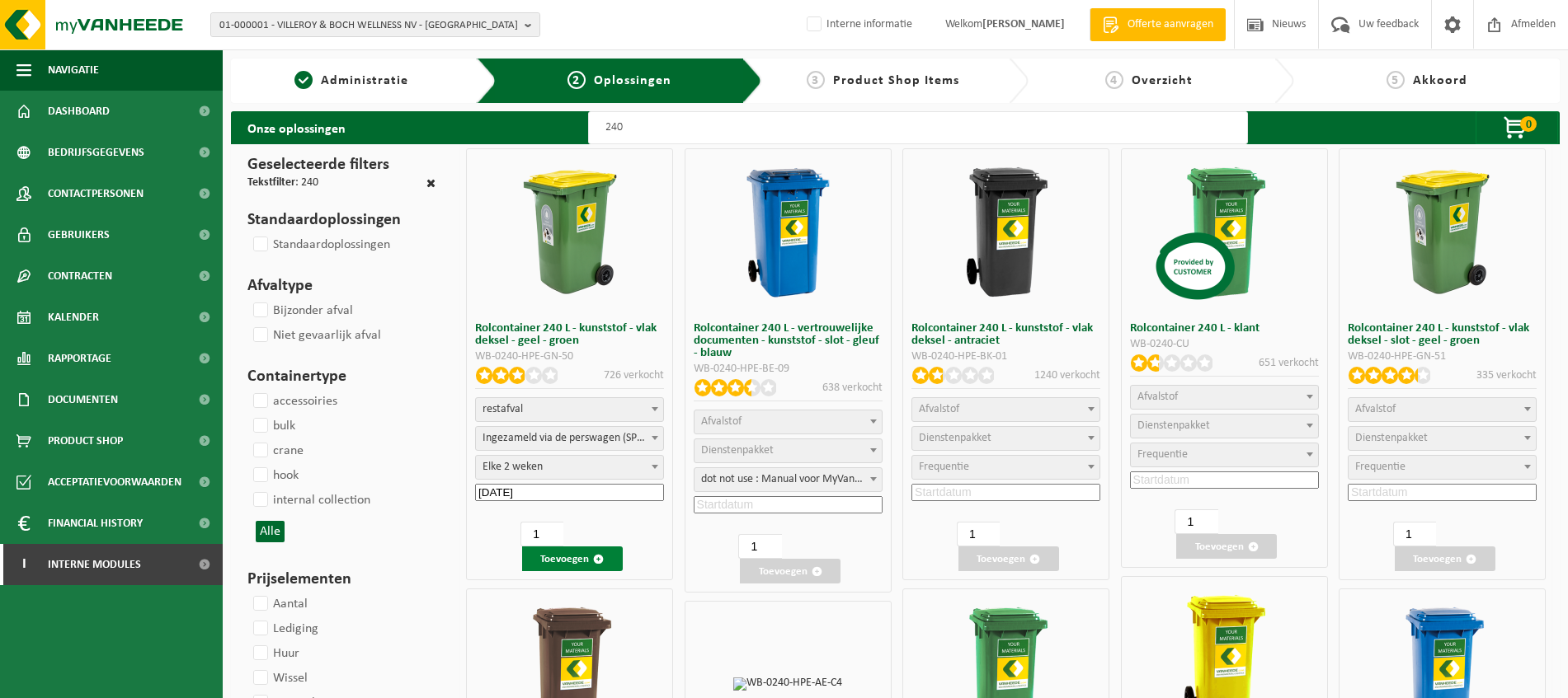
click at [610, 557] on button "Toevoegen" at bounding box center [573, 559] width 101 height 25
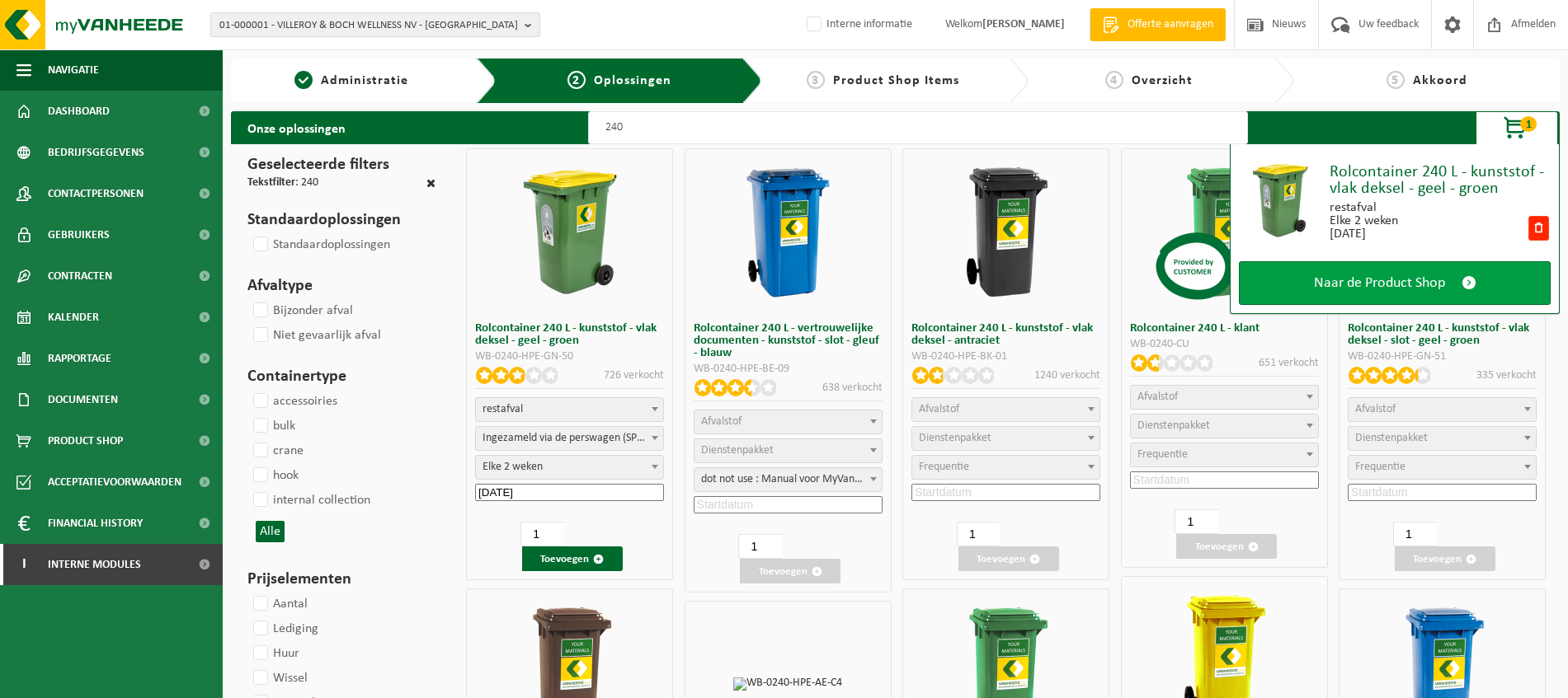
click at [1418, 282] on span "Naar de Product Shop" at bounding box center [1379, 283] width 131 height 18
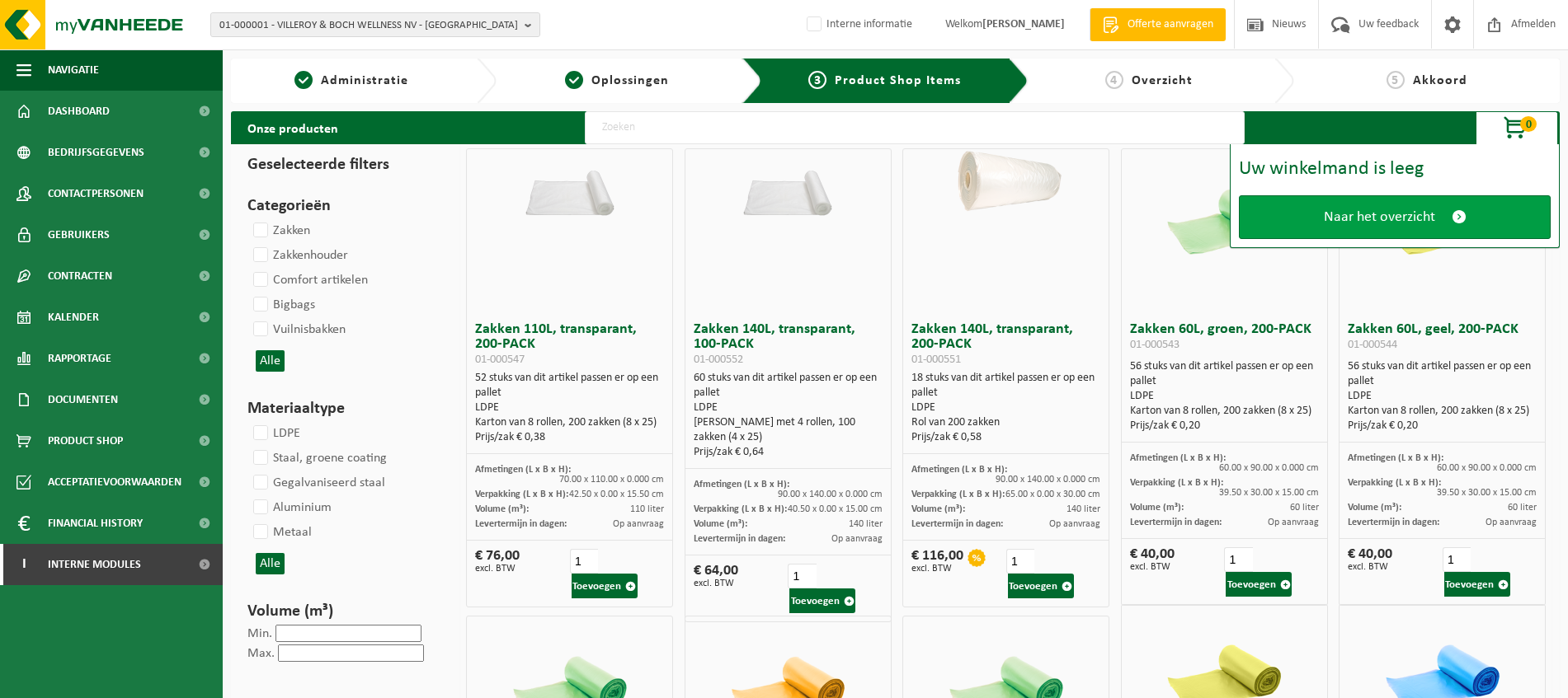
click at [1437, 218] on link "Naar het overzicht" at bounding box center [1395, 217] width 312 height 44
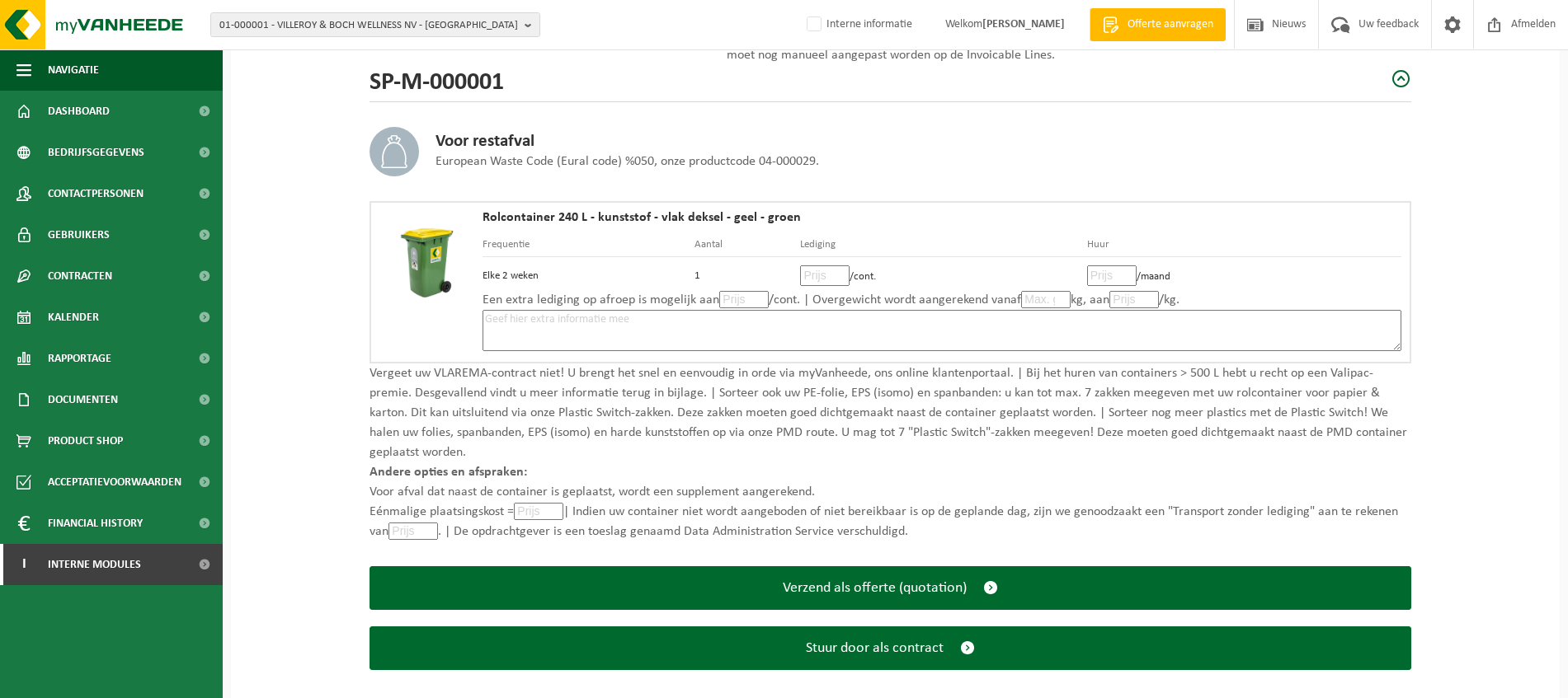
scroll to position [238, 0]
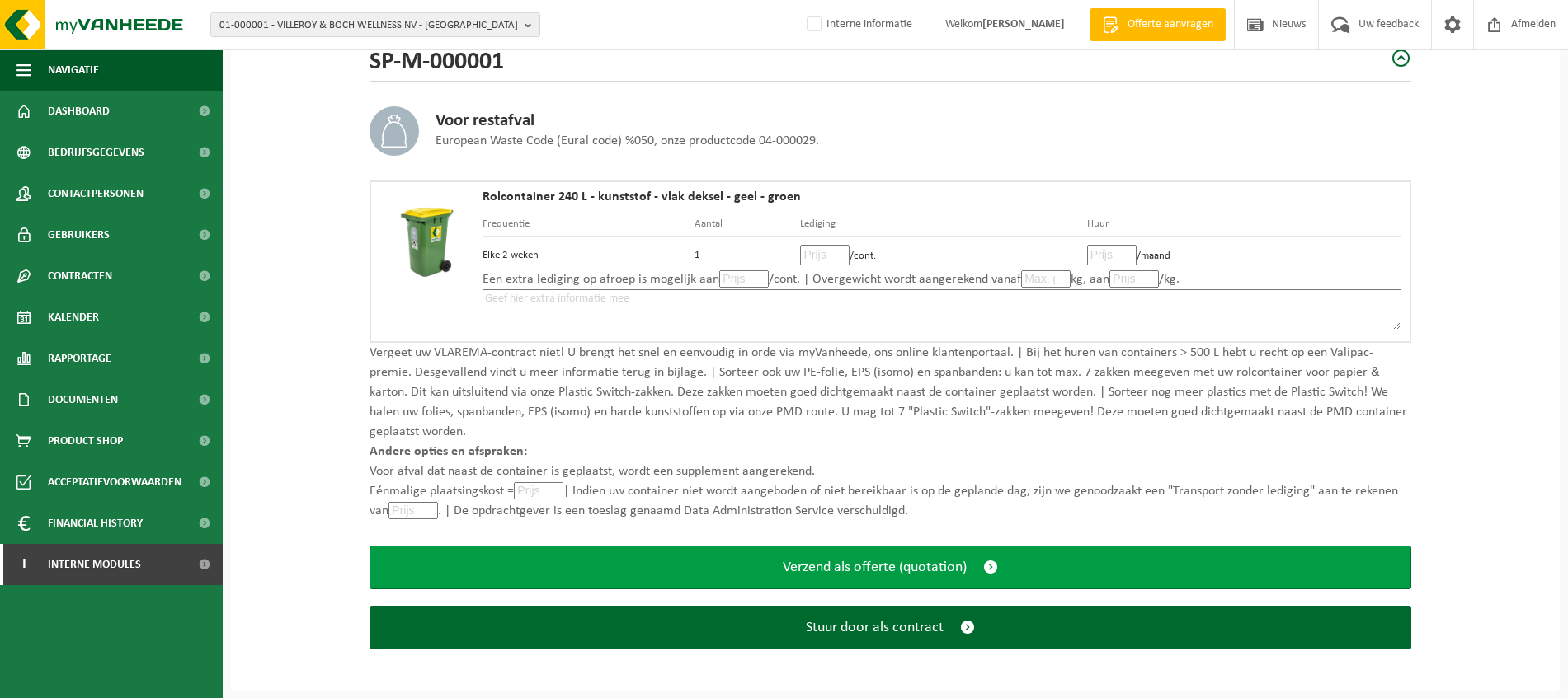
click at [991, 567] on span "submit" at bounding box center [991, 567] width 15 height 18
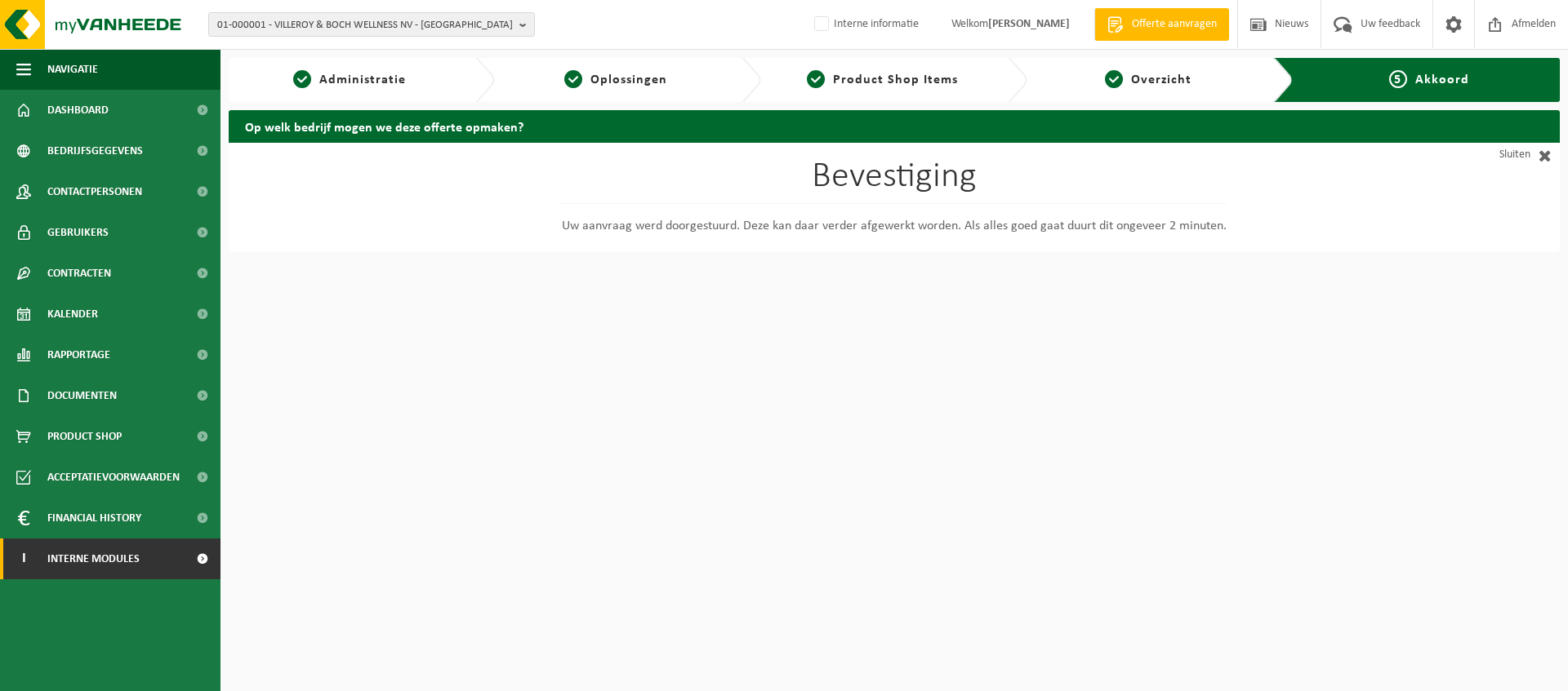
click at [98, 562] on span "Interne modules" at bounding box center [93, 558] width 92 height 41
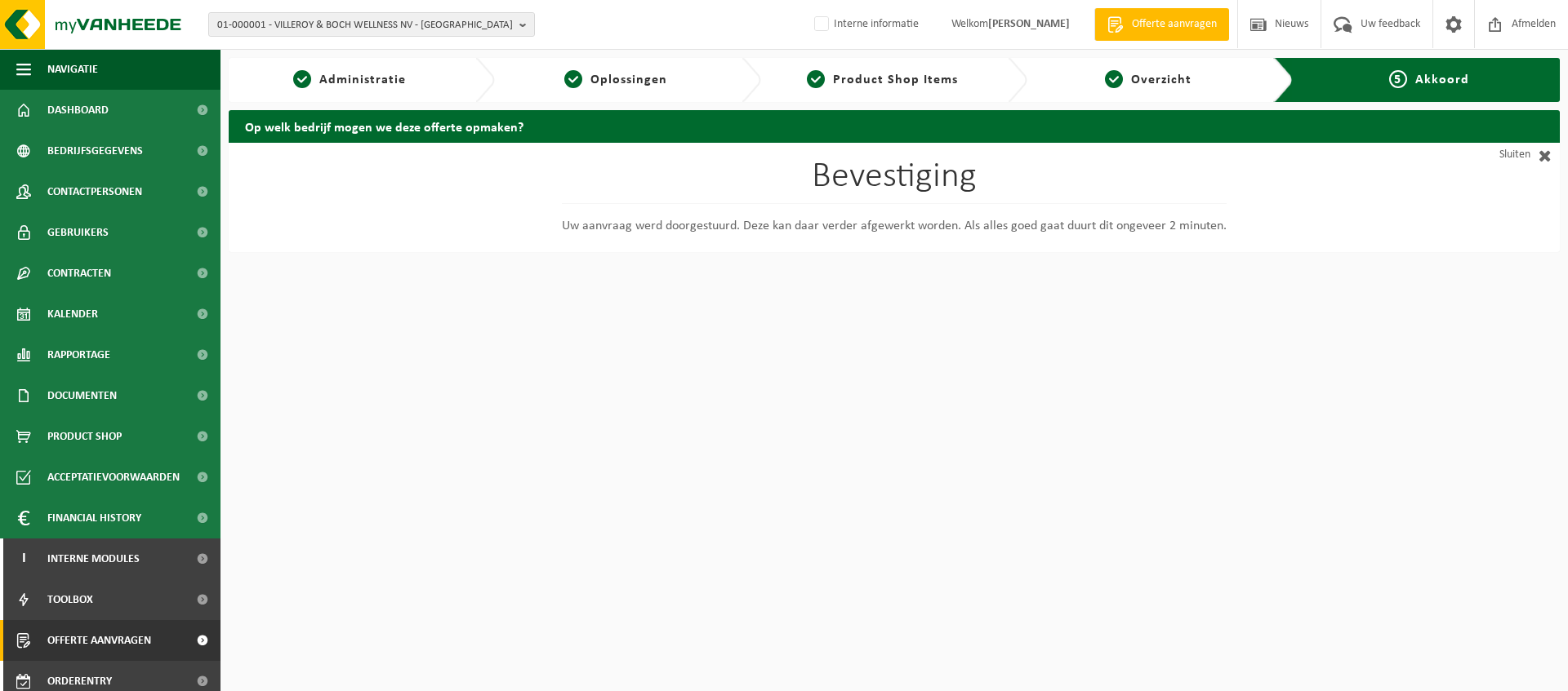
click at [109, 636] on span "Offerte aanvragen" at bounding box center [99, 640] width 104 height 41
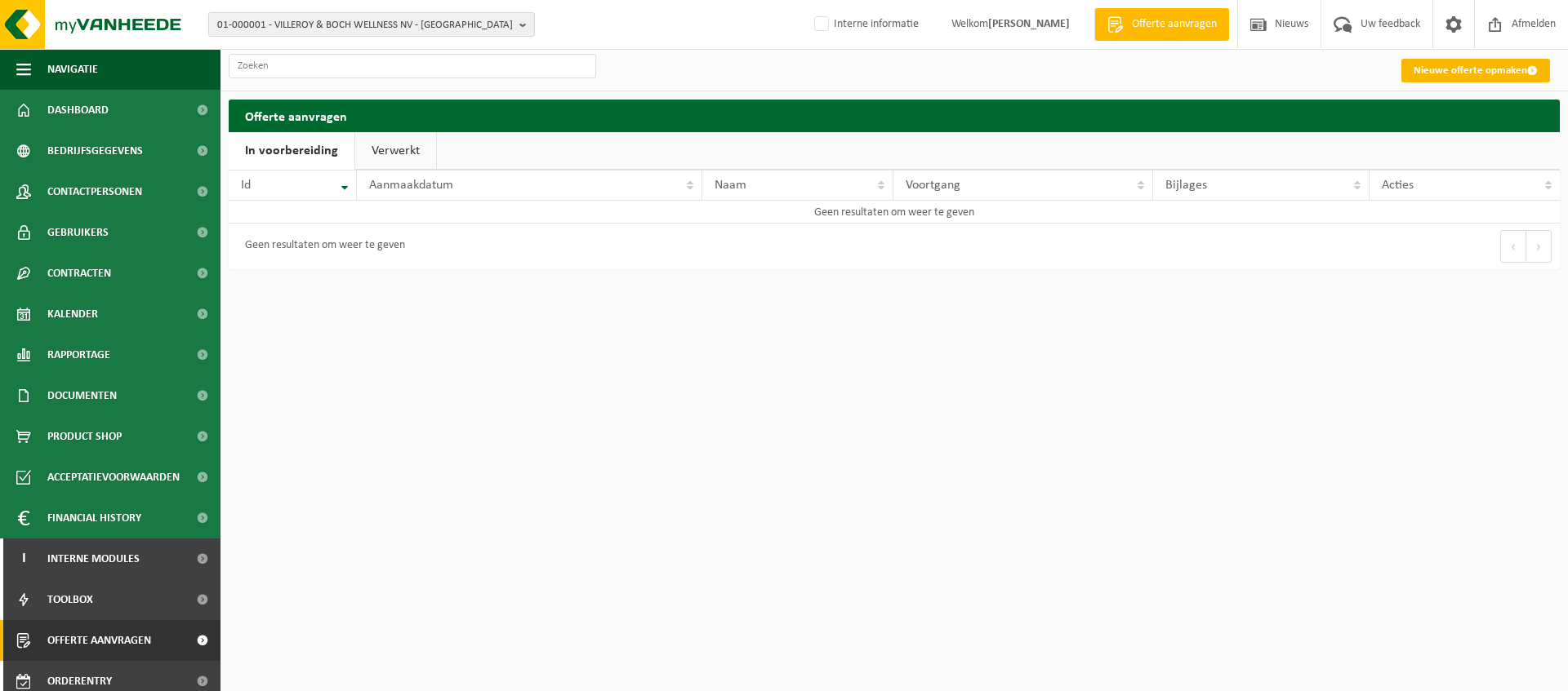
click at [1443, 70] on link "Nieuwe offerte opmaken" at bounding box center [1475, 71] width 149 height 24
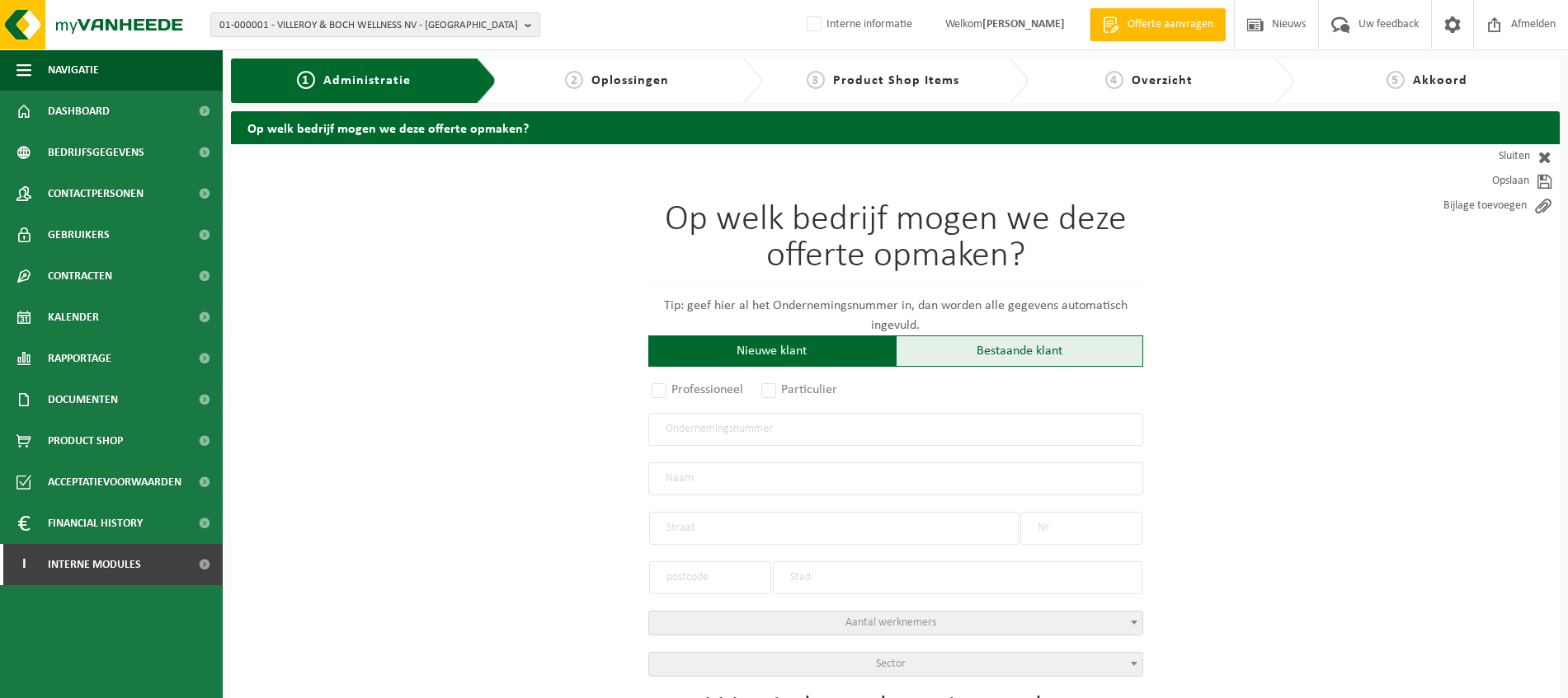
click at [969, 353] on div "Bestaande klant" at bounding box center [1020, 350] width 247 height 31
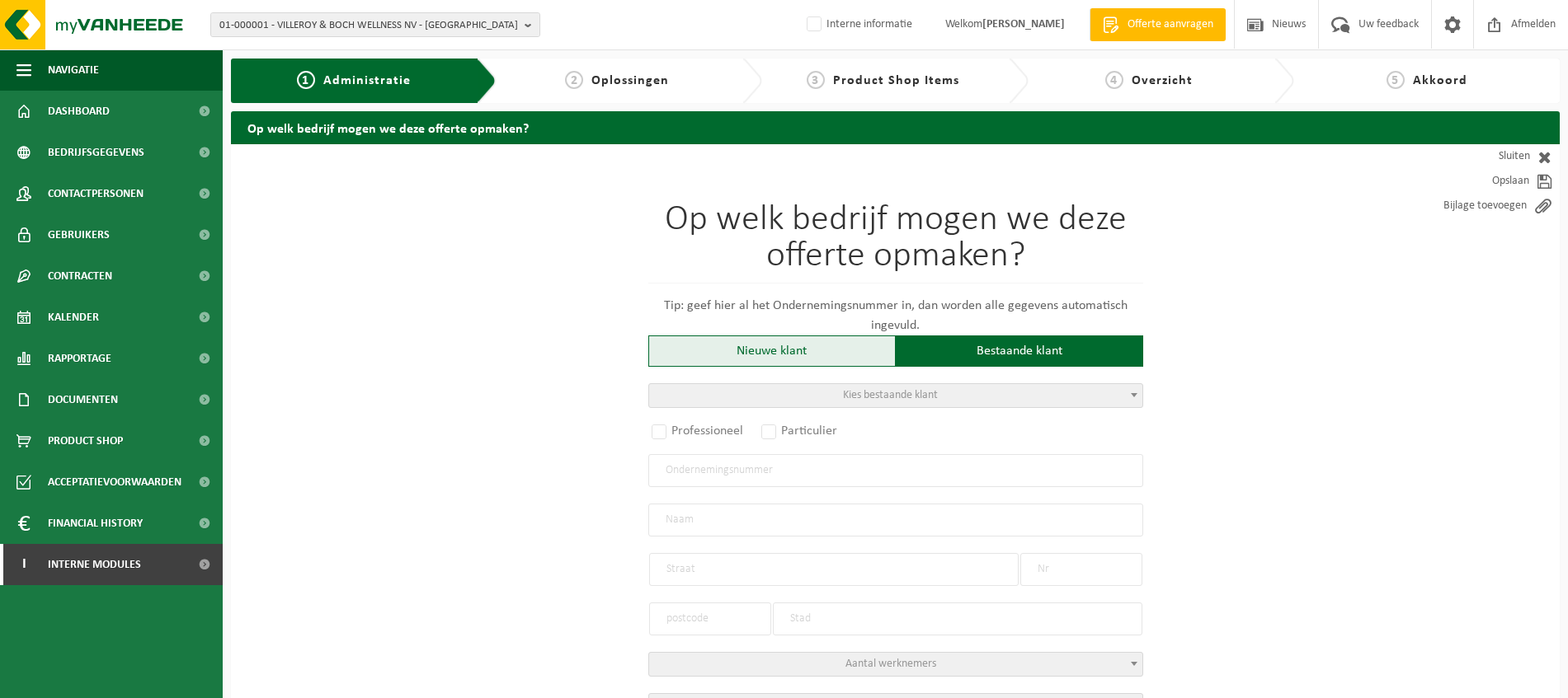
click at [783, 351] on div "Nieuwe klant" at bounding box center [771, 350] width 247 height 31
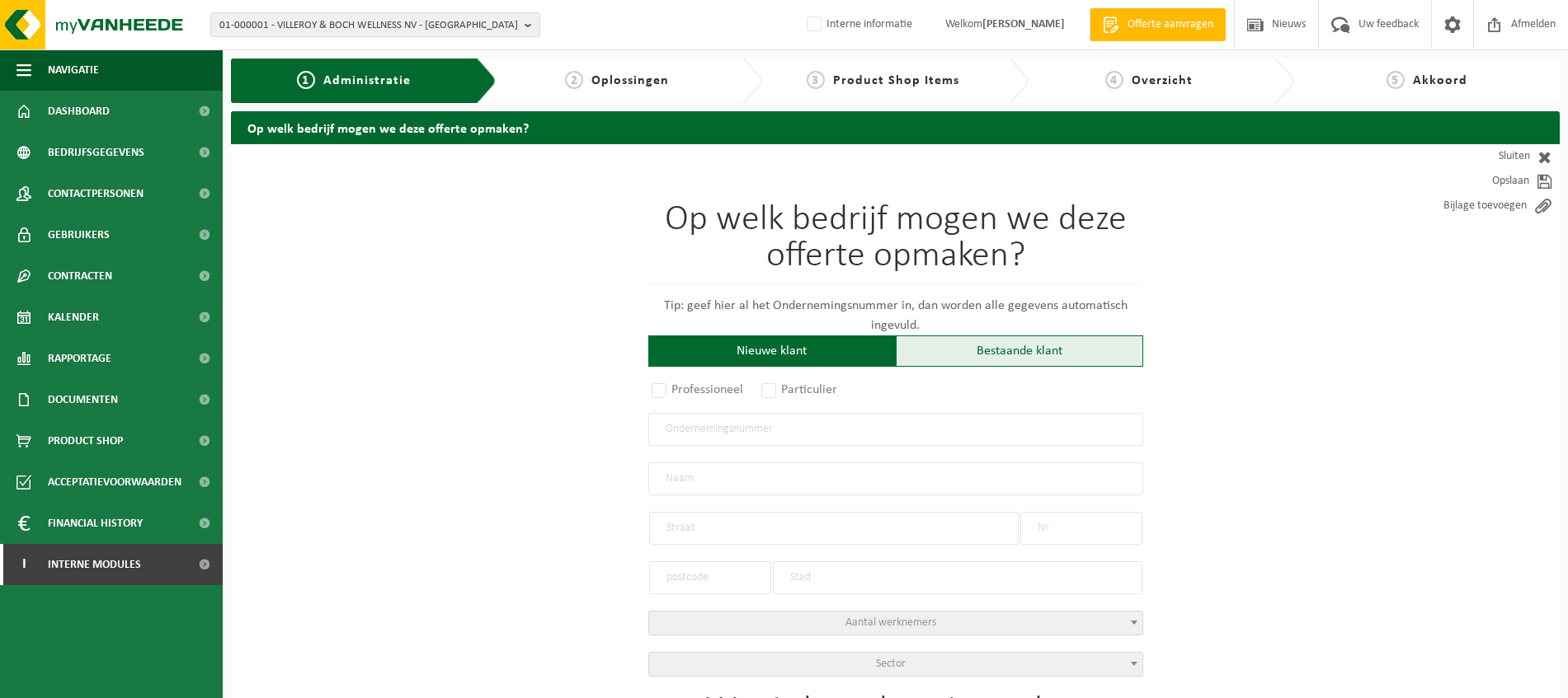
click at [1035, 355] on div "Bestaande klant" at bounding box center [1020, 350] width 247 height 31
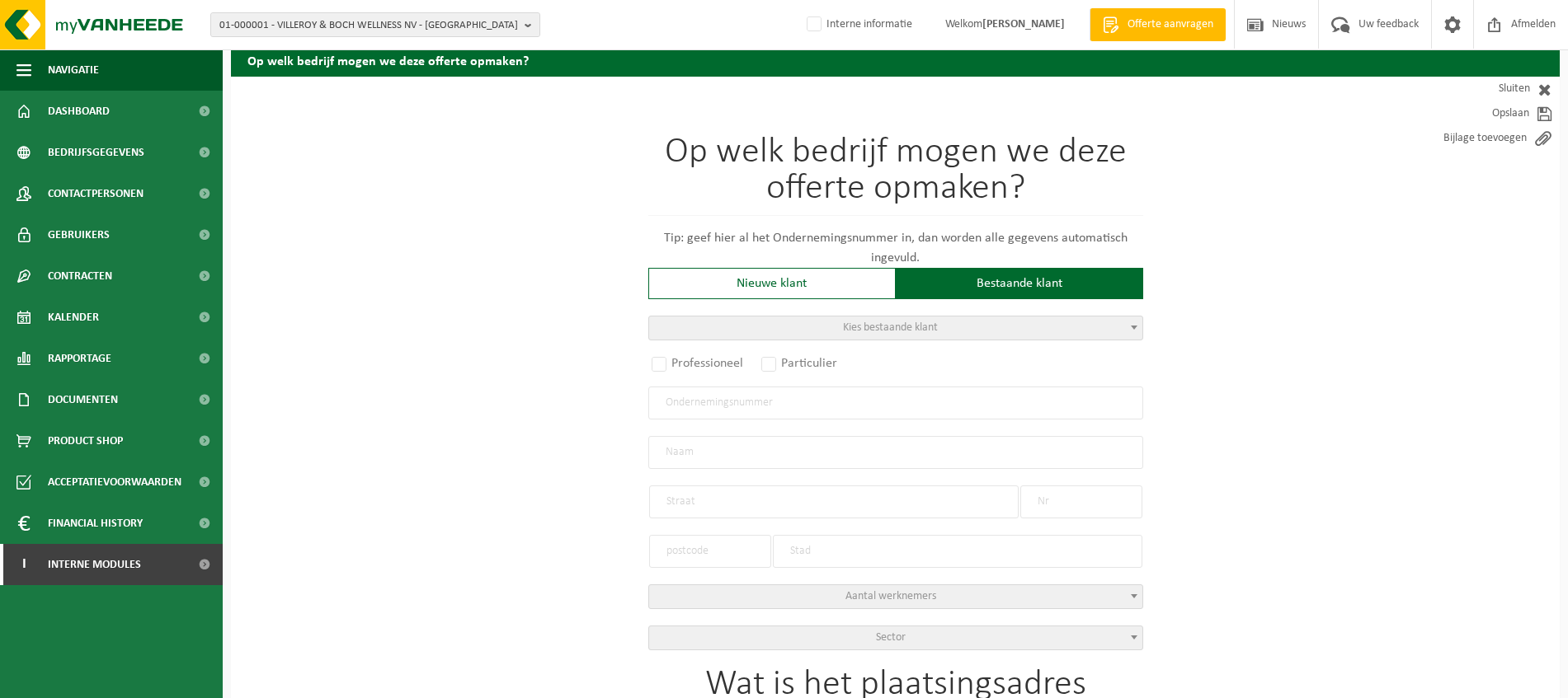
scroll to position [103, 0]
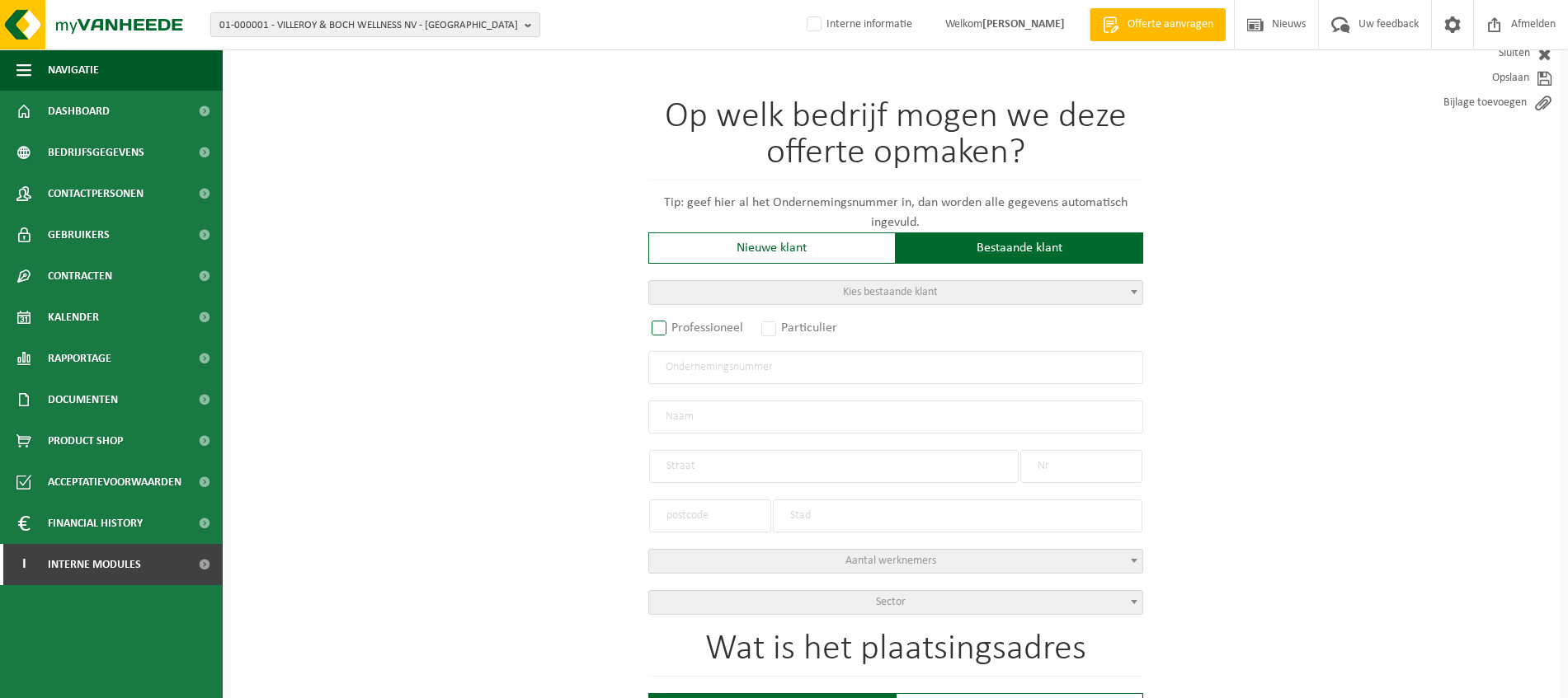
click at [693, 325] on label "Professioneel" at bounding box center [698, 328] width 100 height 23
click at [687, 427] on input "Professioneel" at bounding box center [681, 432] width 11 height 11
radio input "true"
